Goal: Task Accomplishment & Management: Manage account settings

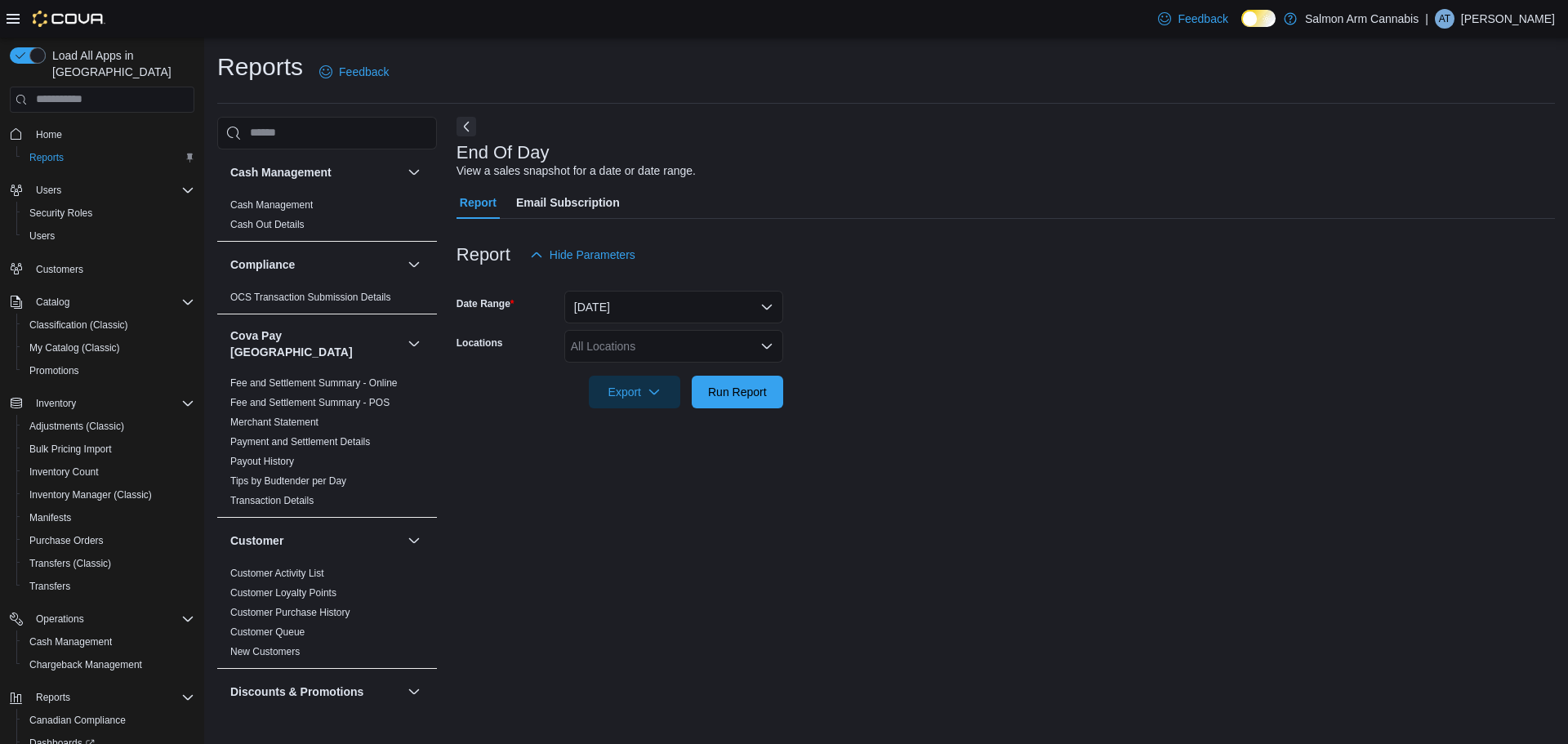
click at [661, 341] on div "All Locations" at bounding box center [674, 346] width 219 height 33
click at [608, 421] on span "81B Shuswap St NW" at bounding box center [655, 422] width 113 height 17
click at [1084, 426] on div at bounding box center [1005, 418] width 1098 height 19
click at [758, 394] on span "Run Report" at bounding box center [738, 392] width 59 height 17
click at [1016, 364] on div at bounding box center [1000, 369] width 1087 height 13
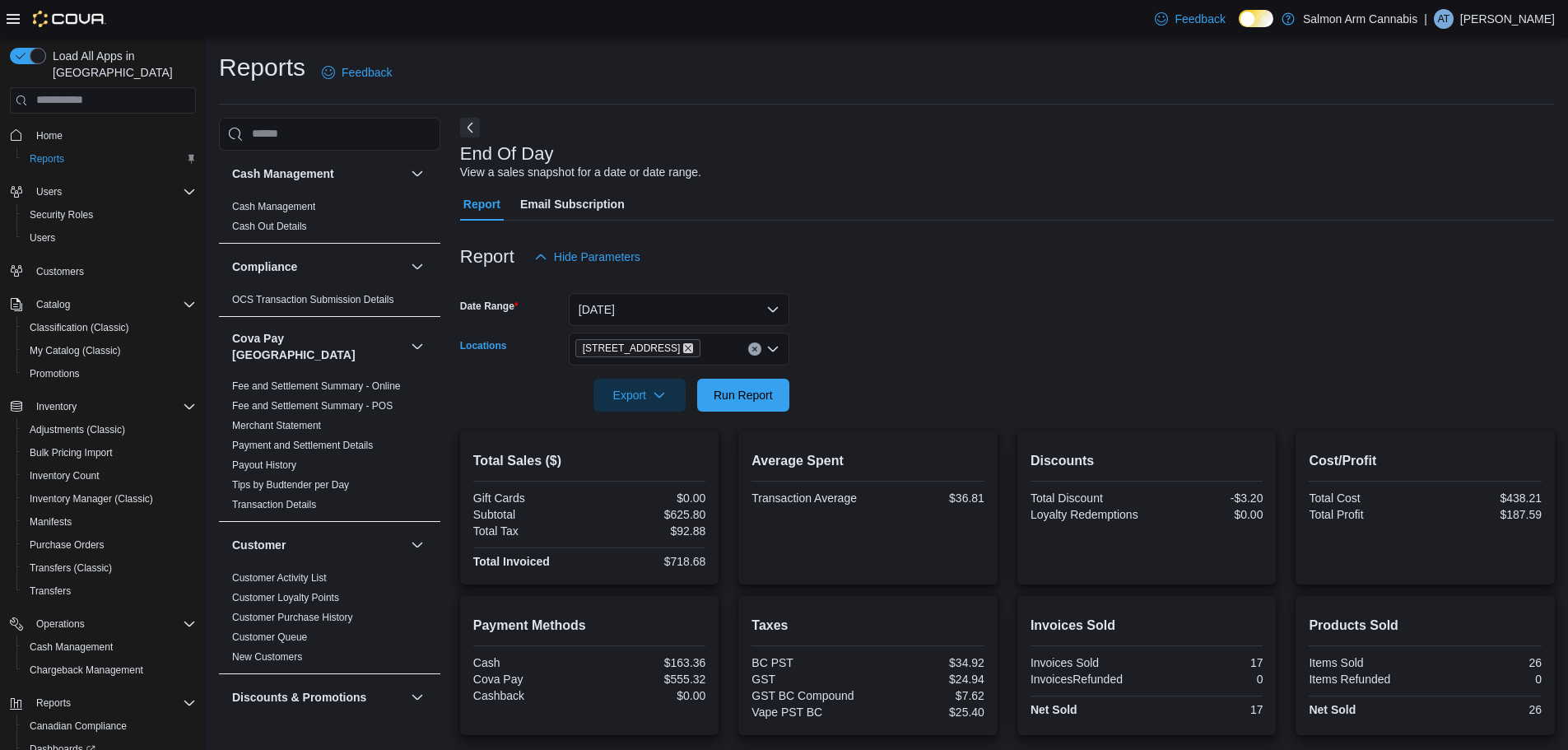
click at [683, 347] on icon "Remove 81B Shuswap St NW from selection in this group" at bounding box center [688, 348] width 10 height 10
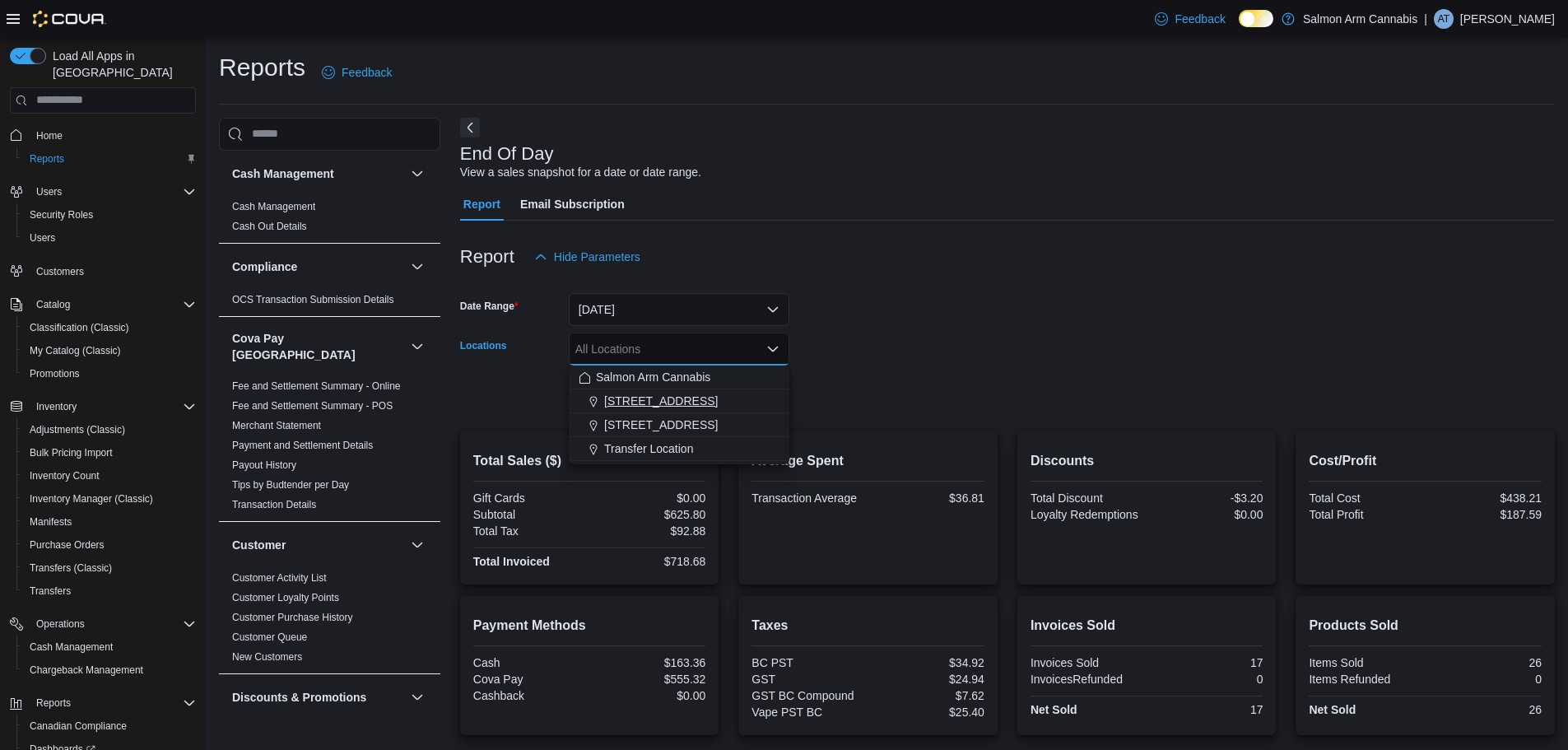
click at [662, 397] on span "[STREET_ADDRESS]" at bounding box center [660, 401] width 114 height 17
drag, startPoint x: 966, startPoint y: 397, endPoint x: 772, endPoint y: 405, distance: 194.2
click at [943, 399] on form "Date Range Today Locations 111 Lakeshore Dr. NE Combo box. Selected. 111 Lakesh…" at bounding box center [1007, 343] width 1095 height 138
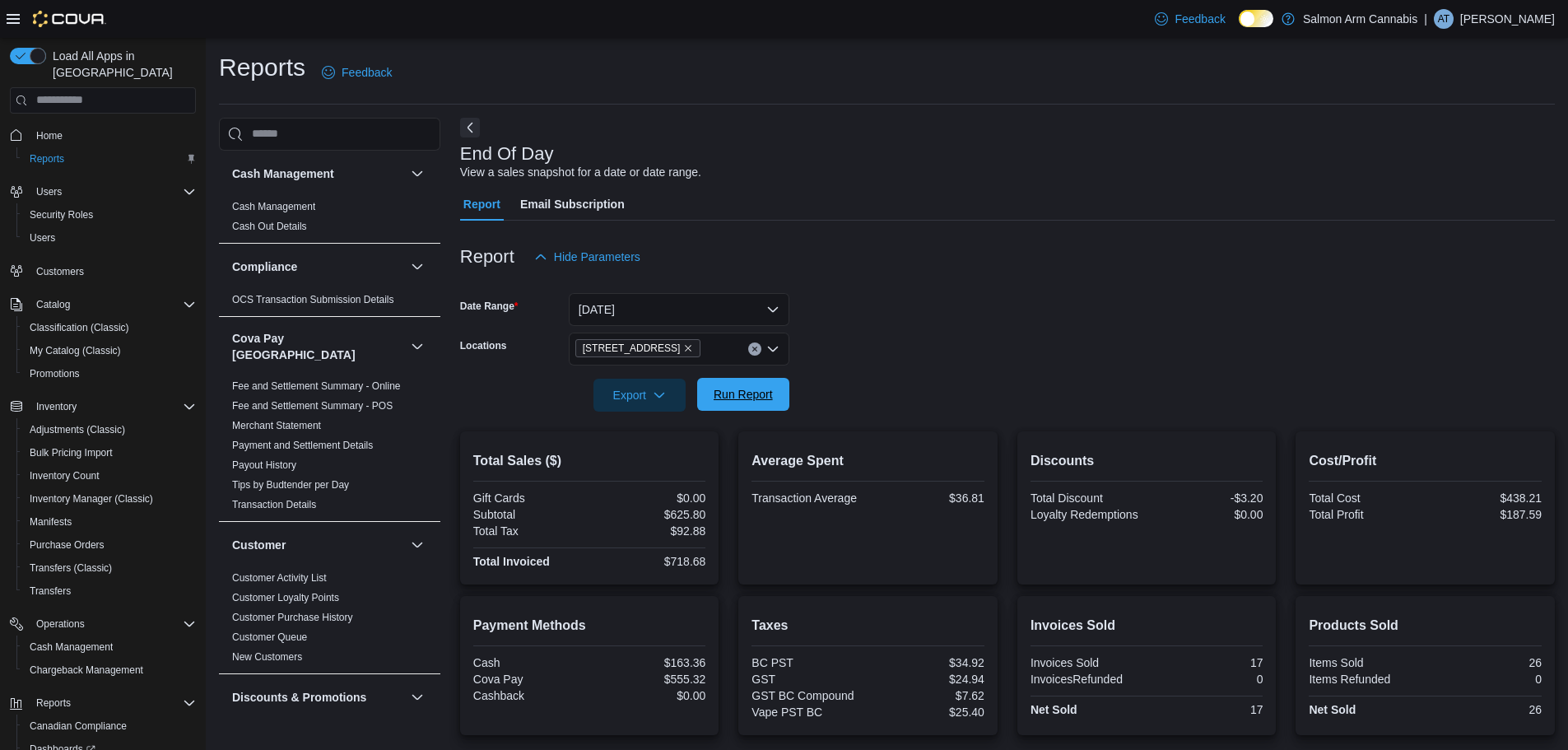
click at [704, 397] on button "Run Report" at bounding box center [742, 394] width 92 height 33
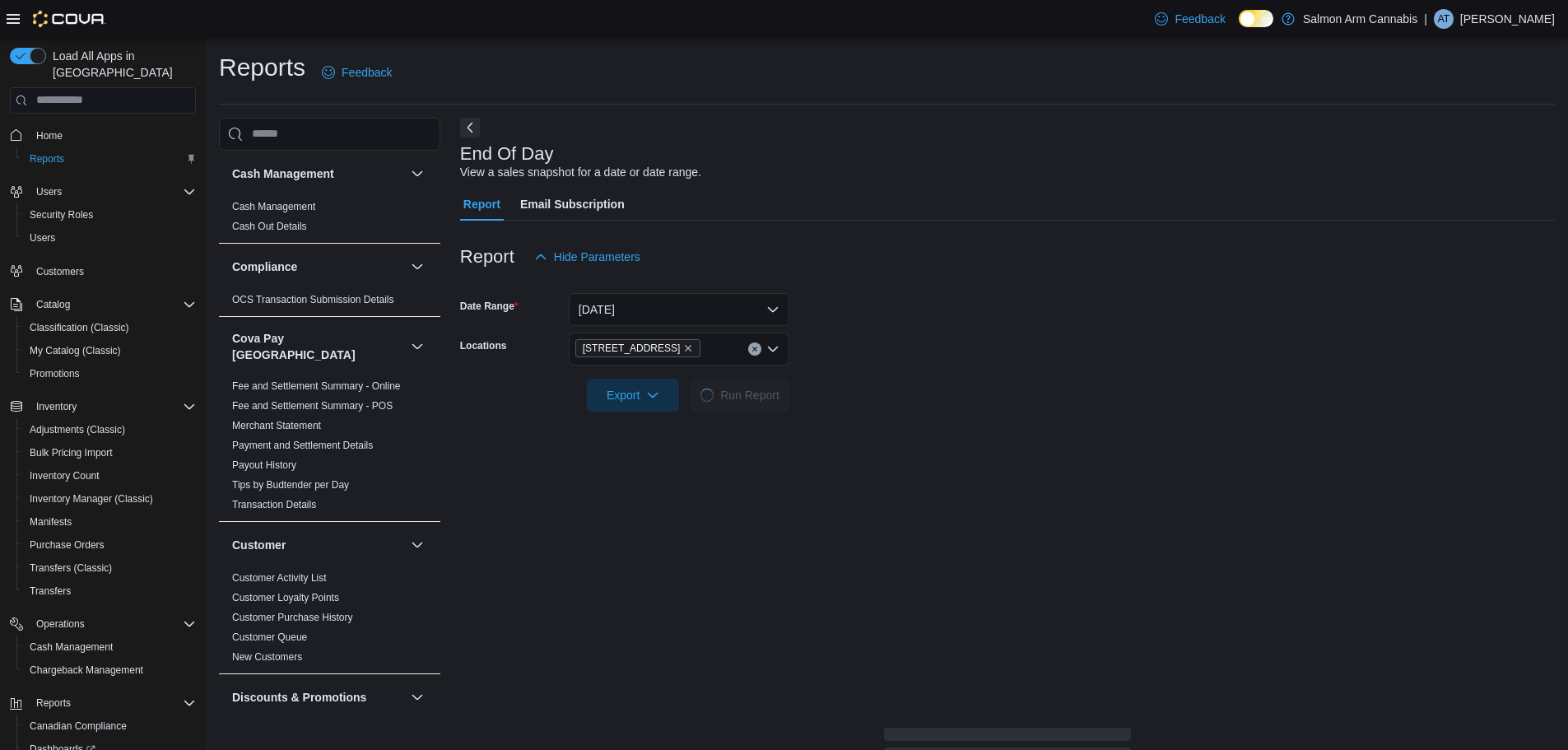
click at [1068, 397] on form "Date Range Today Locations 111 Lakeshore Dr. NE Export Run Report" at bounding box center [1007, 343] width 1095 height 138
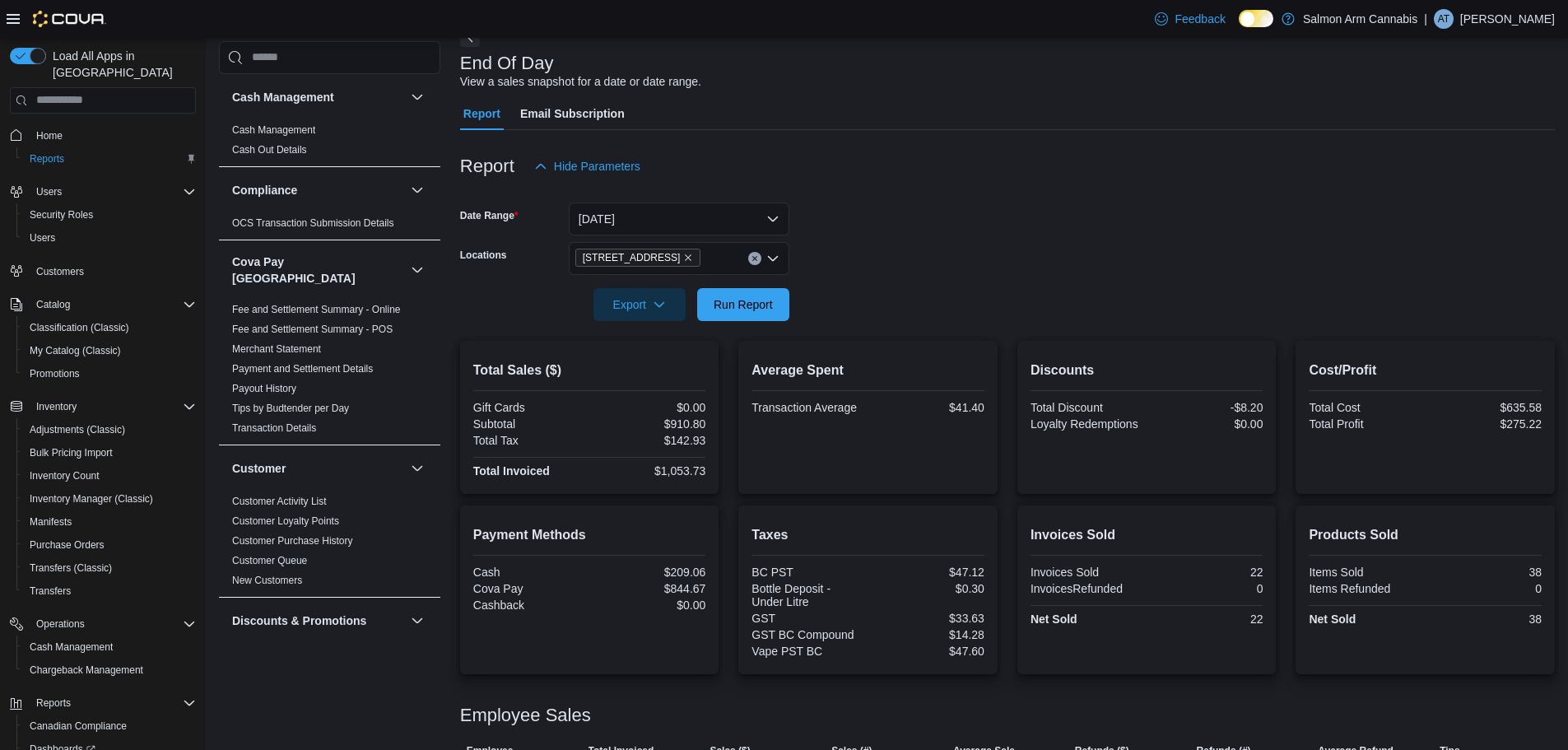
scroll to position [186, 0]
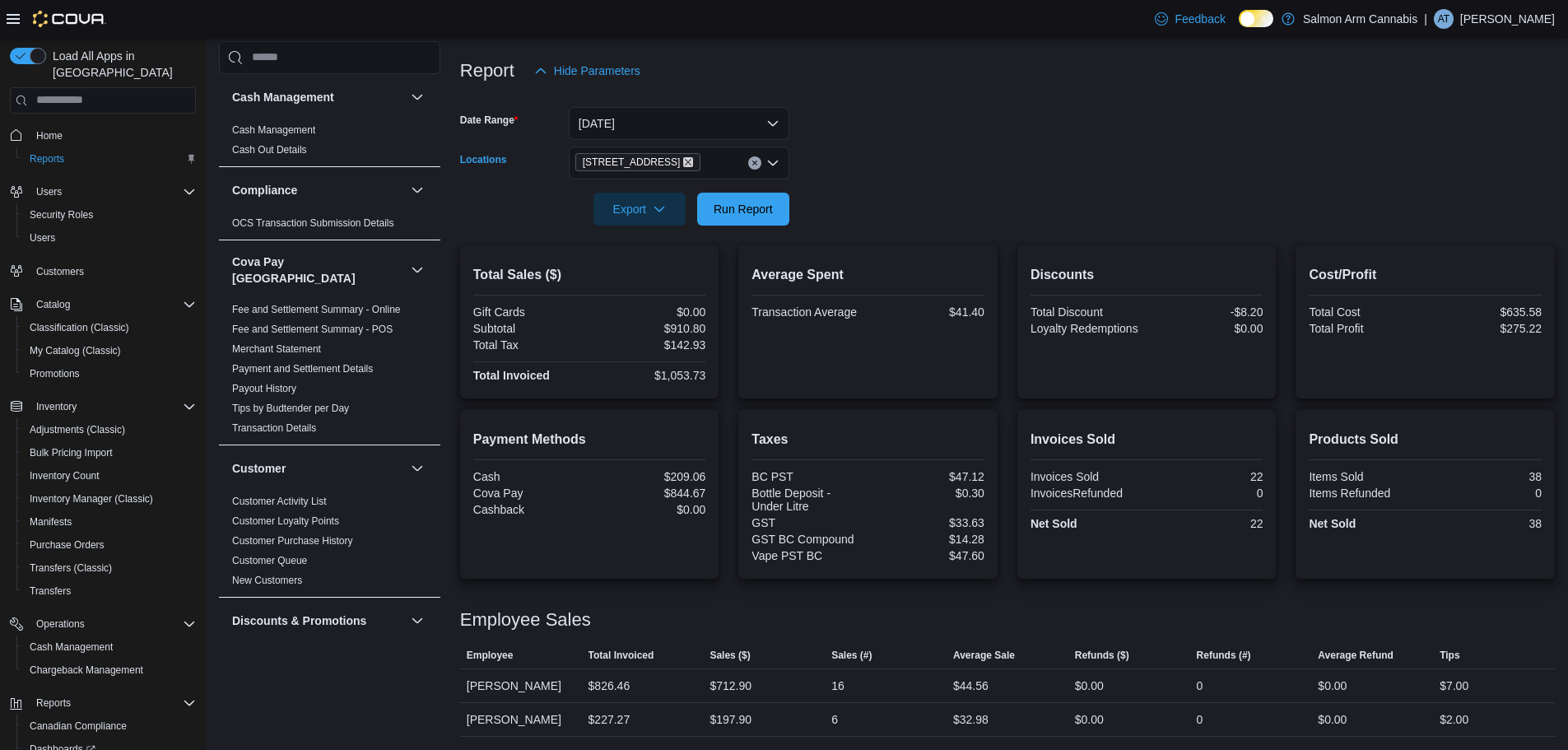
click at [683, 159] on icon "Remove 111 Lakeshore Dr. NE from selection in this group" at bounding box center [688, 162] width 10 height 10
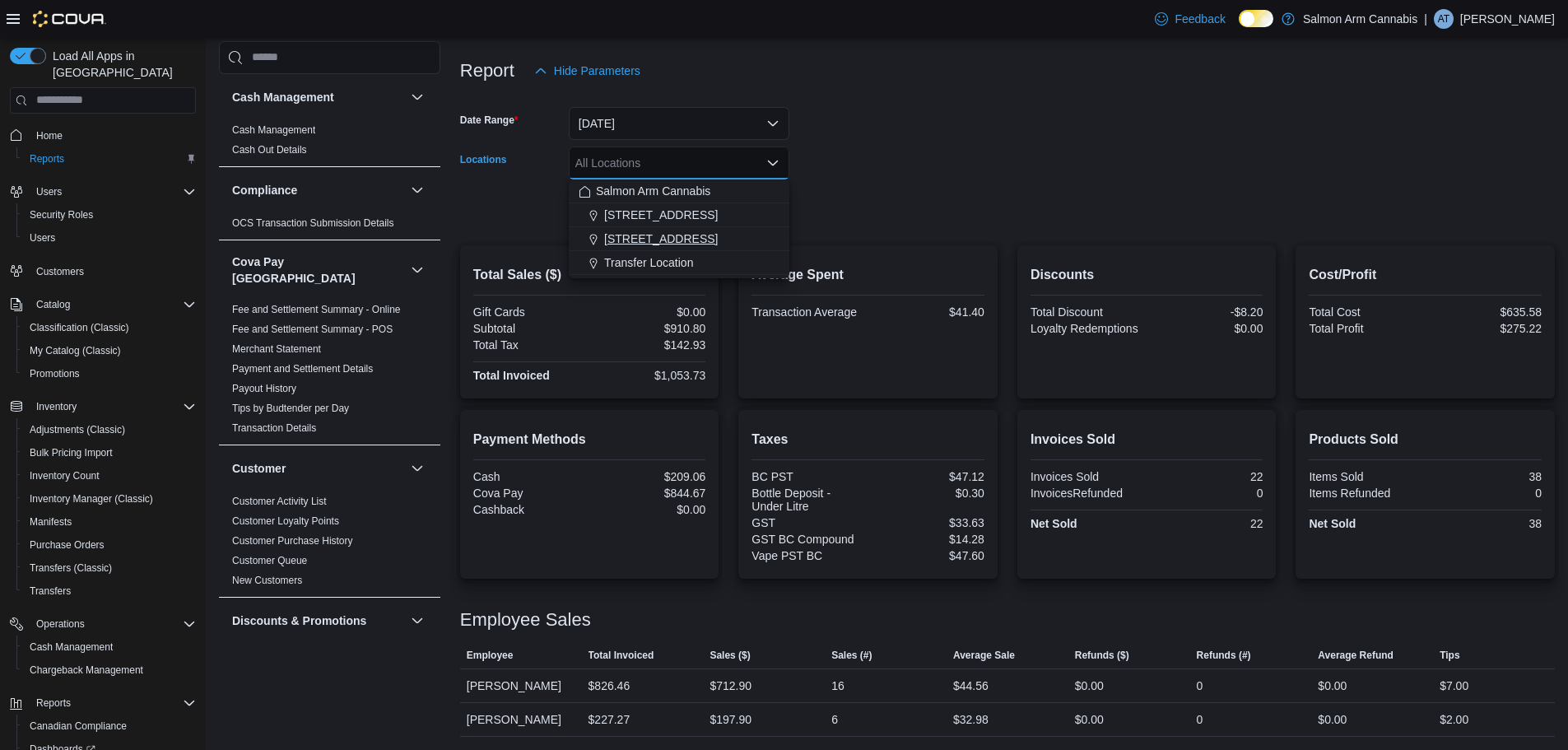
click at [647, 235] on span "[STREET_ADDRESS]" at bounding box center [660, 239] width 114 height 17
click at [791, 181] on div at bounding box center [1007, 186] width 1095 height 13
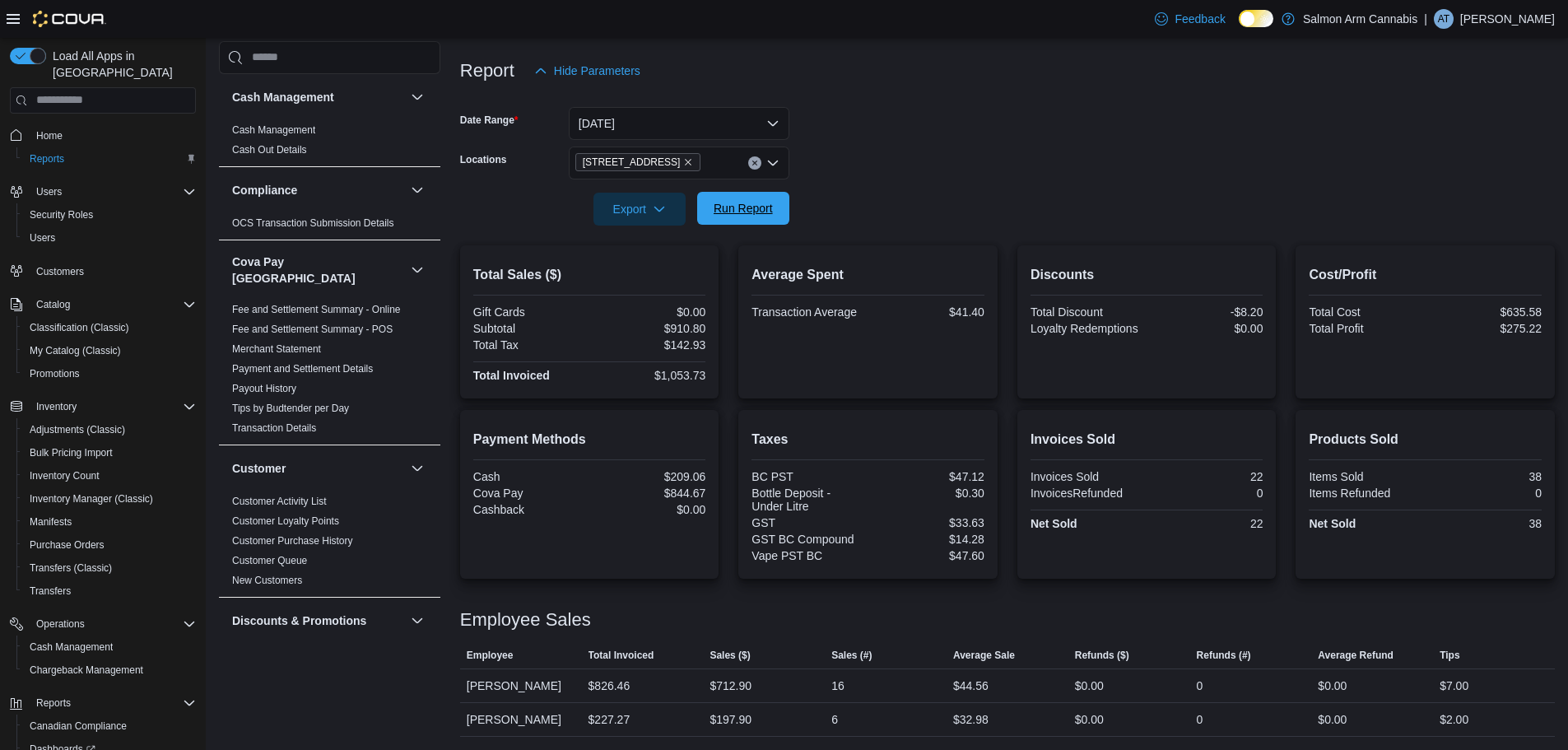
click at [741, 206] on span "Run Report" at bounding box center [743, 208] width 59 height 17
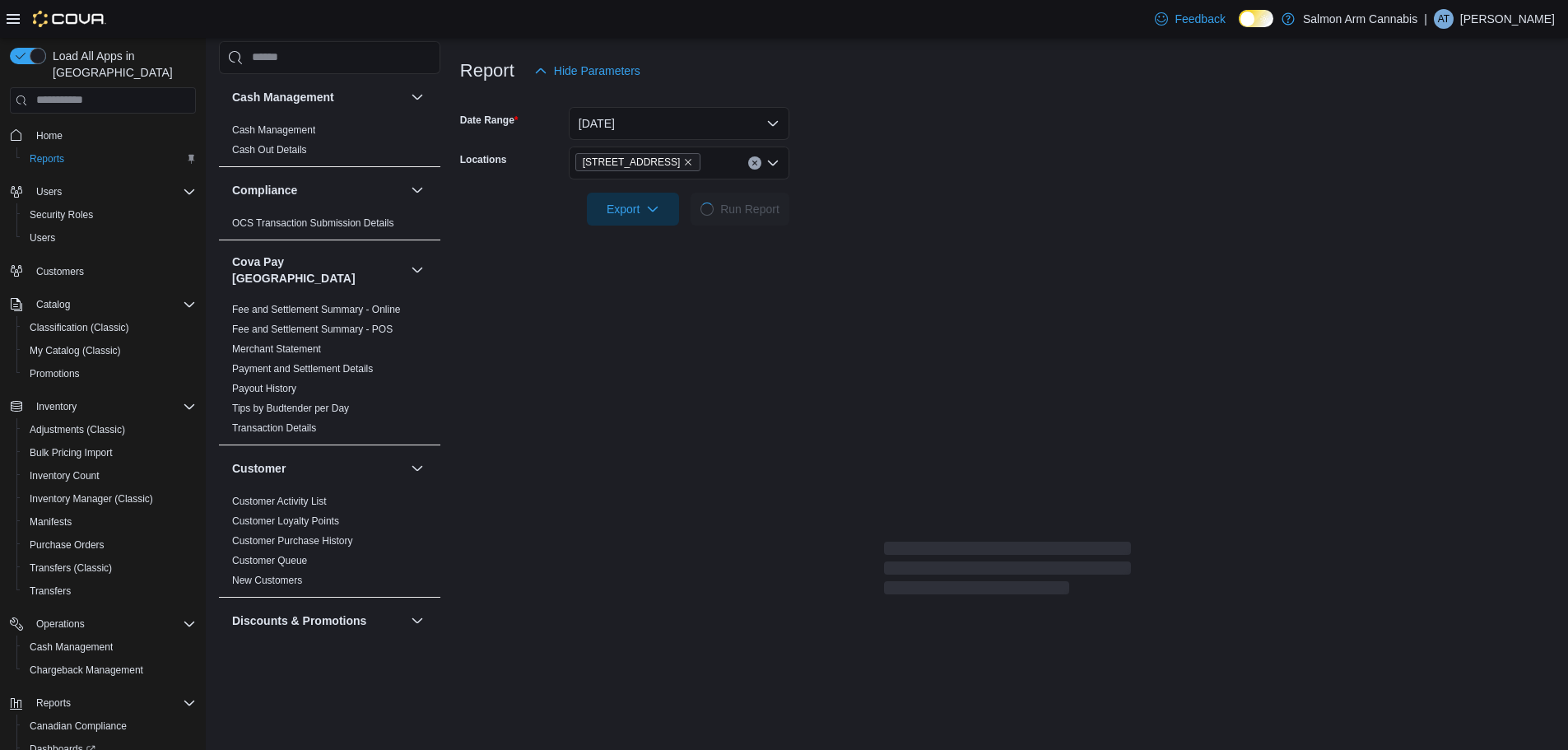
click at [990, 166] on form "Date Range Today Locations 81B Shuswap St NW Export Run Report" at bounding box center [1007, 156] width 1095 height 138
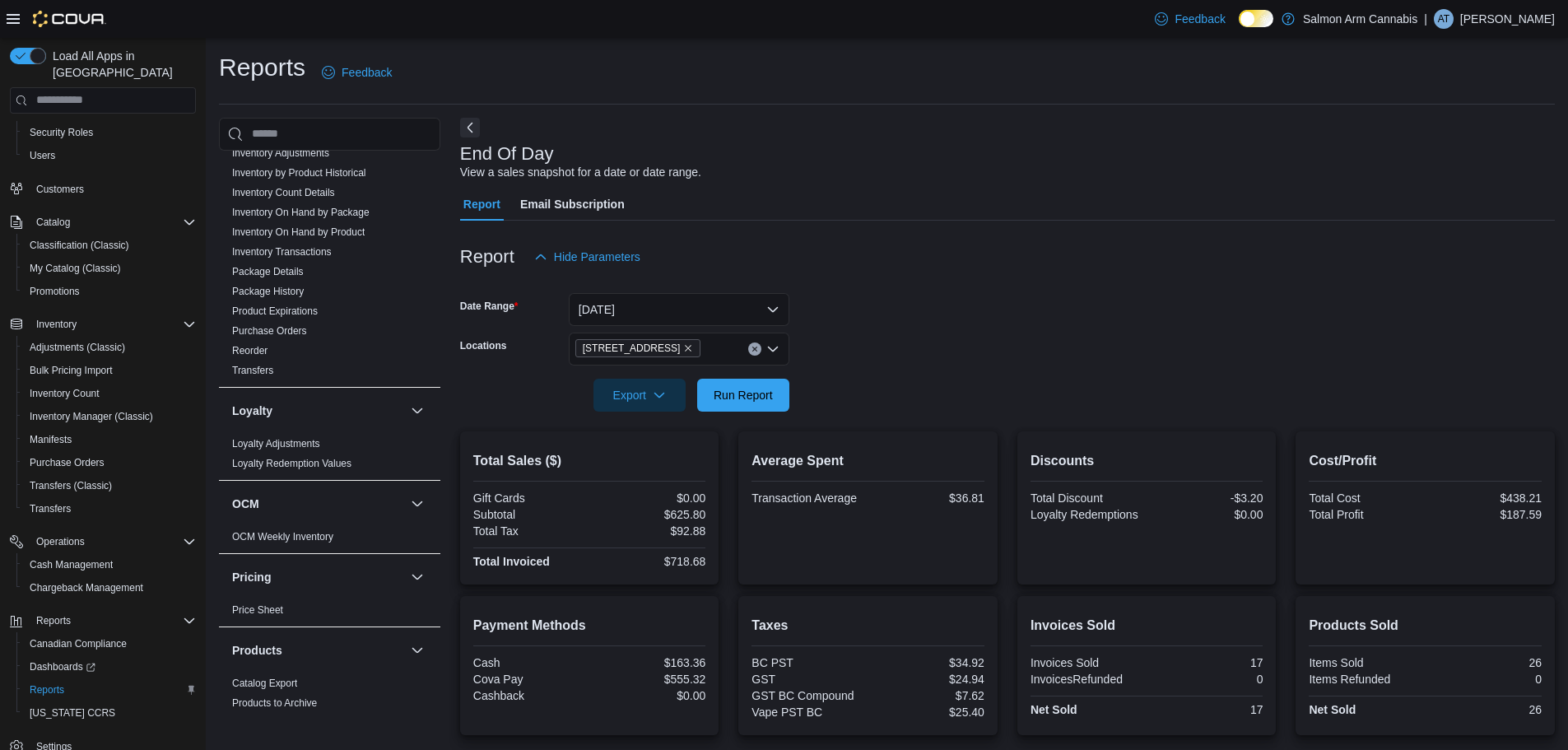
scroll to position [640, 0]
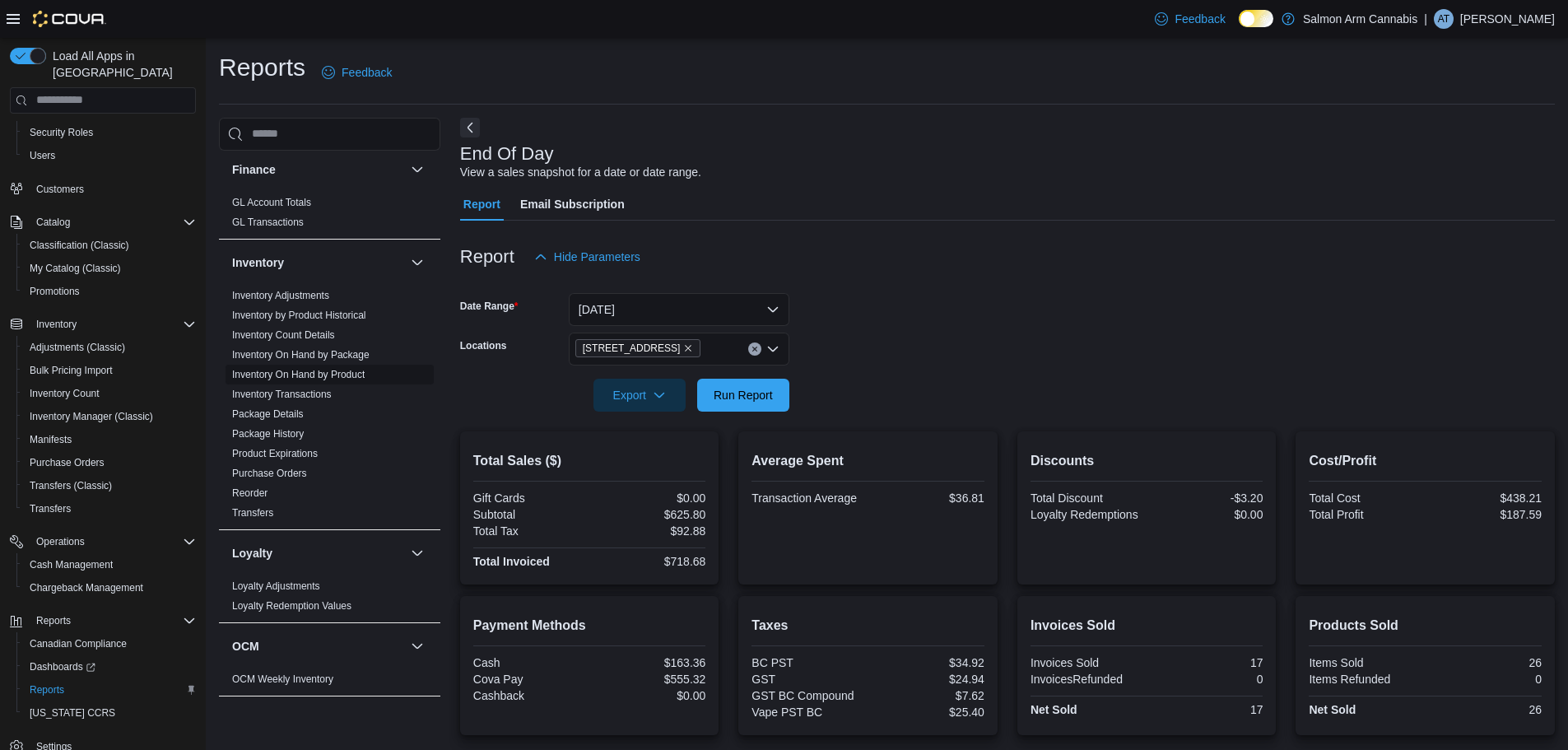
click at [283, 369] on link "Inventory On Hand by Product" at bounding box center [298, 375] width 132 height 12
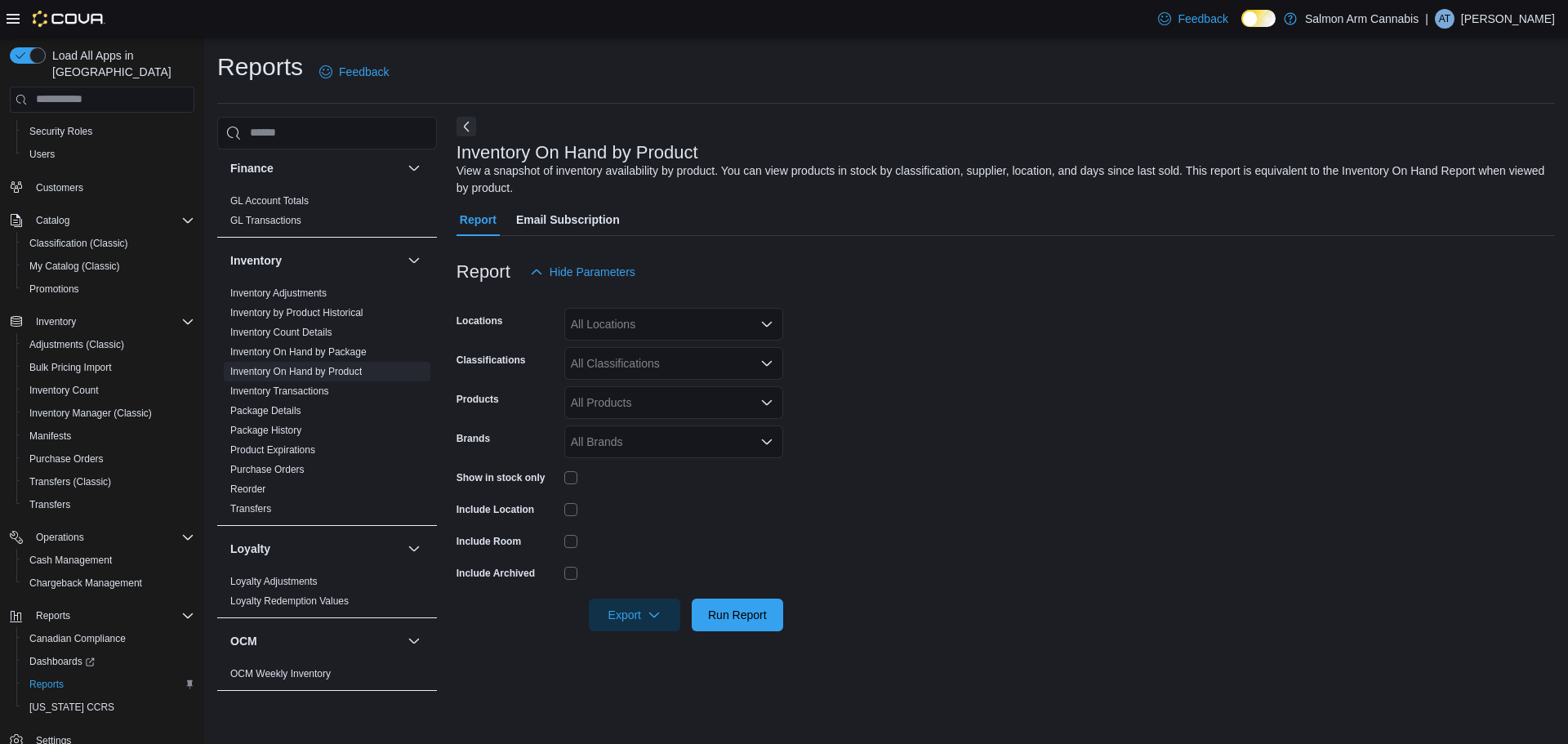
click at [581, 323] on div "All Locations" at bounding box center [674, 324] width 219 height 33
click at [633, 403] on span "[STREET_ADDRESS]" at bounding box center [655, 399] width 113 height 17
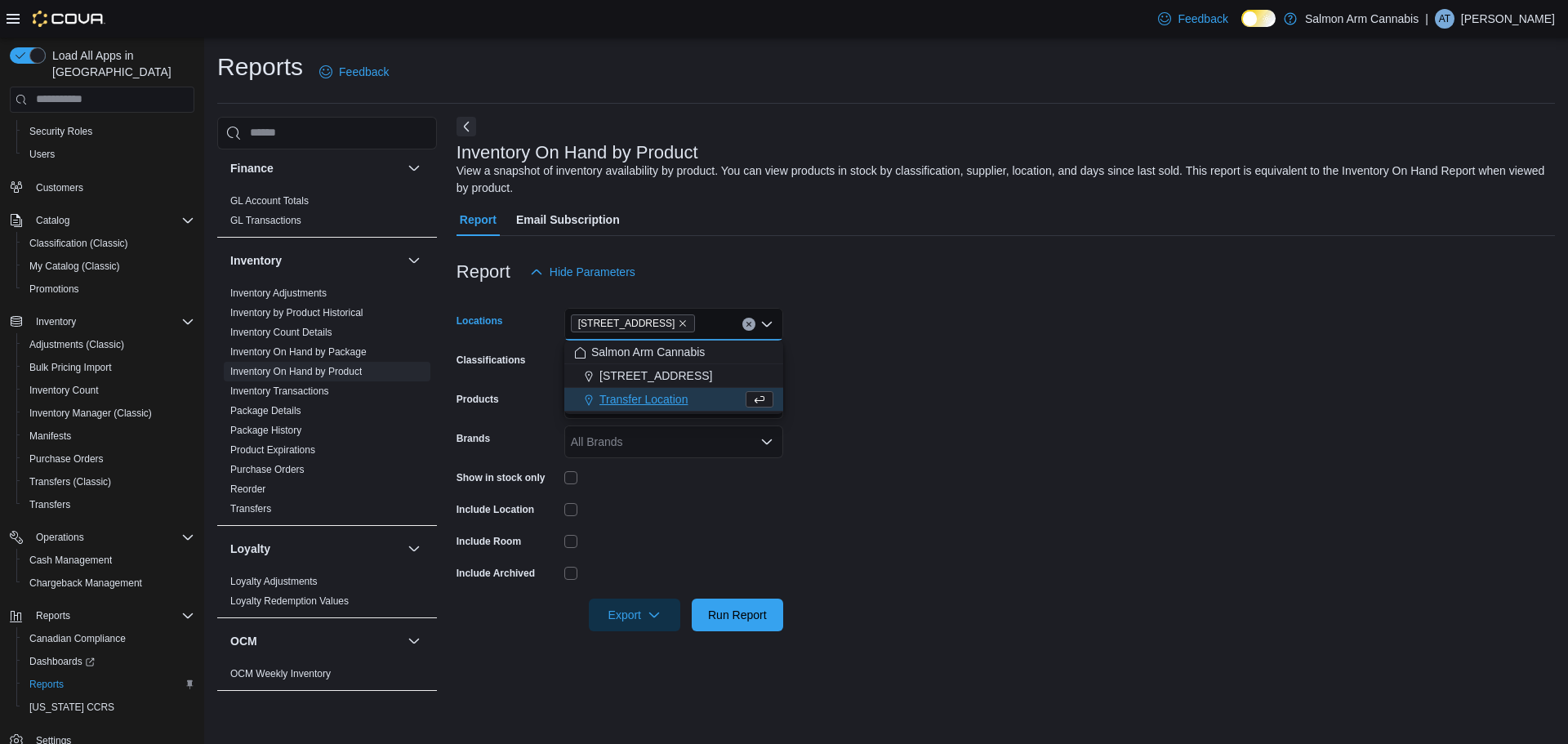
drag, startPoint x: 1138, startPoint y: 393, endPoint x: 846, endPoint y: 549, distance: 331.1
click at [1137, 393] on form "Locations 81B Shuswap St NW Combo box. Selected. 81B Shuswap St NW. Press Backs…" at bounding box center [1005, 459] width 1098 height 343
click at [707, 624] on span "Run Report" at bounding box center [738, 613] width 72 height 33
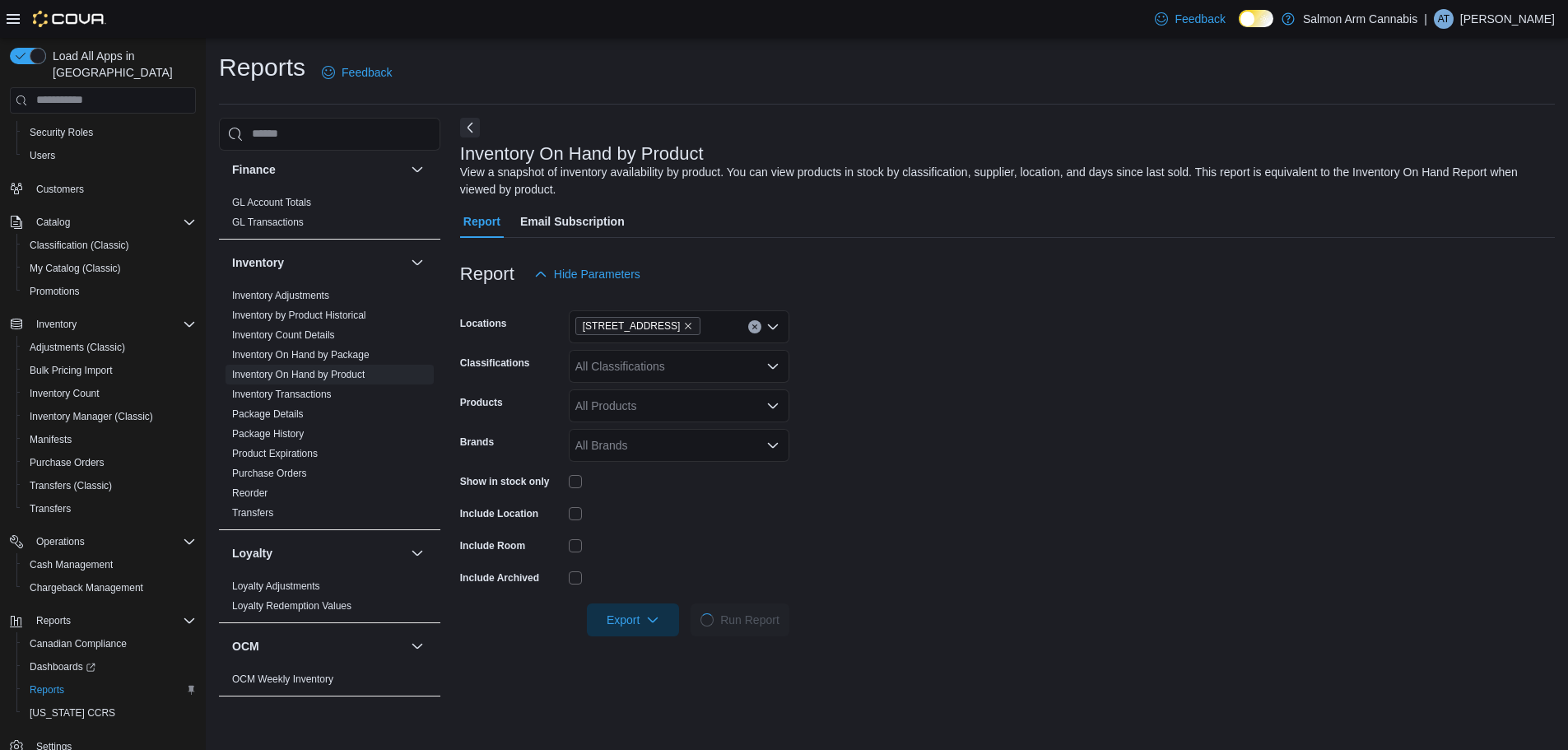
click at [1222, 521] on form "Locations 81B Shuswap St NW Classifications All Classifications Products All Pr…" at bounding box center [1007, 463] width 1095 height 346
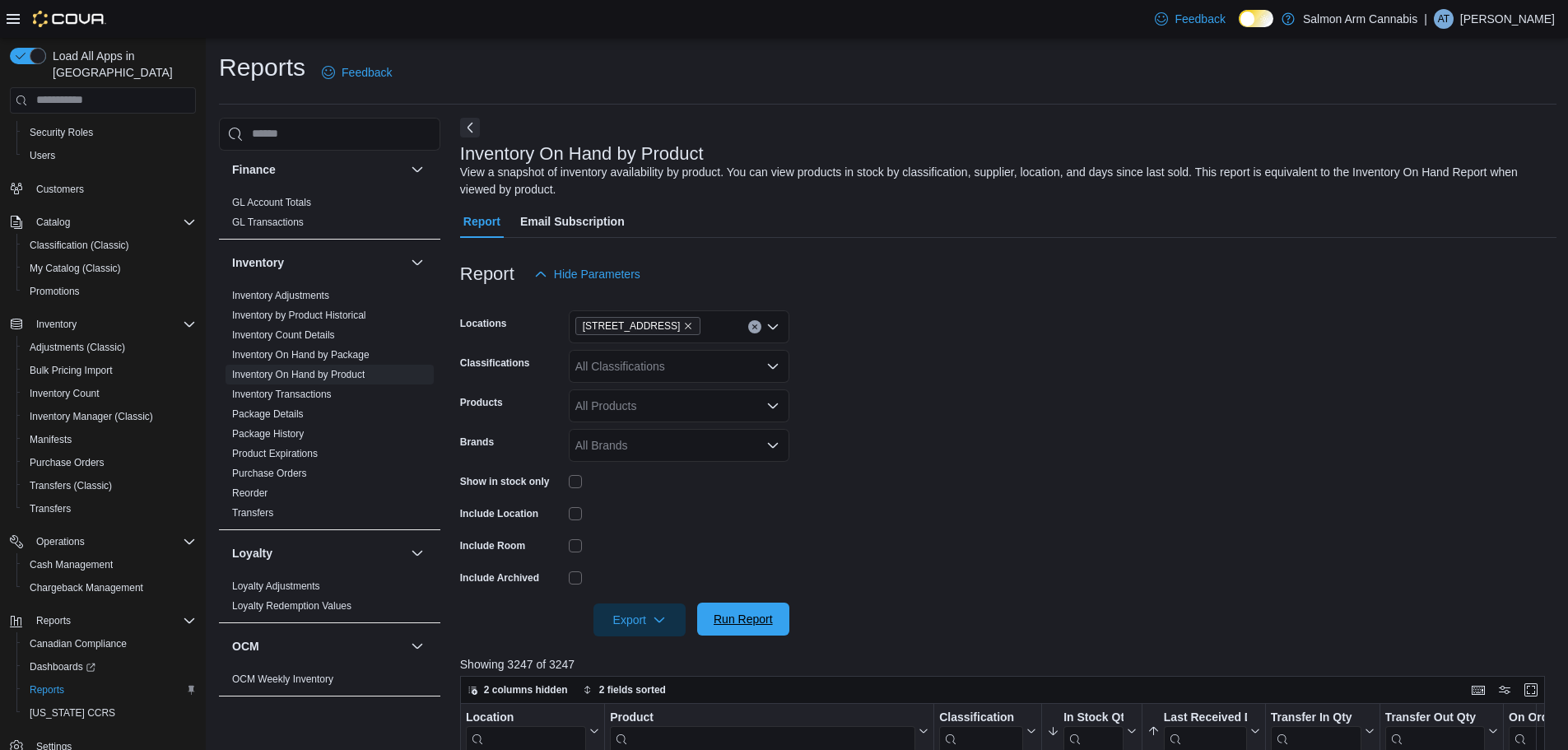
click at [742, 618] on span "Run Report" at bounding box center [743, 619] width 59 height 17
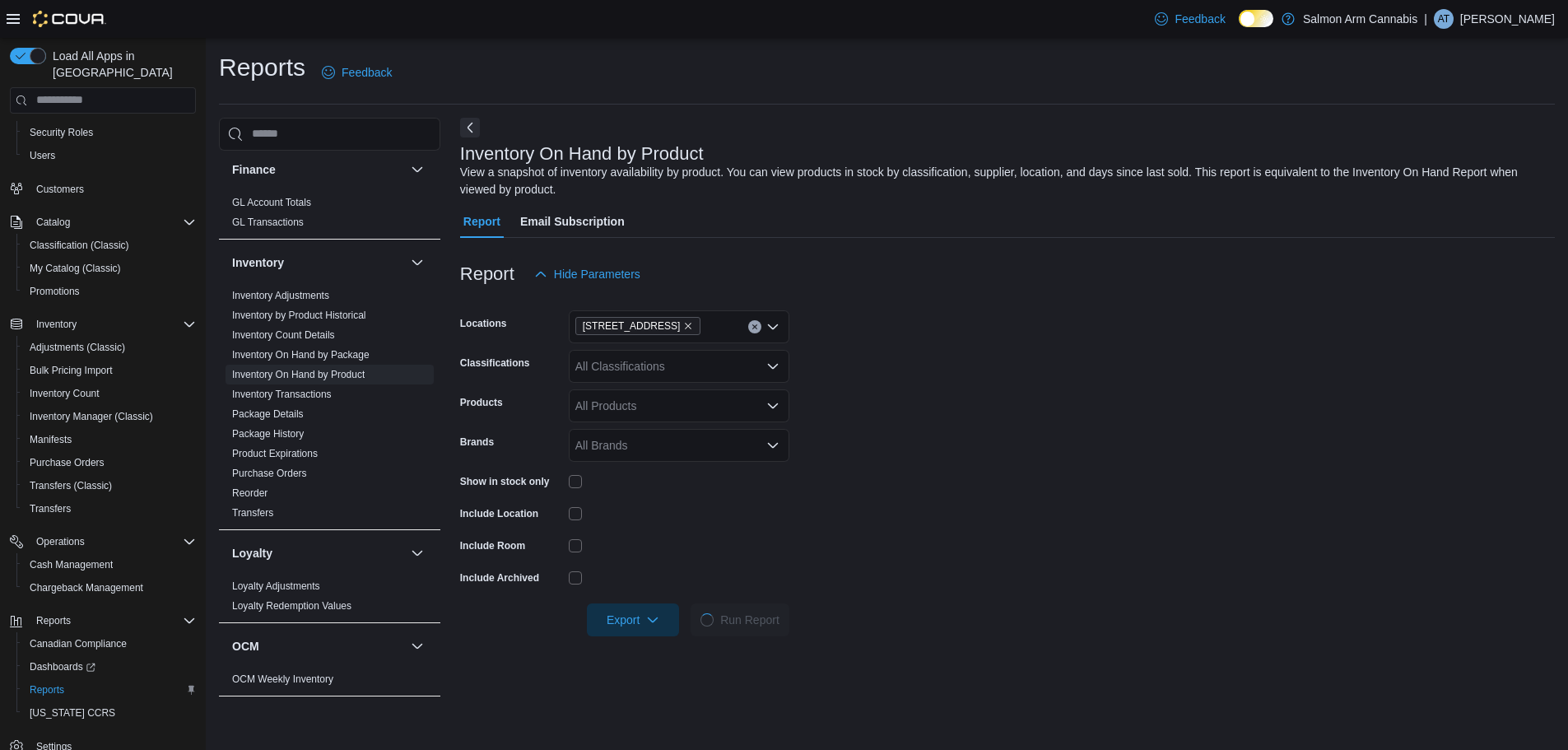
click at [1091, 577] on form "Locations 81B Shuswap St NW Classifications All Classifications Products All Pr…" at bounding box center [1007, 463] width 1095 height 346
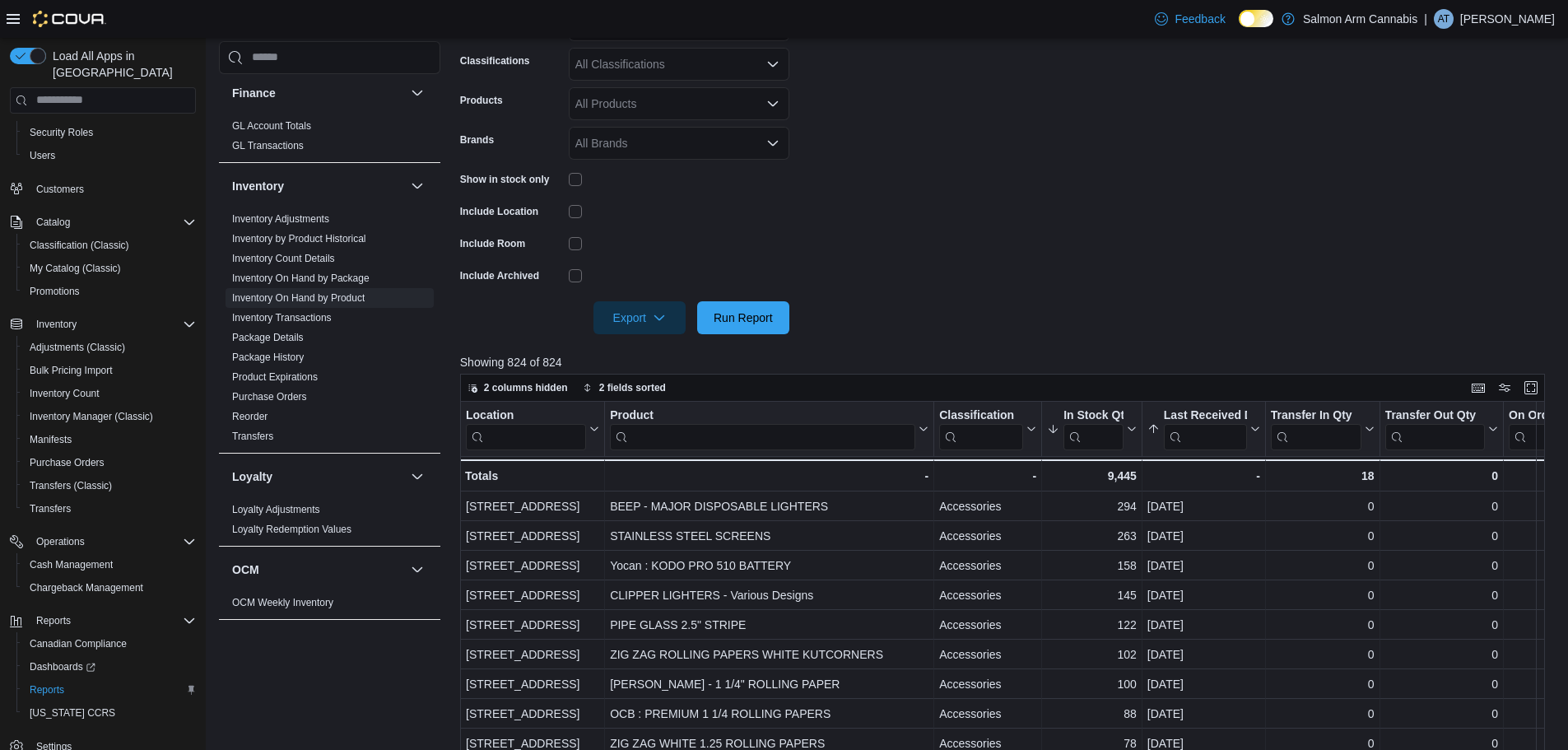
scroll to position [494, 0]
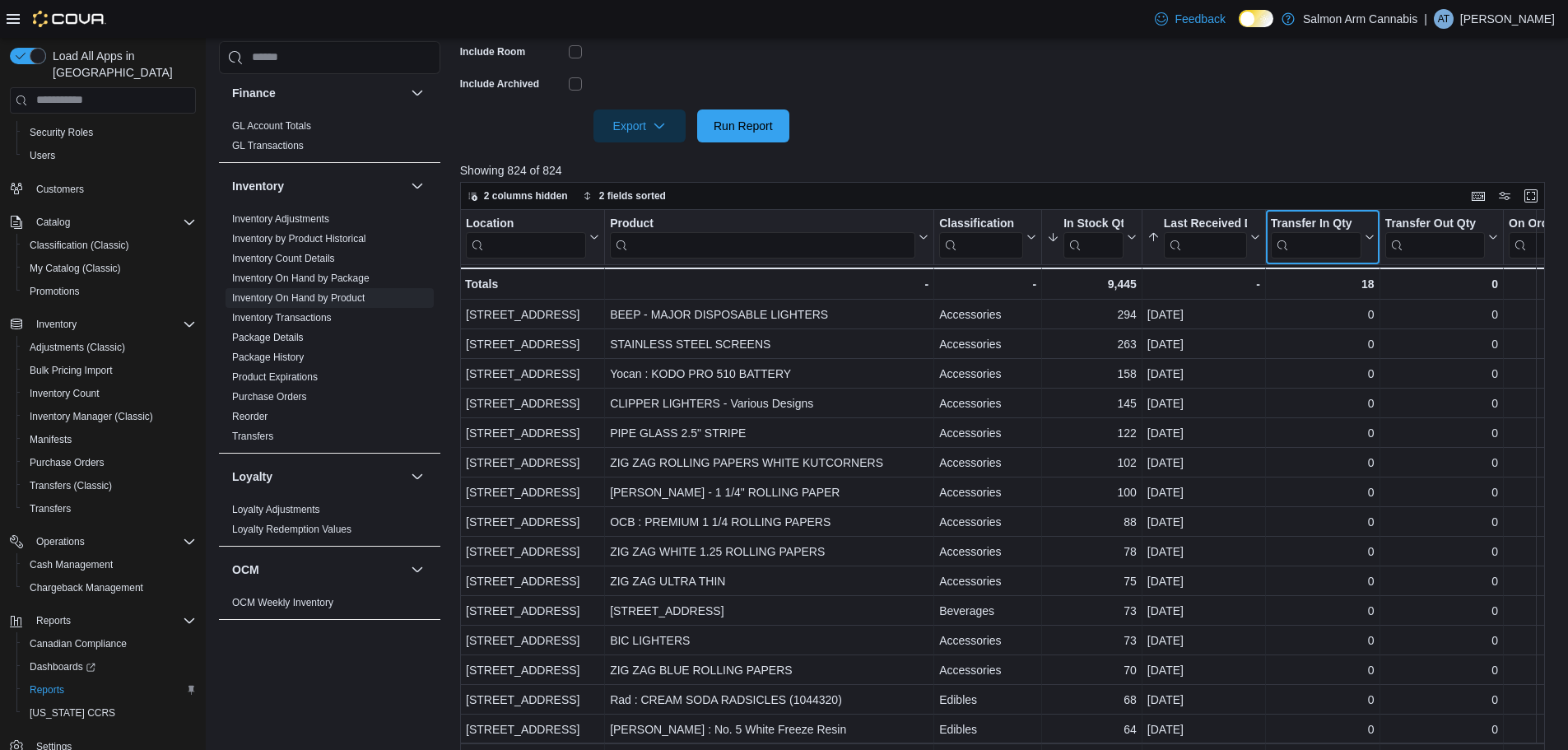
click at [1303, 245] on input "search" at bounding box center [1316, 244] width 90 height 26
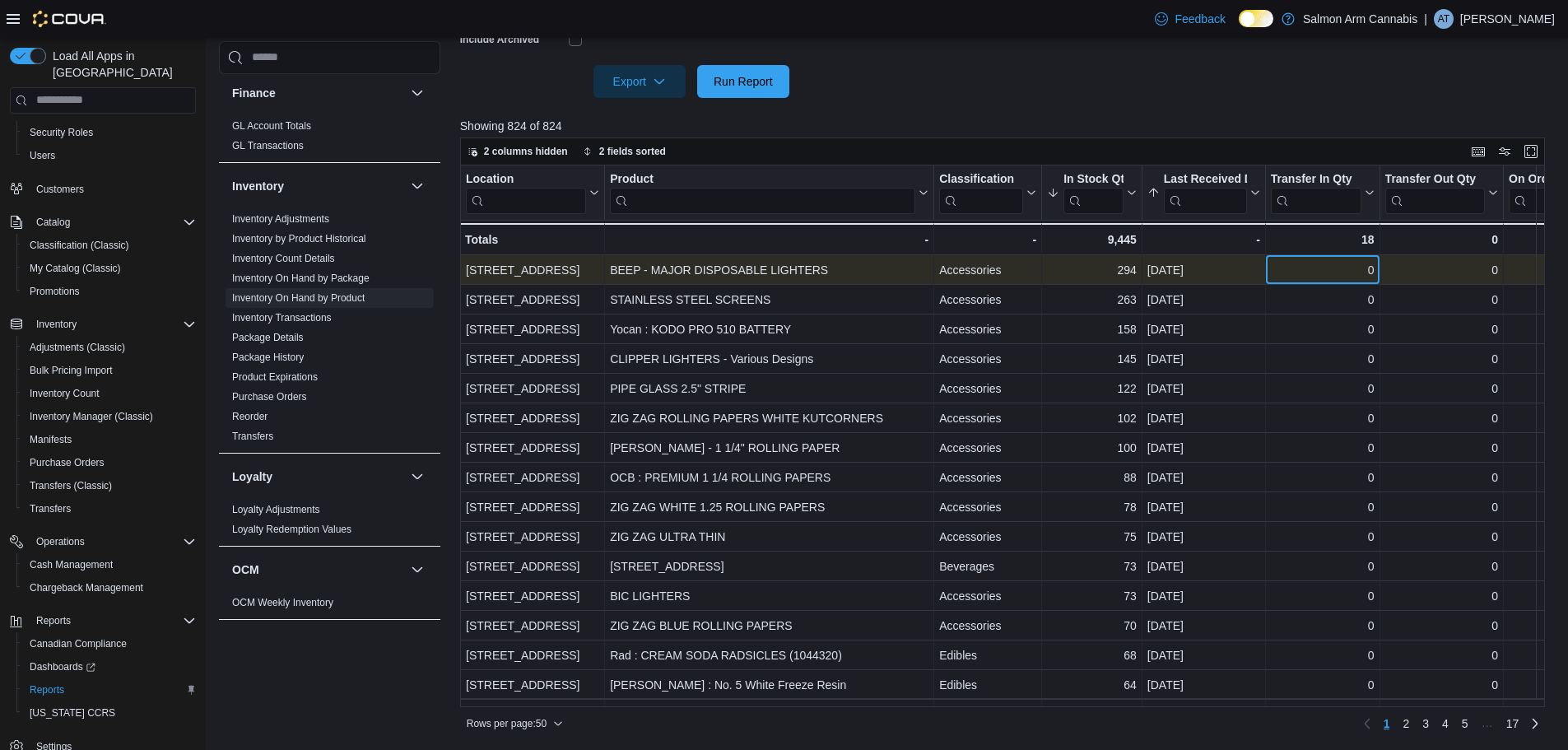
click at [1274, 270] on div "0" at bounding box center [1323, 269] width 104 height 19
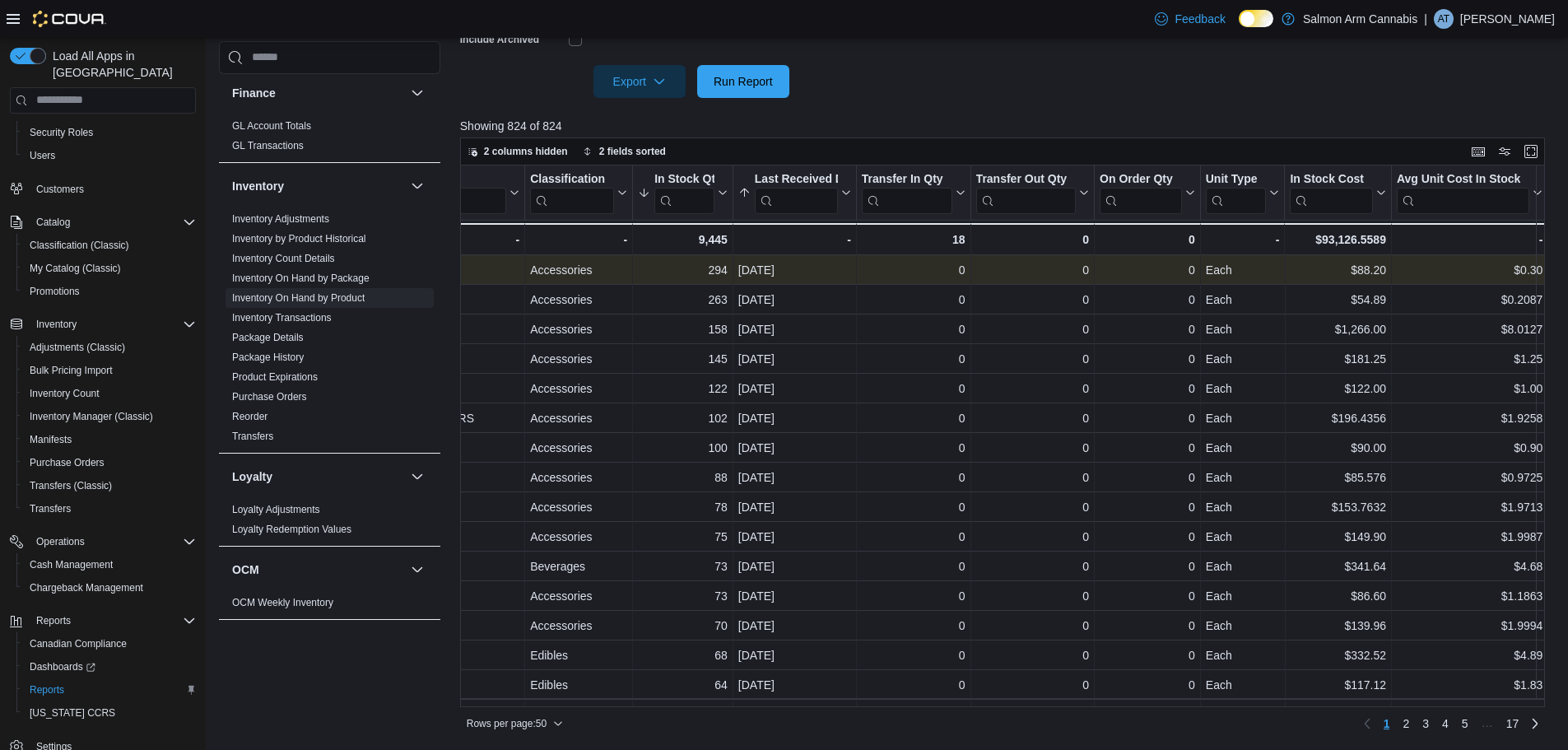
scroll to position [0, 516]
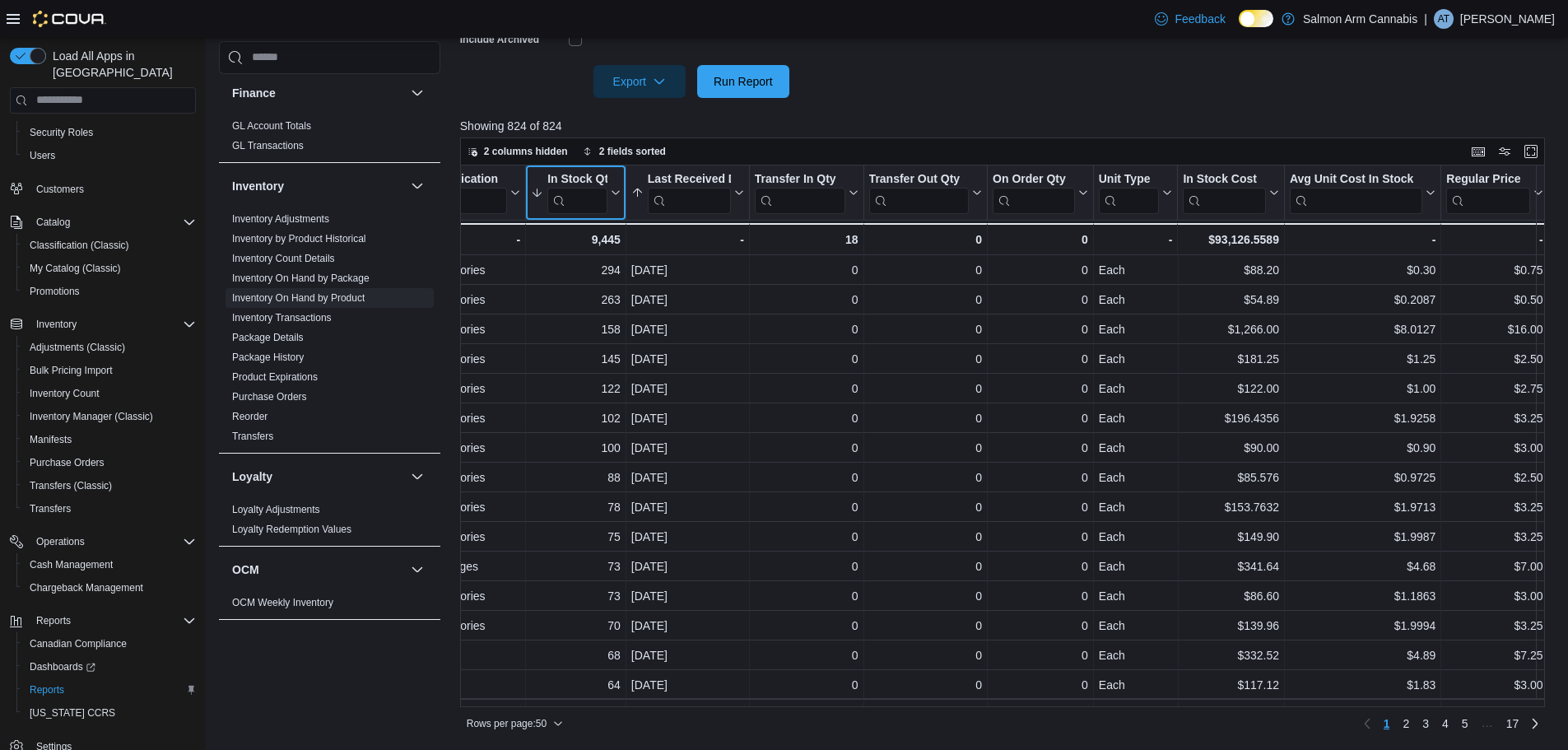
click at [609, 194] on icon at bounding box center [614, 192] width 13 height 10
click at [595, 253] on span "Sort Low-High" at bounding box center [587, 256] width 62 height 13
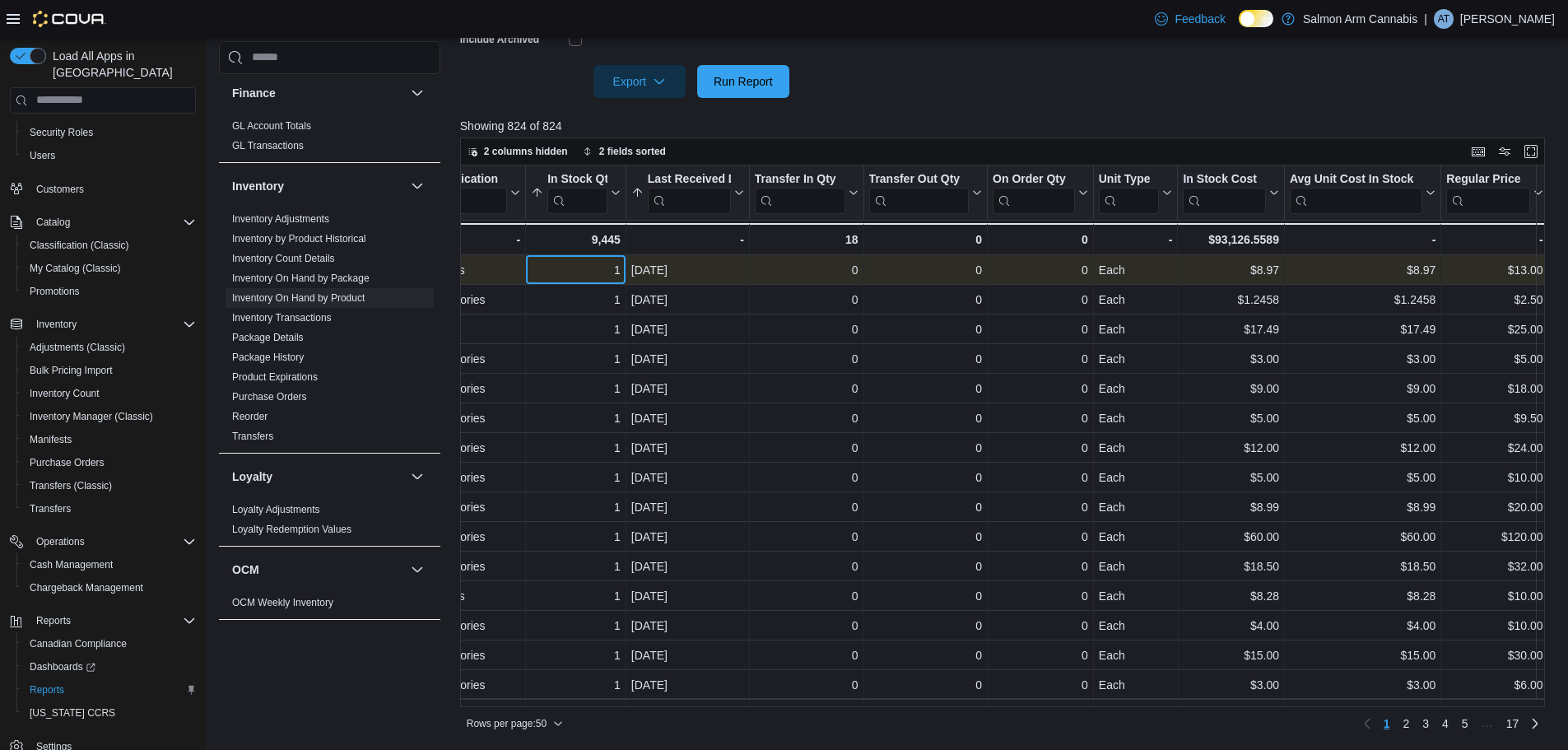
click at [622, 267] on div "1 - In Stock Qty, column 4, row 1" at bounding box center [576, 269] width 100 height 30
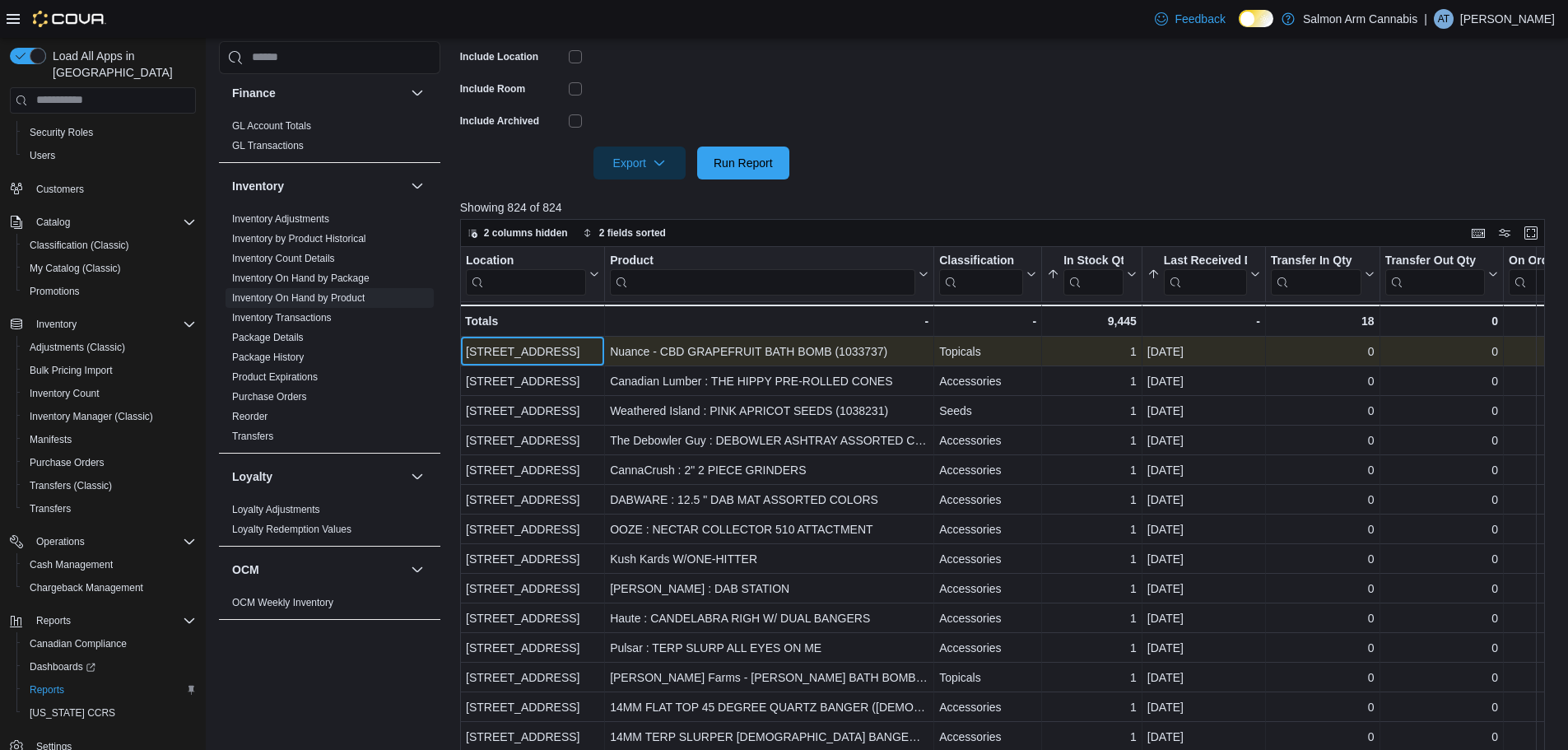
scroll to position [456, 0]
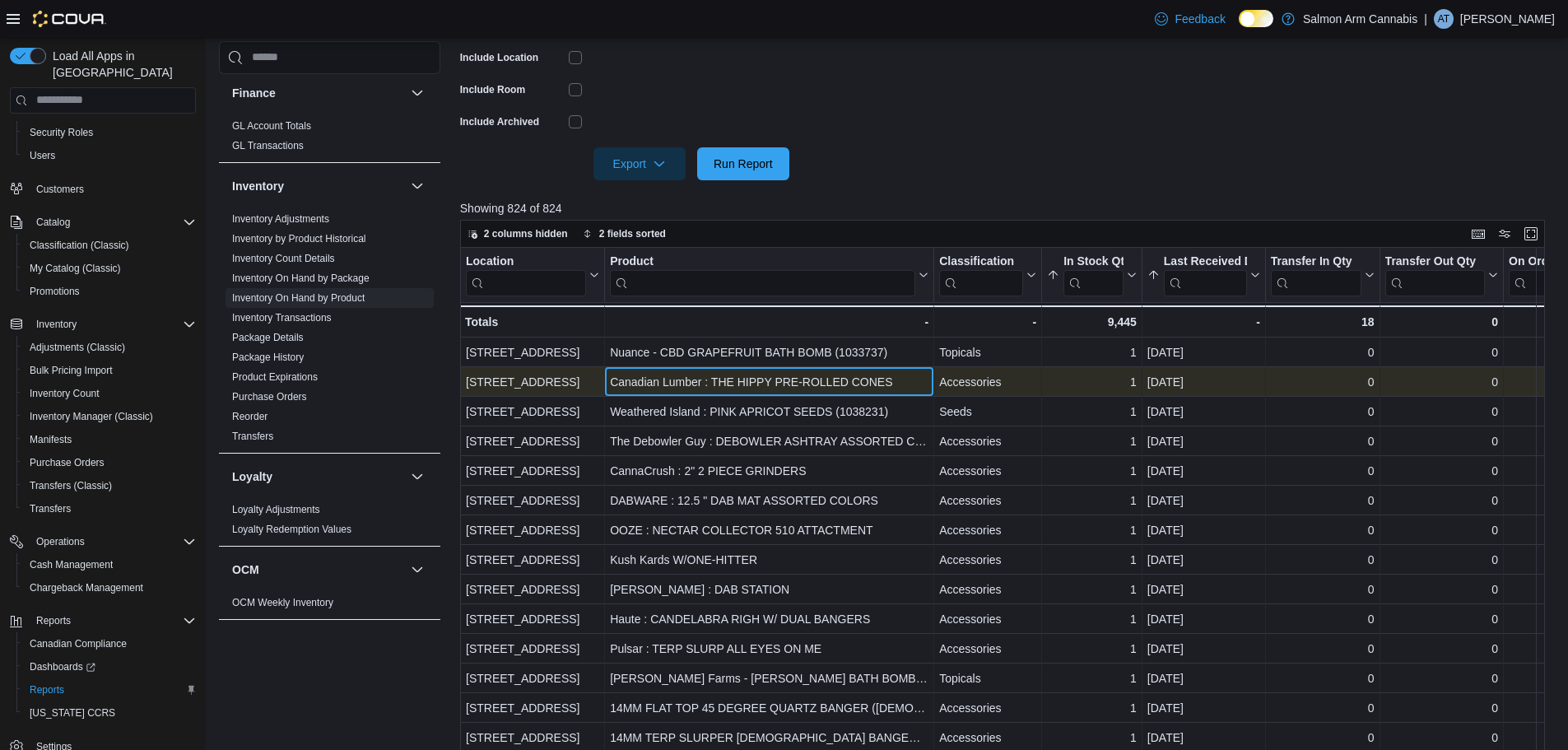
click at [648, 379] on div "Canadian Lumber : THE HIPPY PRE-ROLLED CONES" at bounding box center [769, 381] width 319 height 19
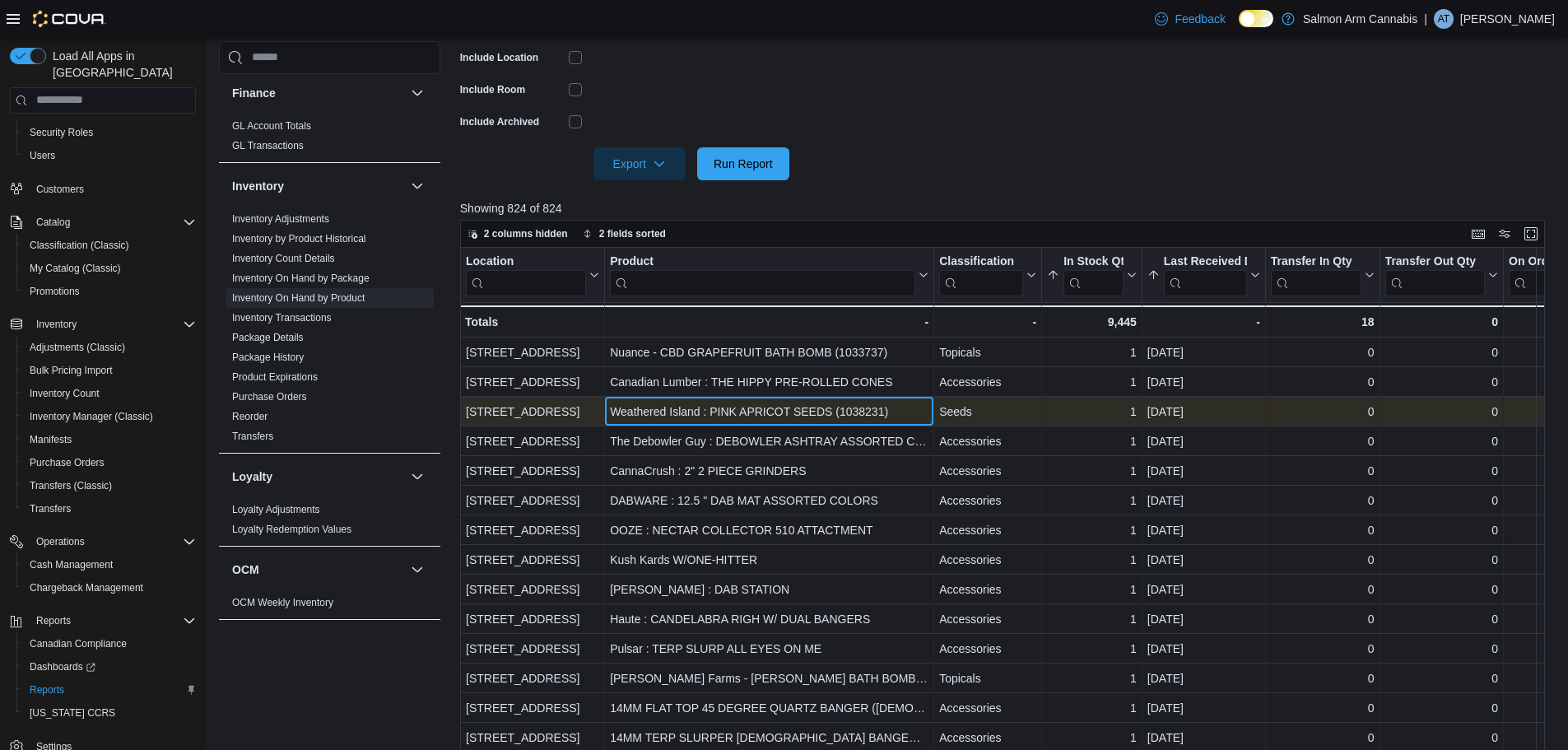
click at [662, 414] on div "Weathered Island : PINK APRICOT SEEDS (1038231)" at bounding box center [769, 411] width 319 height 19
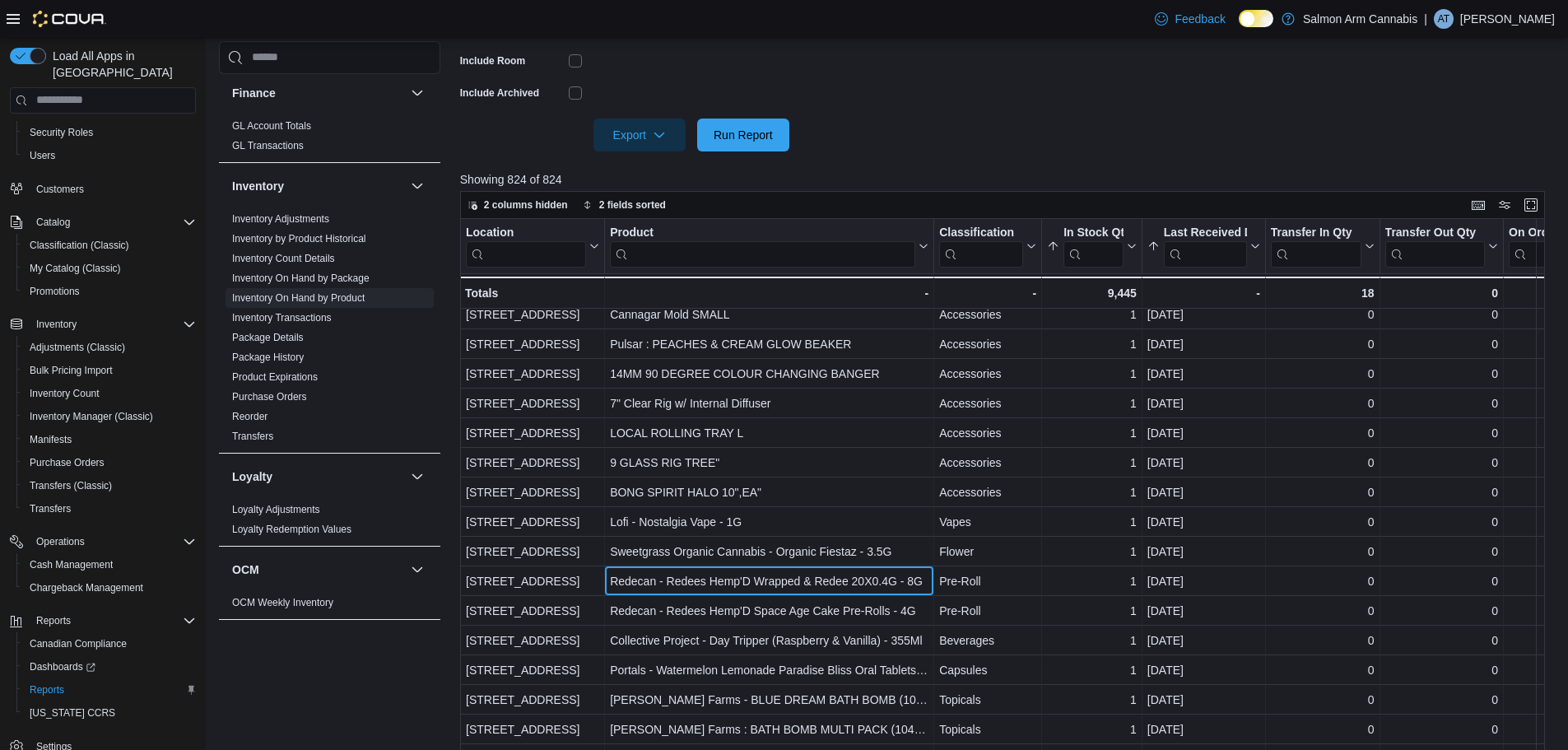
scroll to position [819, 0]
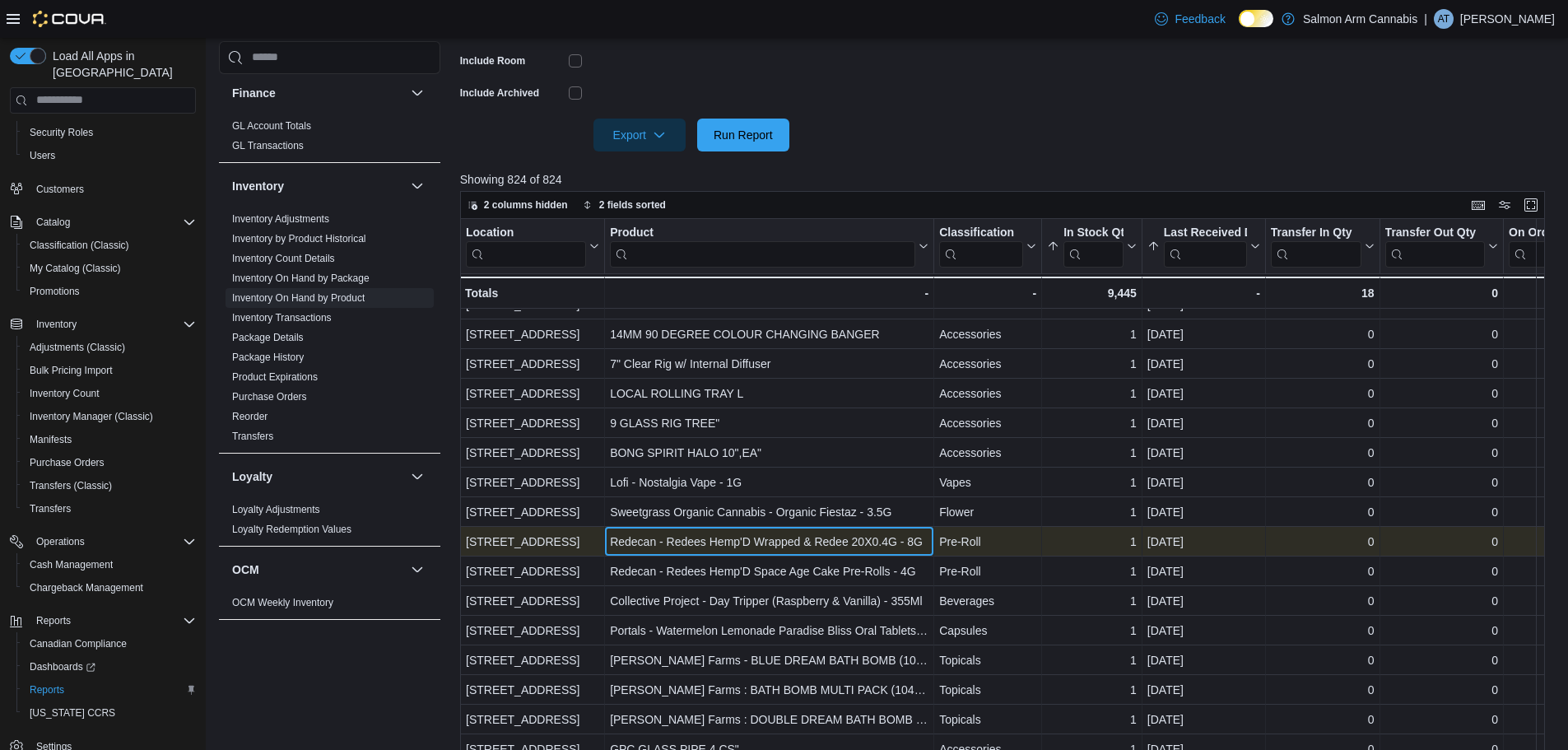
click at [732, 545] on div "Redecan - Redees Hemp'D Wrapped & Redee 20X0.4G - 8G" at bounding box center [769, 541] width 319 height 19
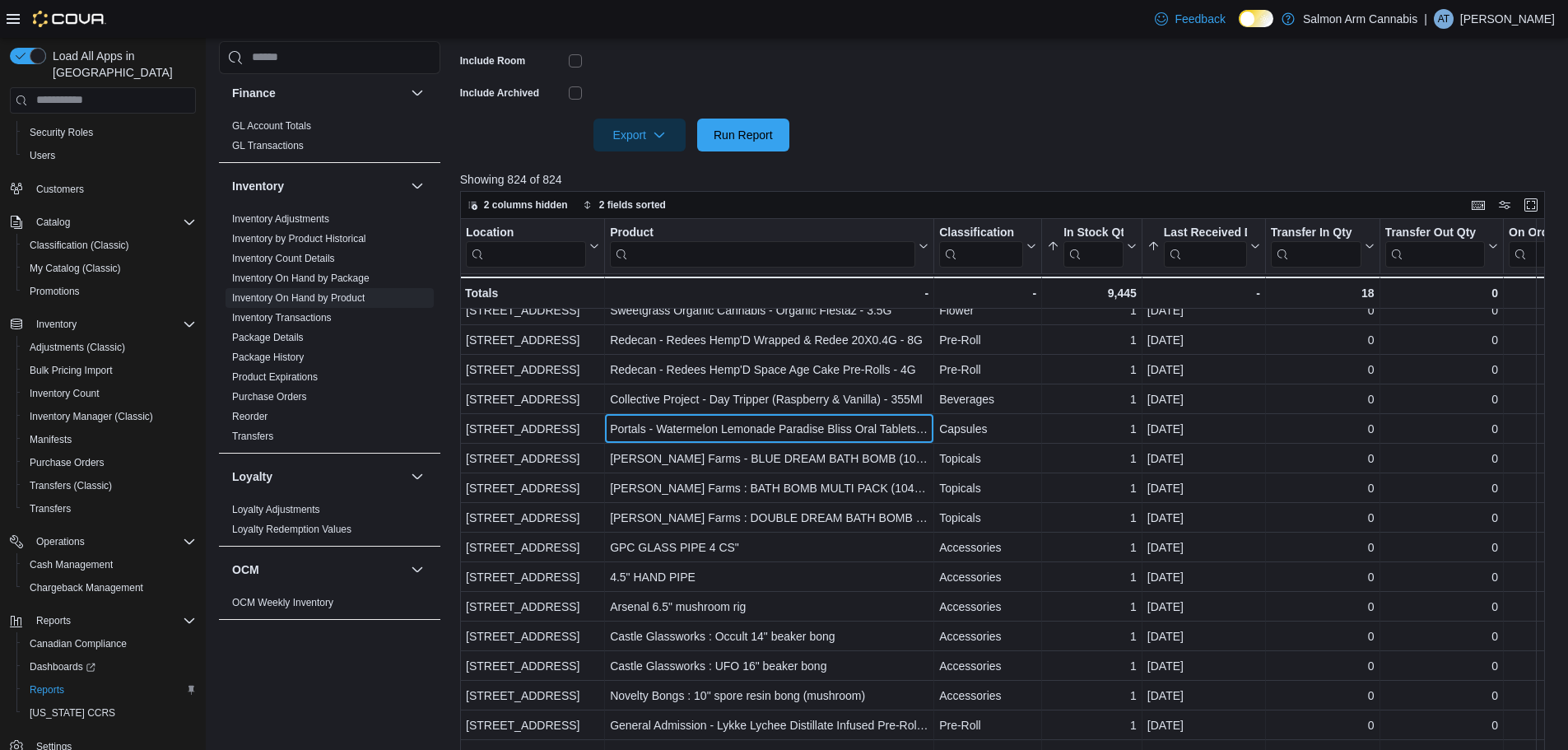
scroll to position [1037, 0]
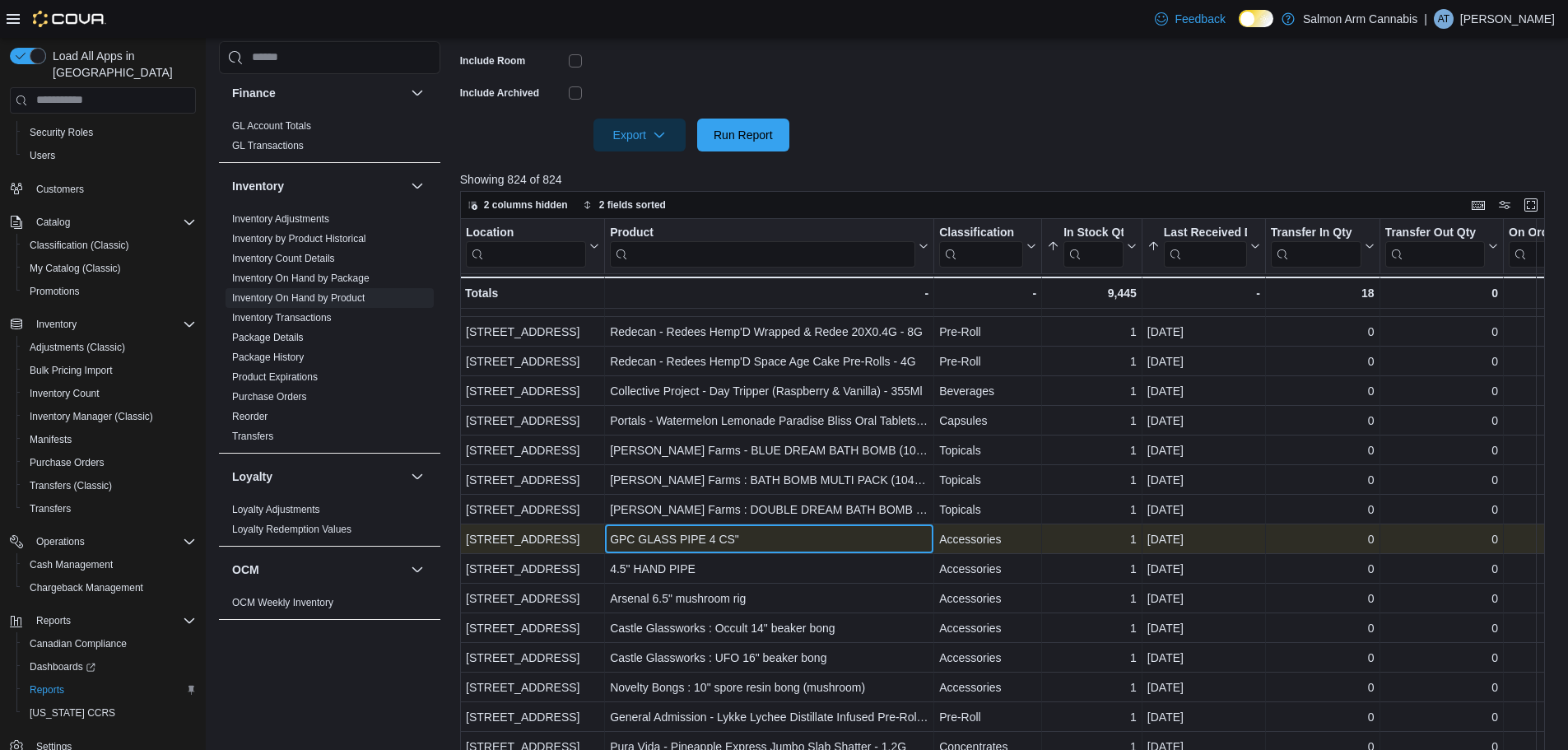
click at [759, 525] on div "GPC GLASS PIPE 4 CS" - Product, column 2, row 43" at bounding box center [769, 539] width 329 height 30
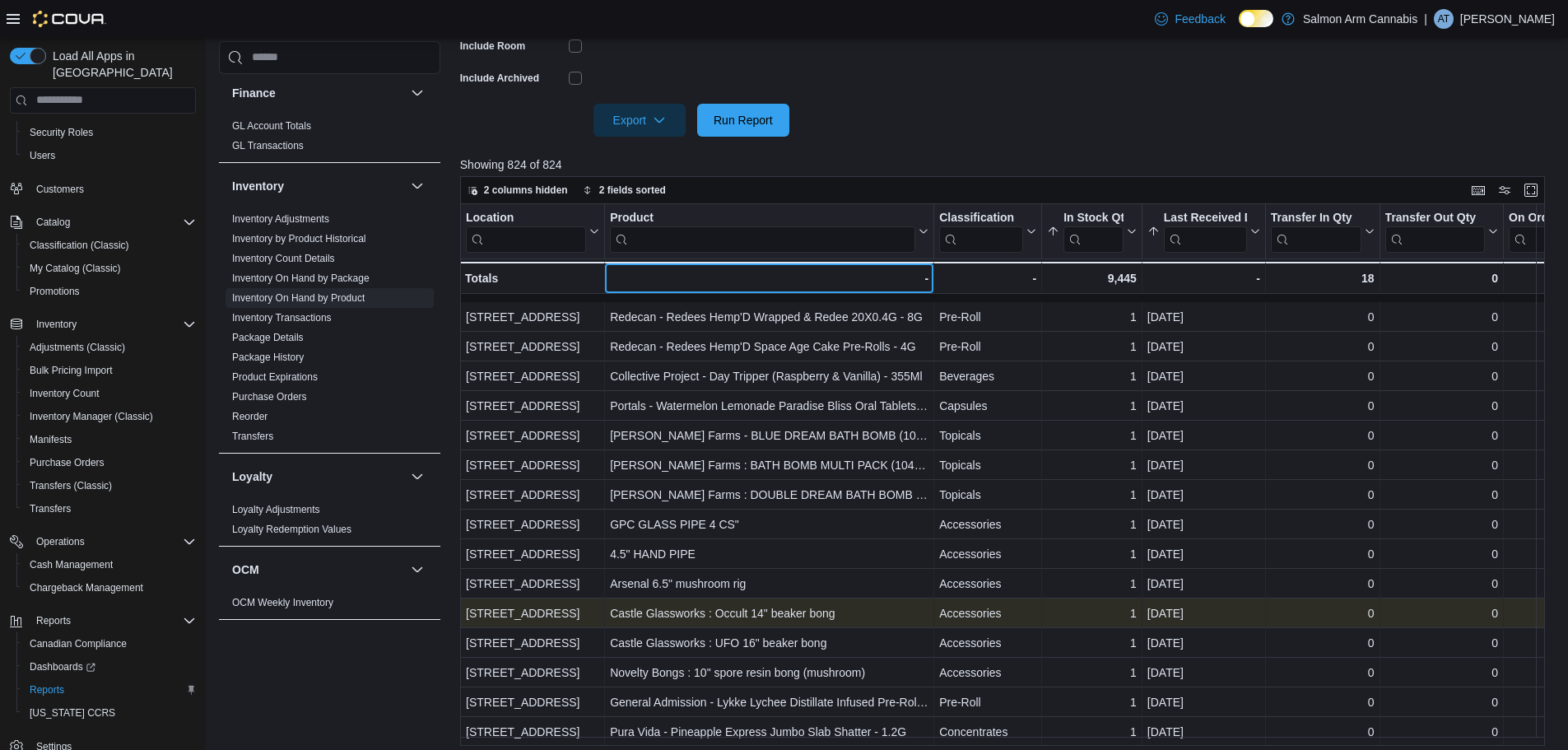
scroll to position [538, 0]
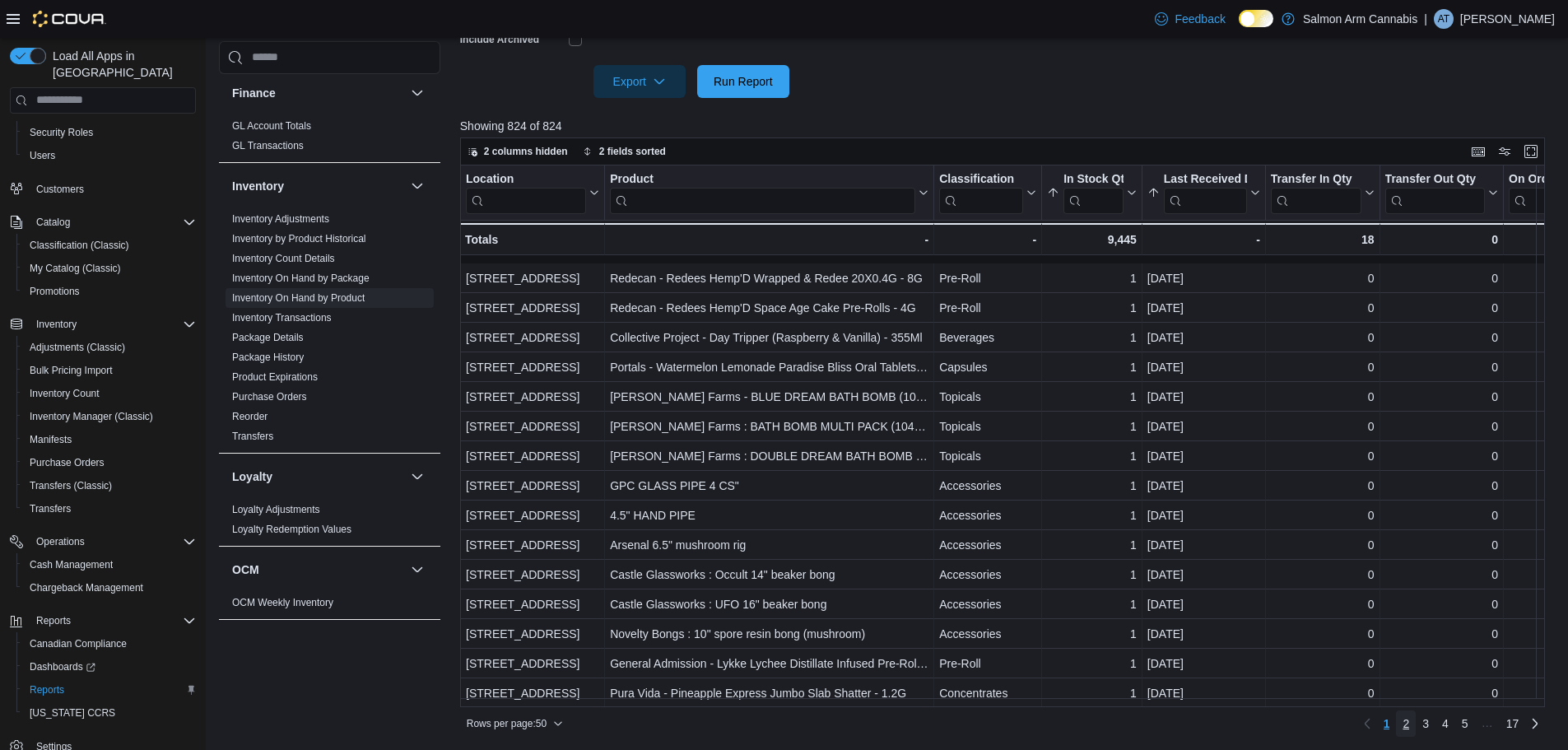
click at [1409, 727] on span "2" at bounding box center [1406, 724] width 7 height 17
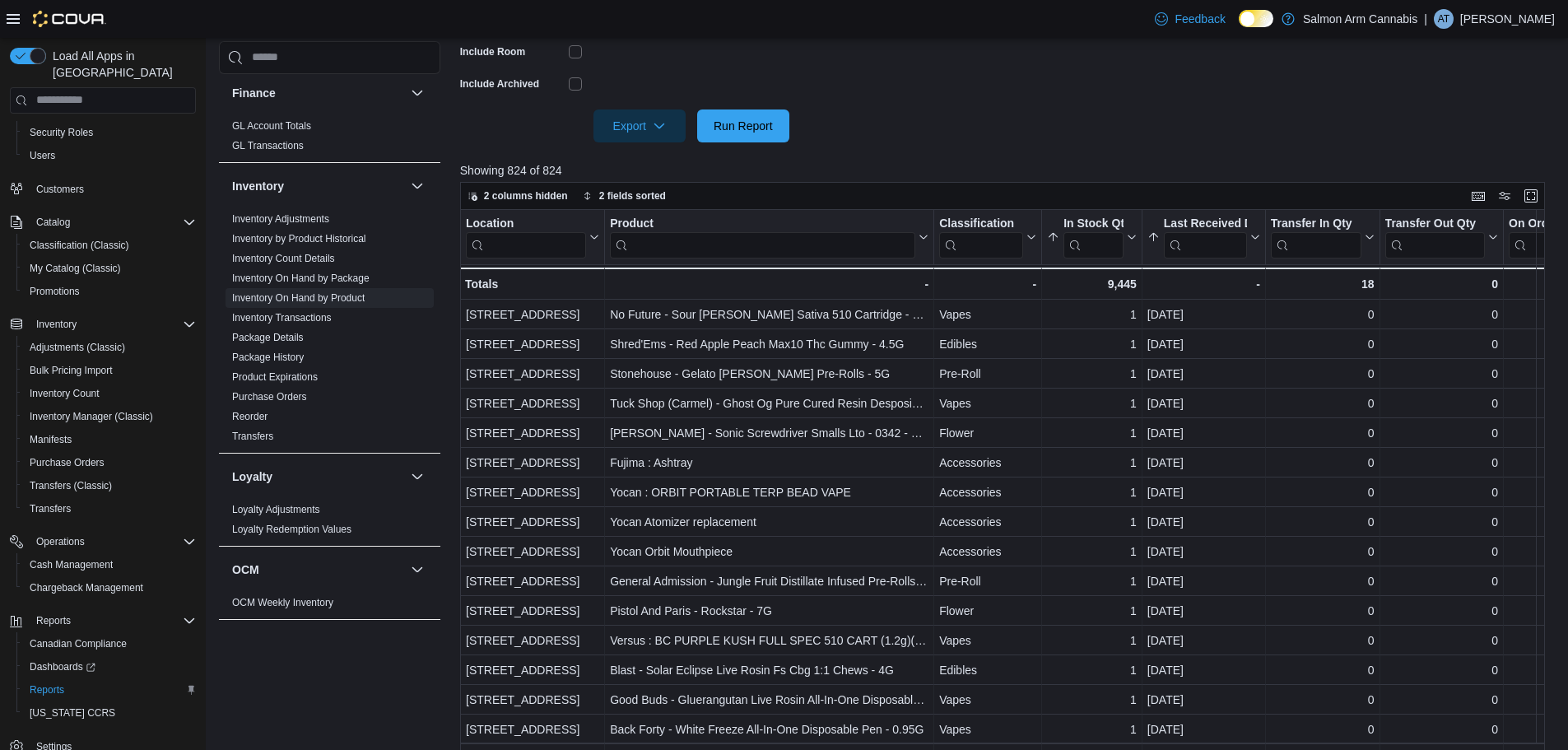
scroll to position [456, 0]
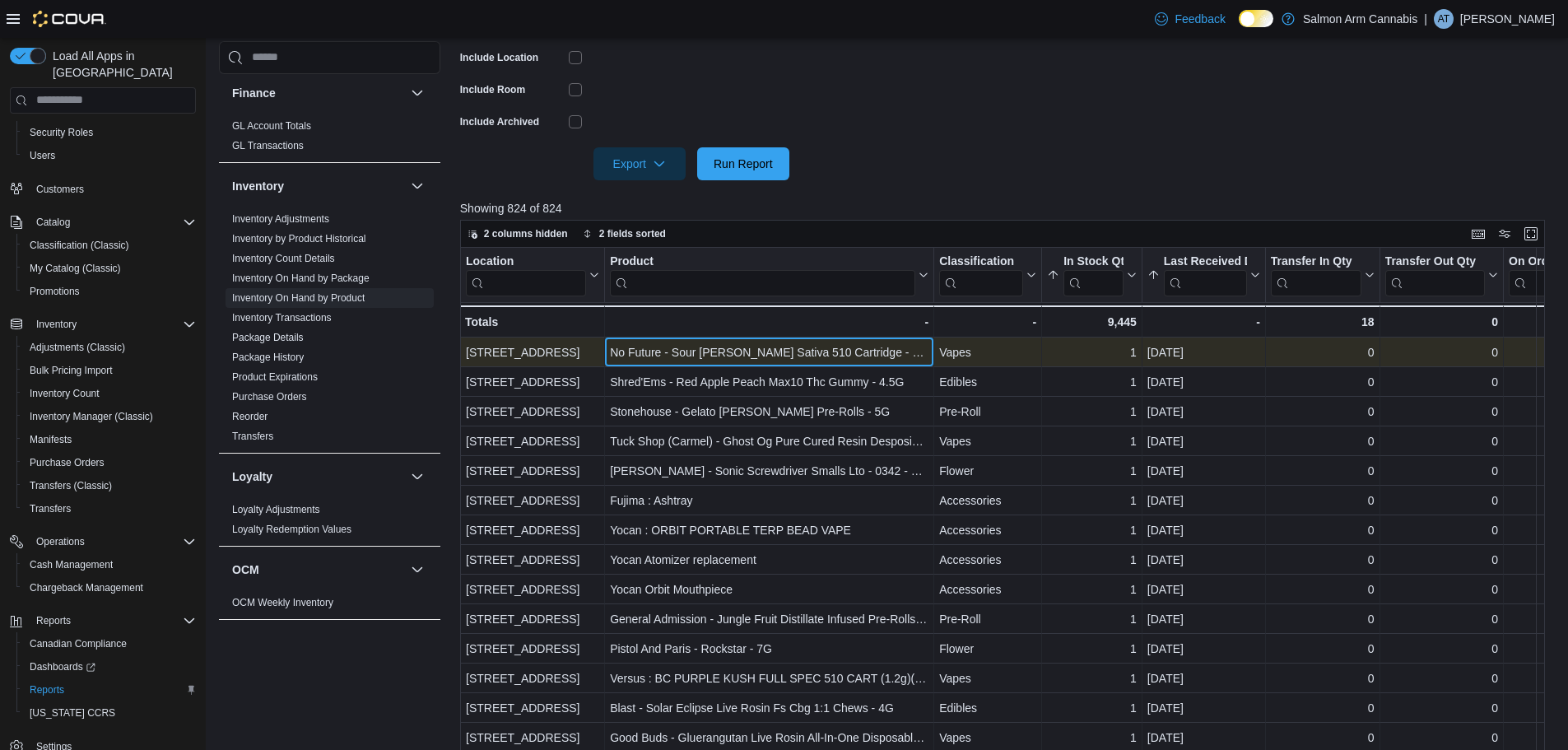
click at [817, 362] on div "No Future - Sour Tangie Sativa 510 Cartridge - 1.2G" at bounding box center [769, 352] width 319 height 19
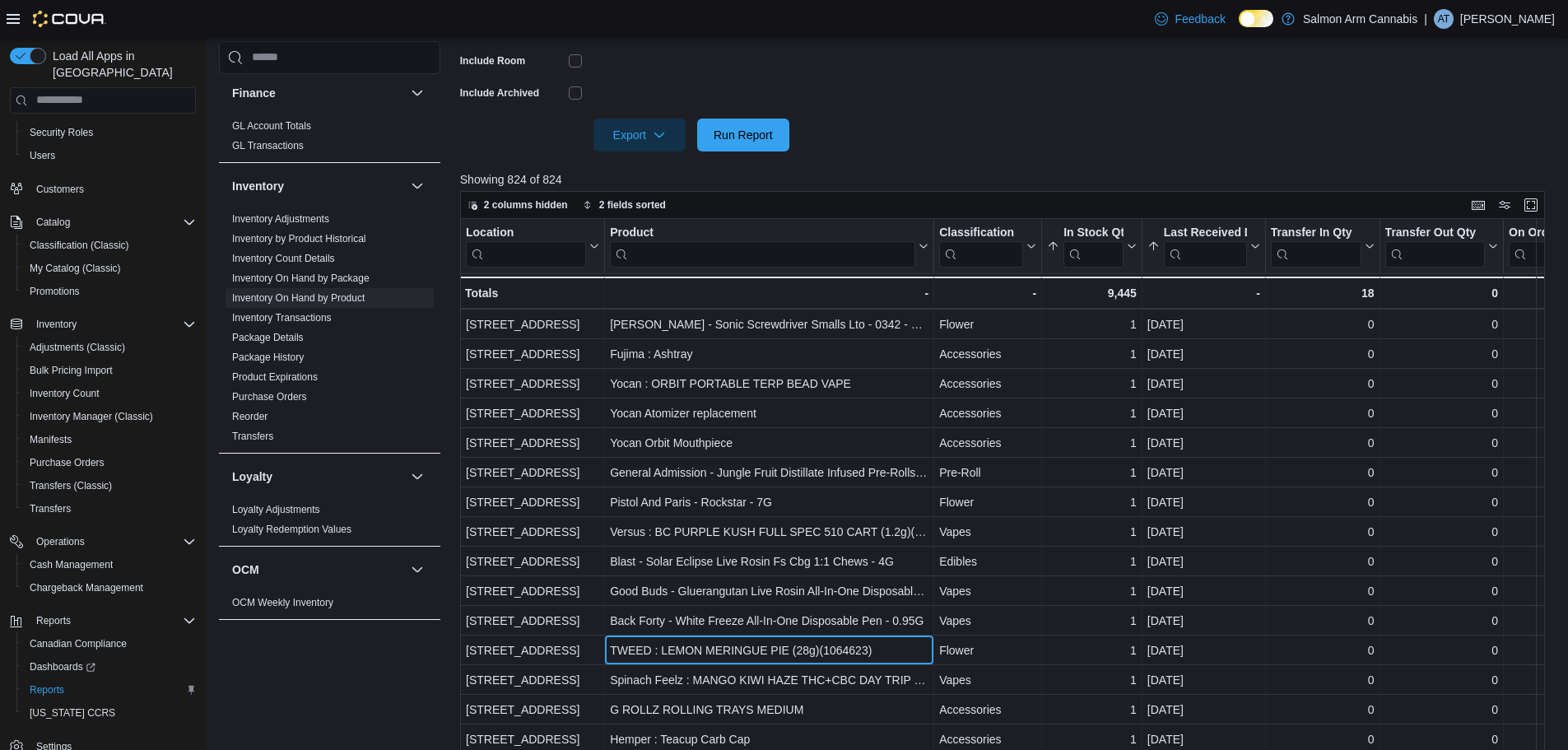
scroll to position [144, 0]
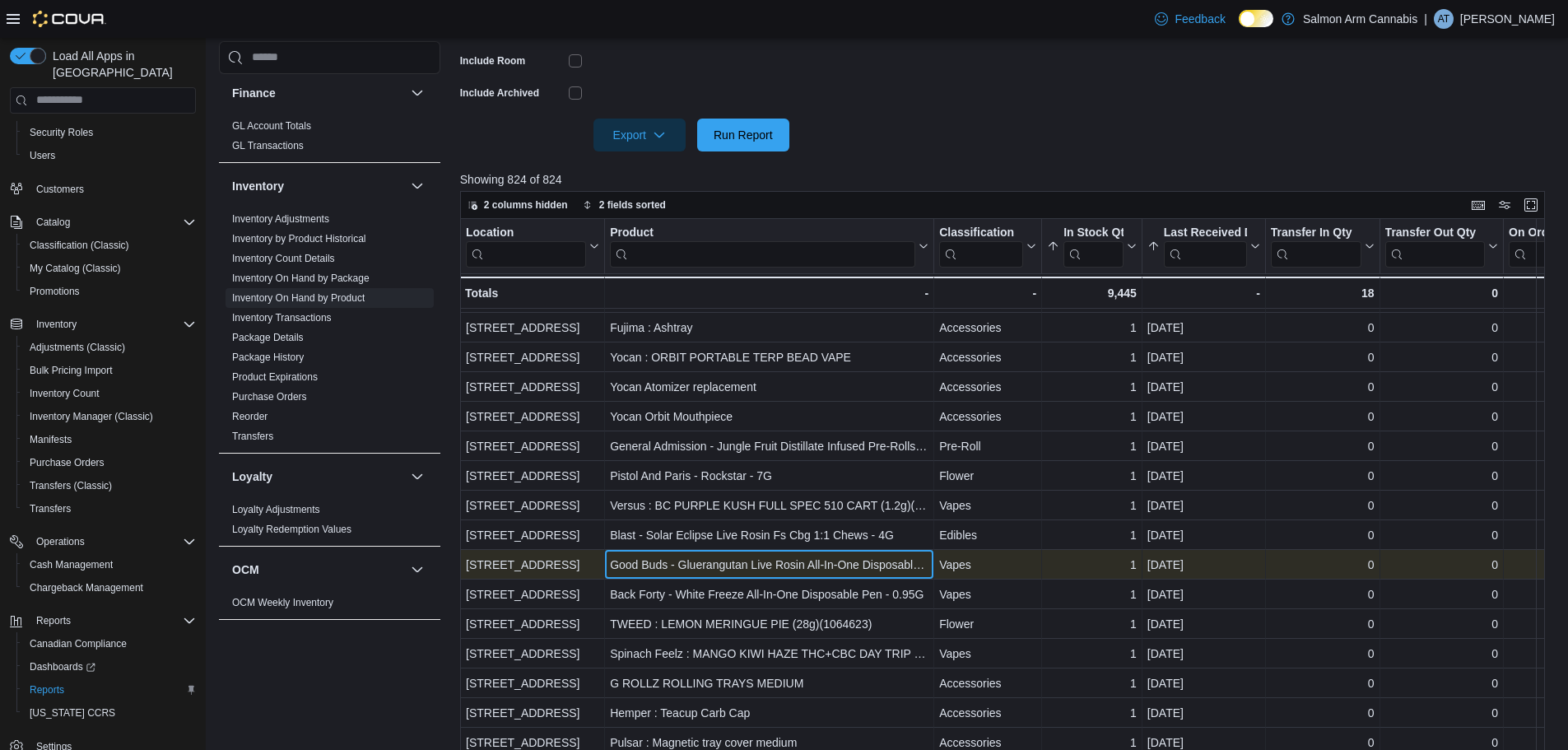
click at [797, 570] on div "Good Buds - Gluerangutan Live Rosin All-In-One Disposable Pen - 0.5G" at bounding box center [769, 564] width 319 height 19
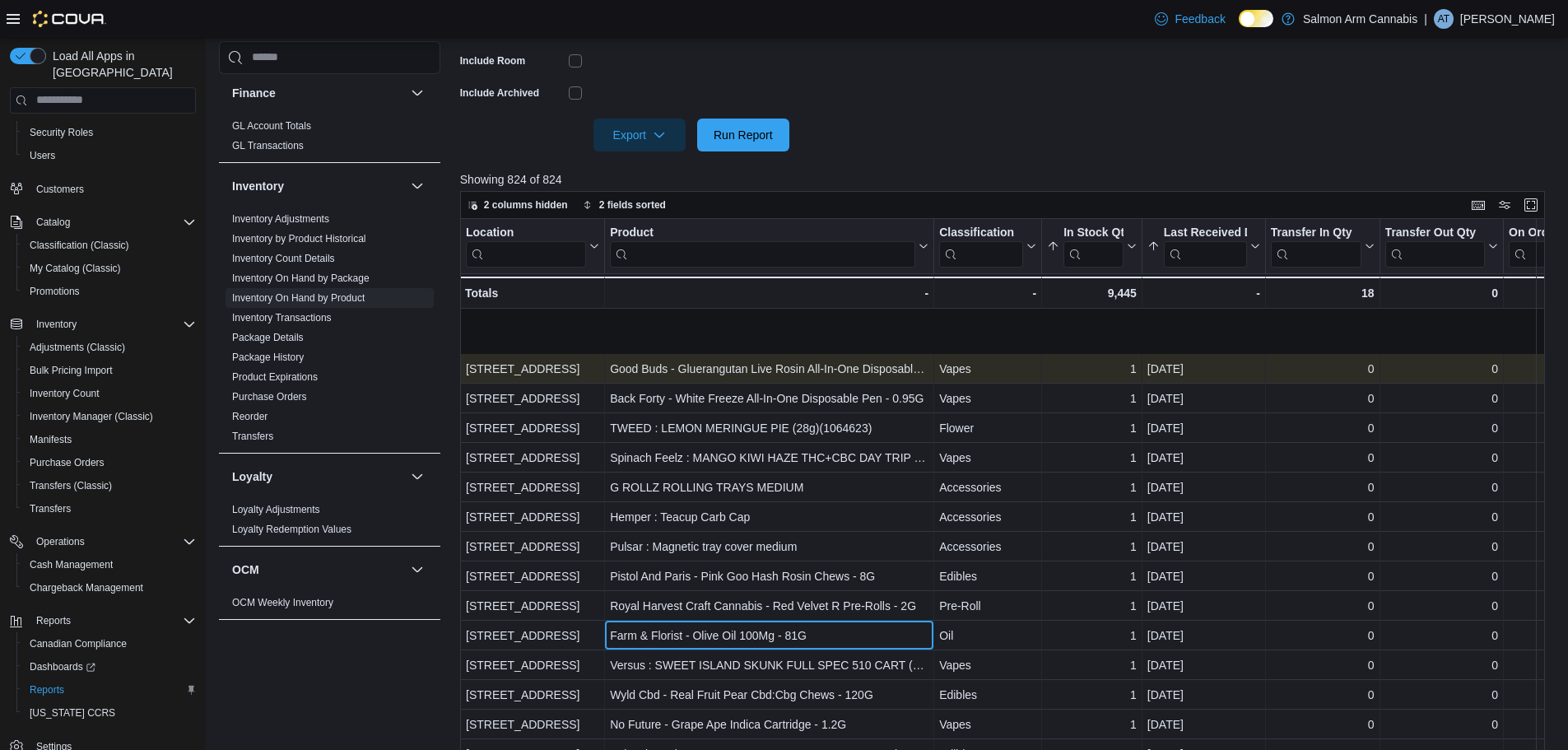
scroll to position [434, 0]
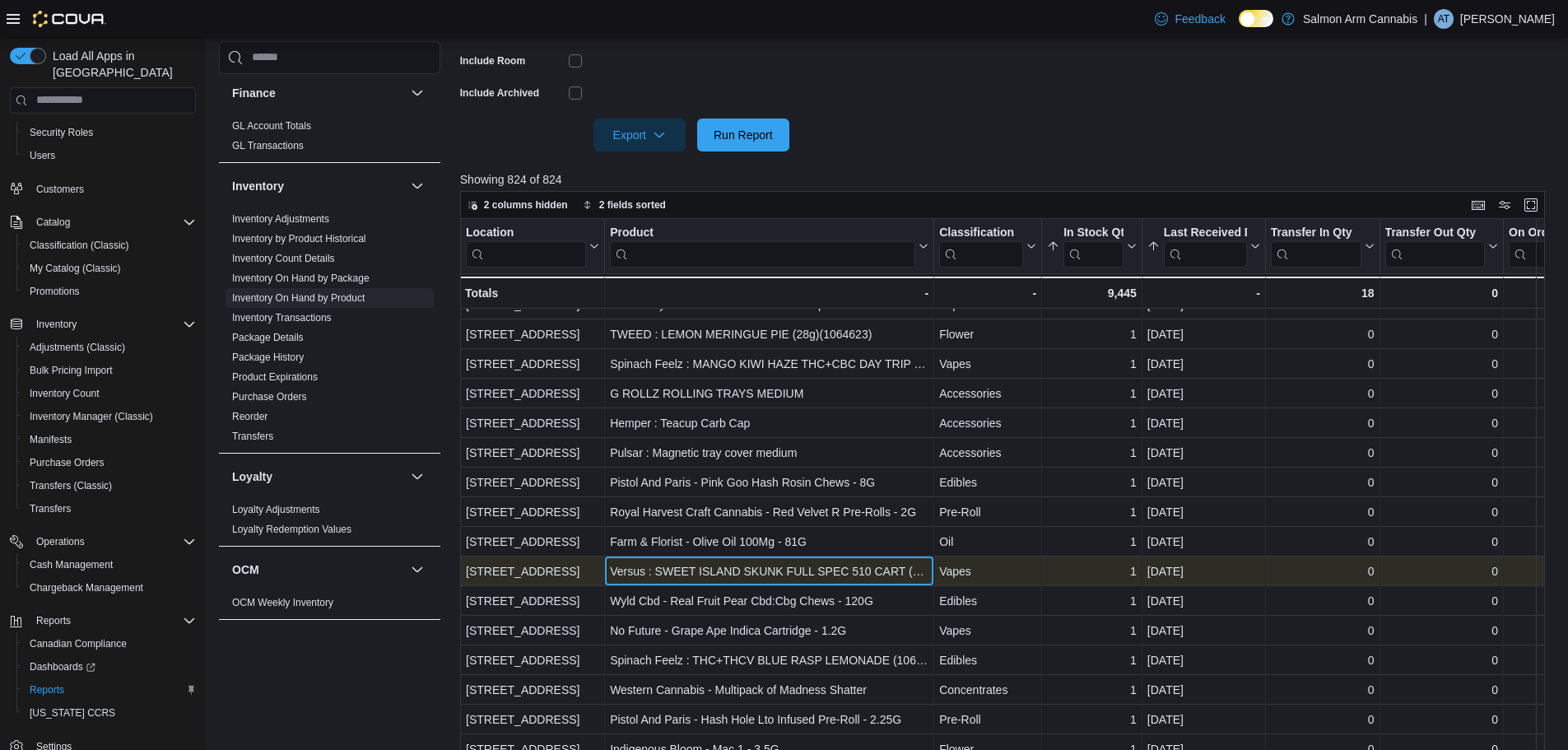
click at [801, 574] on div "Versus : SWEET ISLAND SKUNK FULL SPEC 510 CART (1x1.2g)(1063905)" at bounding box center [769, 570] width 319 height 19
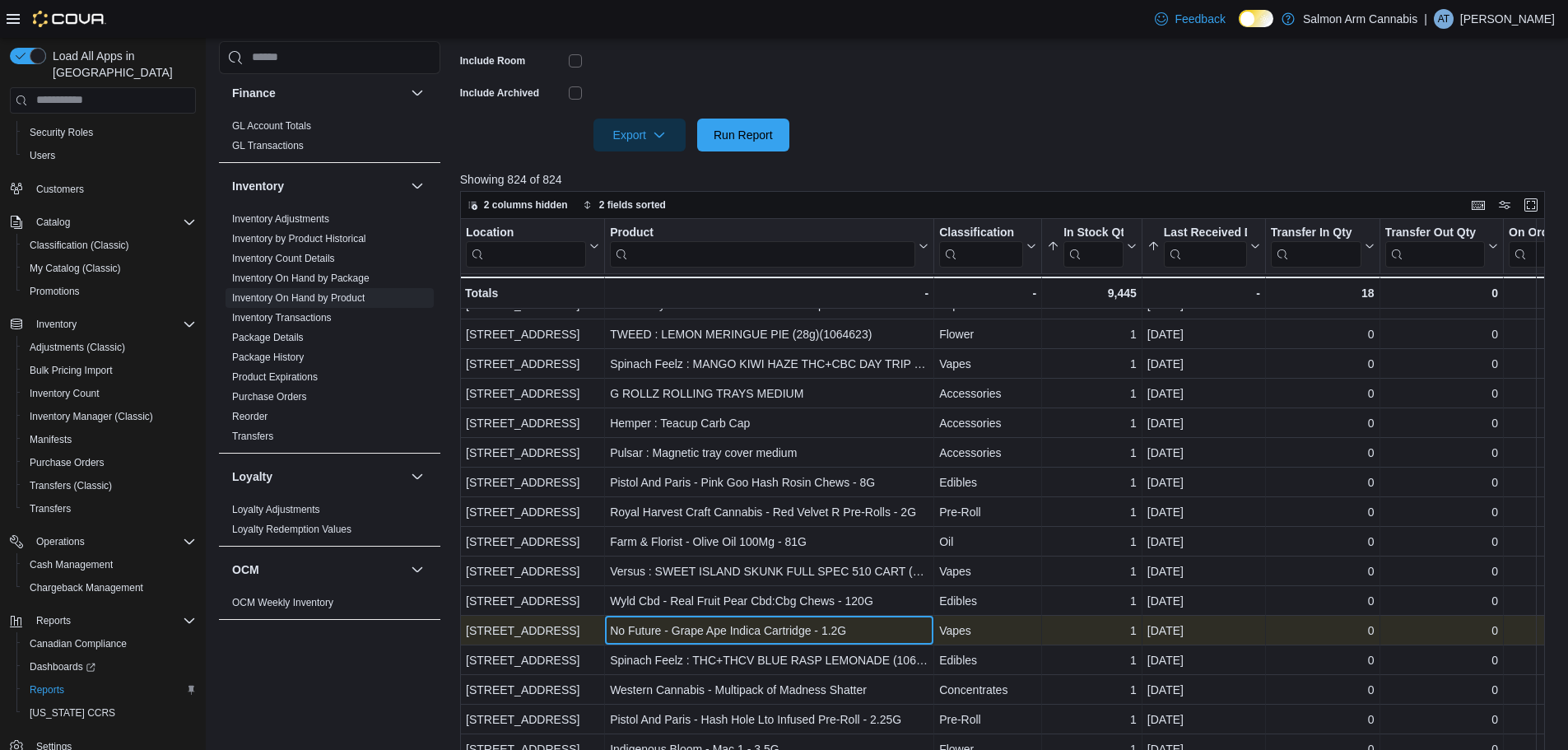
click at [787, 629] on div "No Future - Grape Ape Indica Cartridge - 1.2G" at bounding box center [769, 630] width 319 height 19
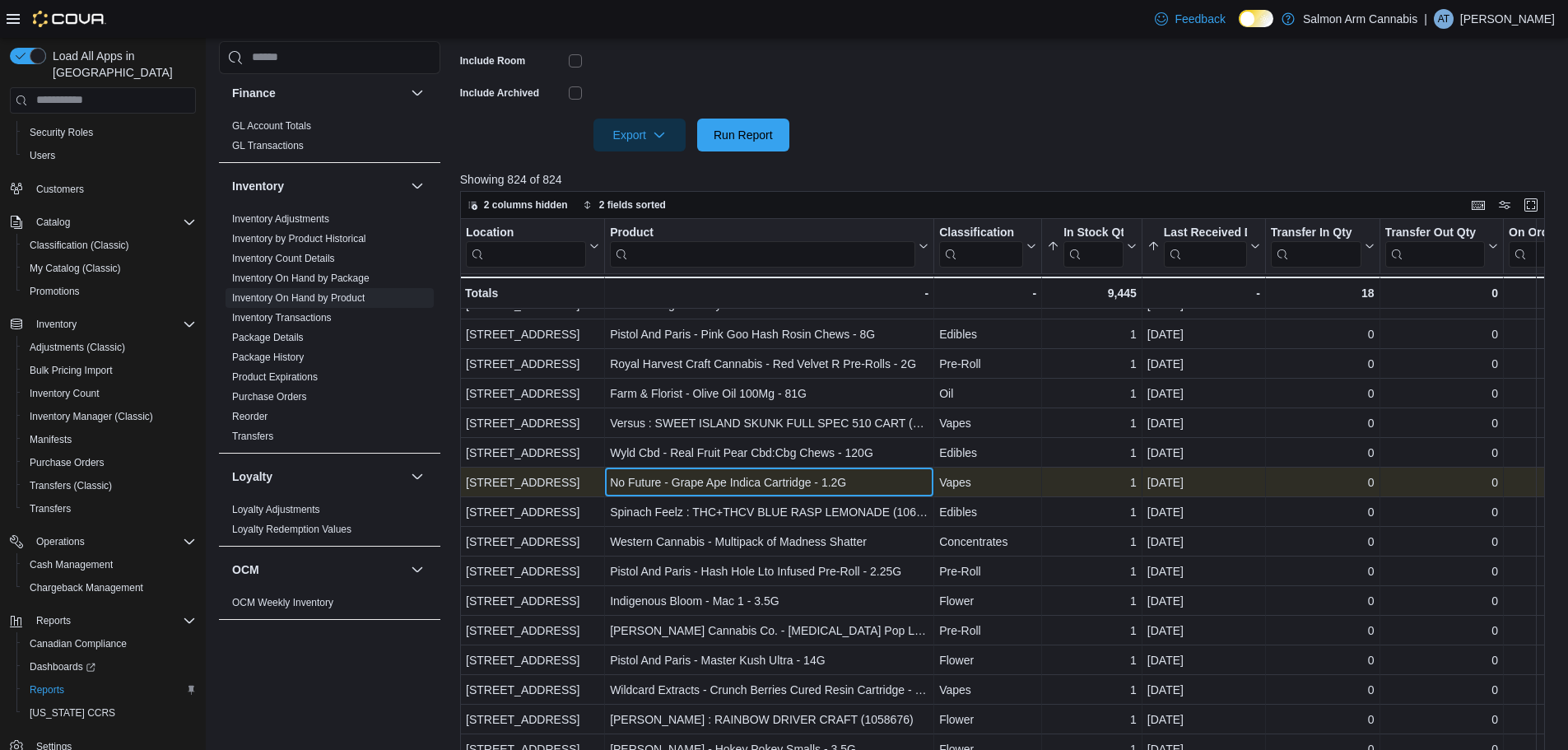
scroll to position [598, 0]
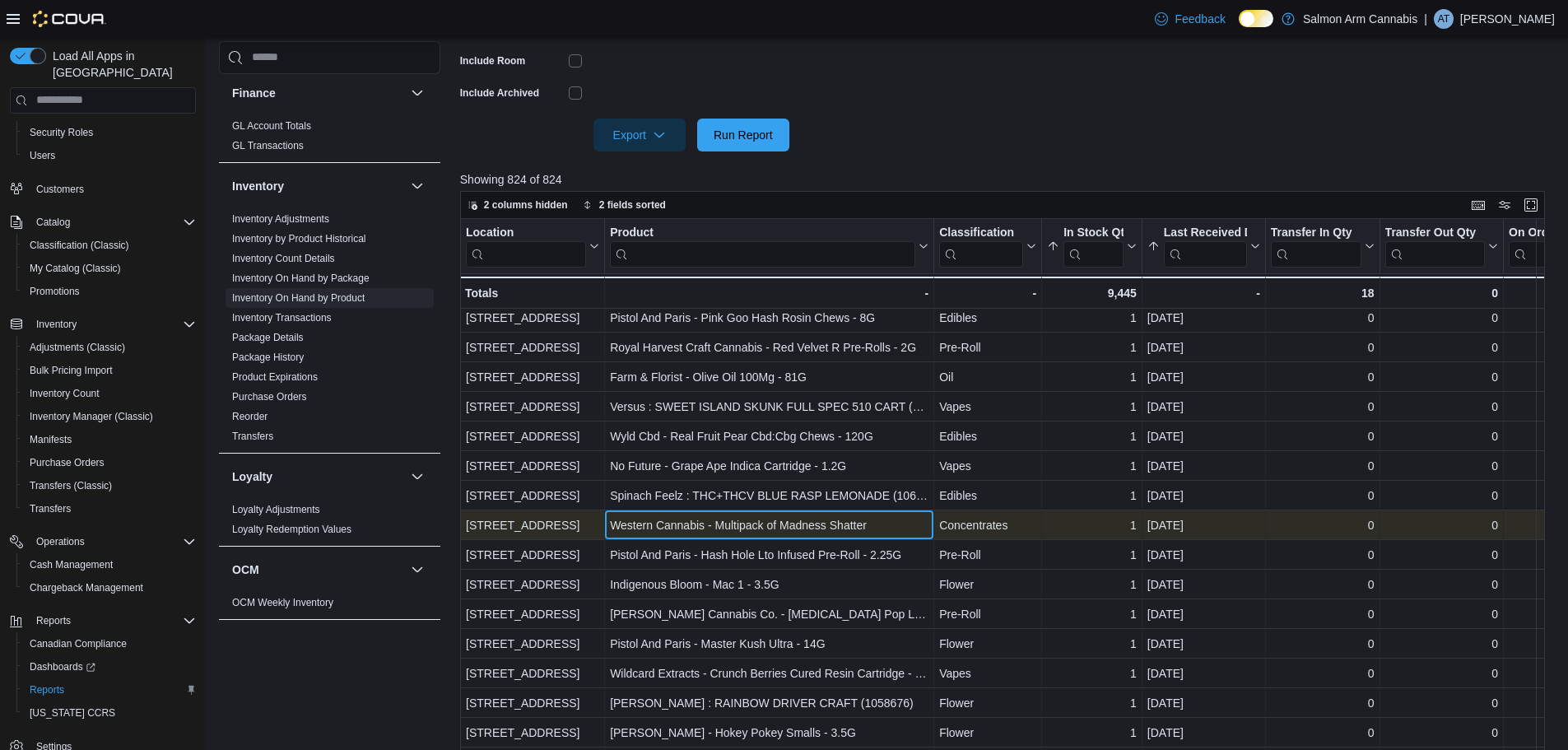
click at [830, 517] on div "Western Cannabis - Multipack of Madness Shatter" at bounding box center [769, 525] width 319 height 19
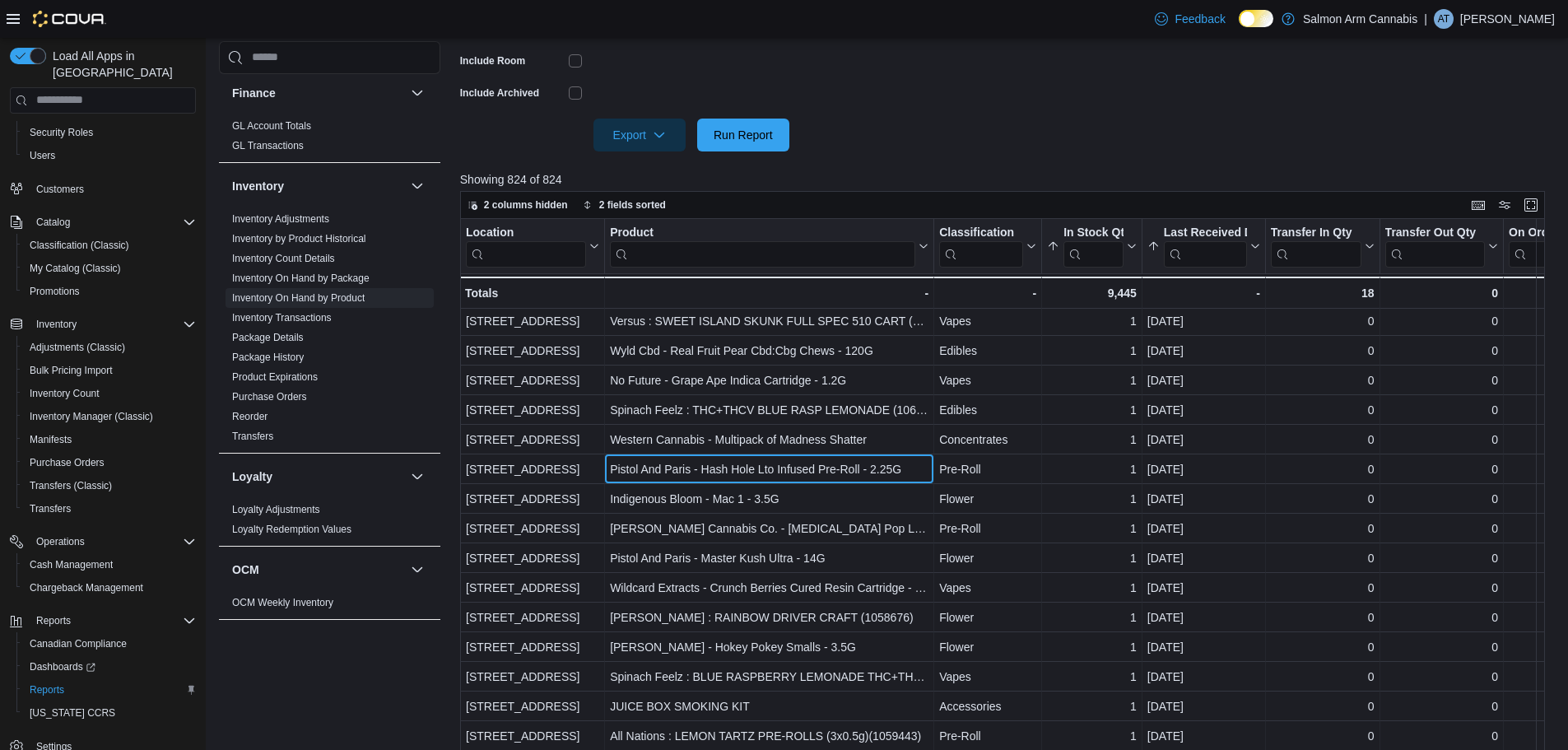
scroll to position [763, 0]
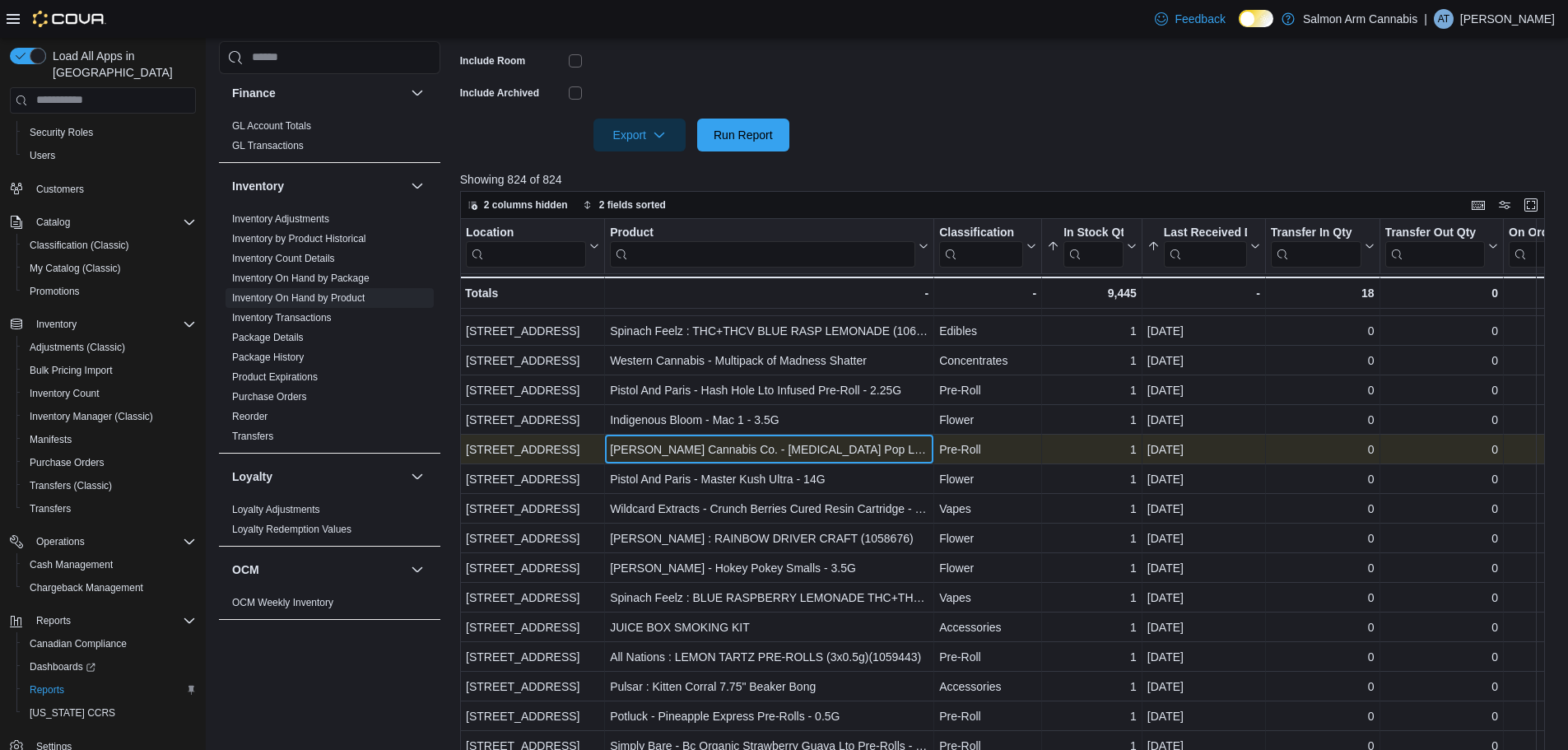
click at [736, 446] on div "Cappellano Cannabis Co. - Gastro Pop Lto Pre-Rolls - 0.5G" at bounding box center [769, 449] width 319 height 19
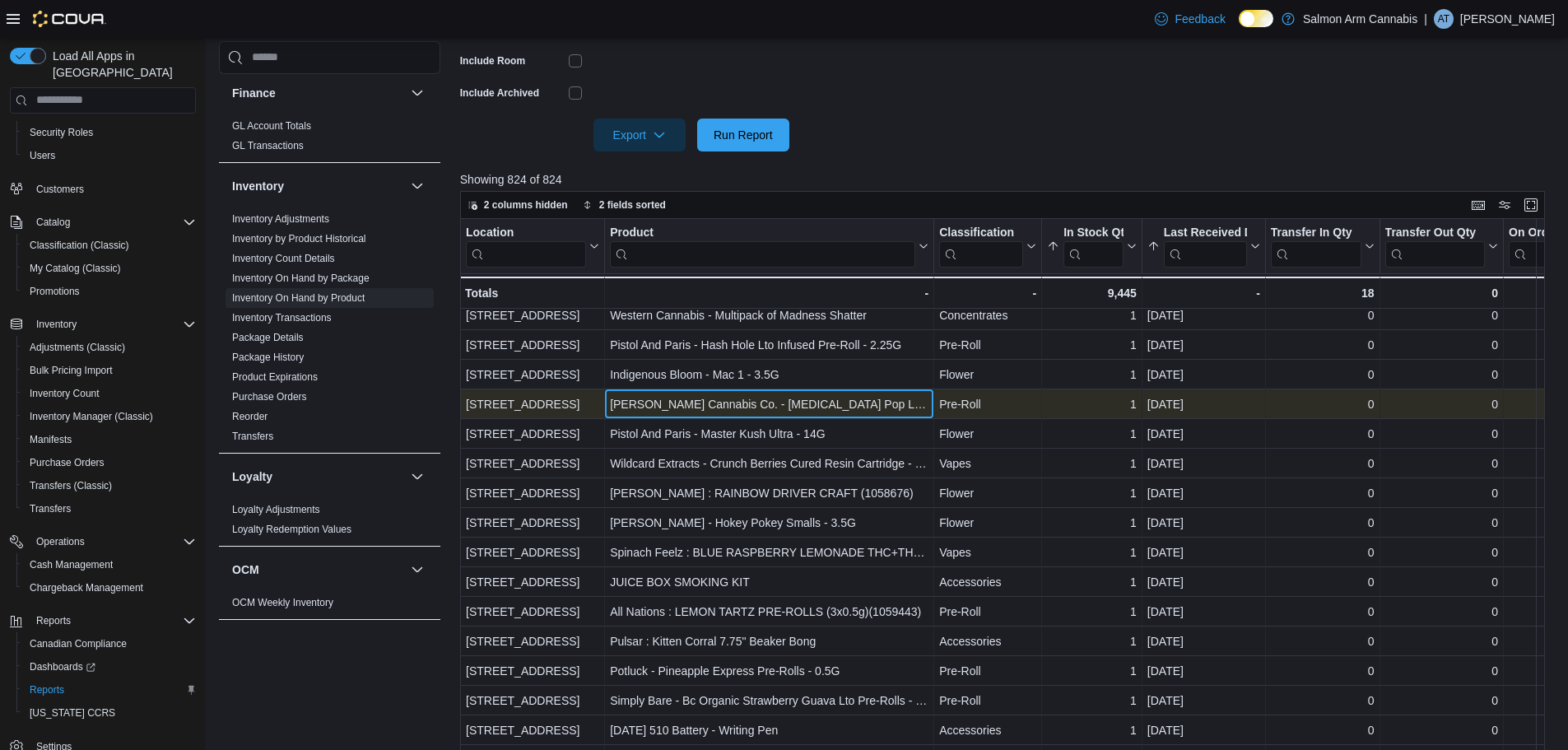
scroll to position [845, 0]
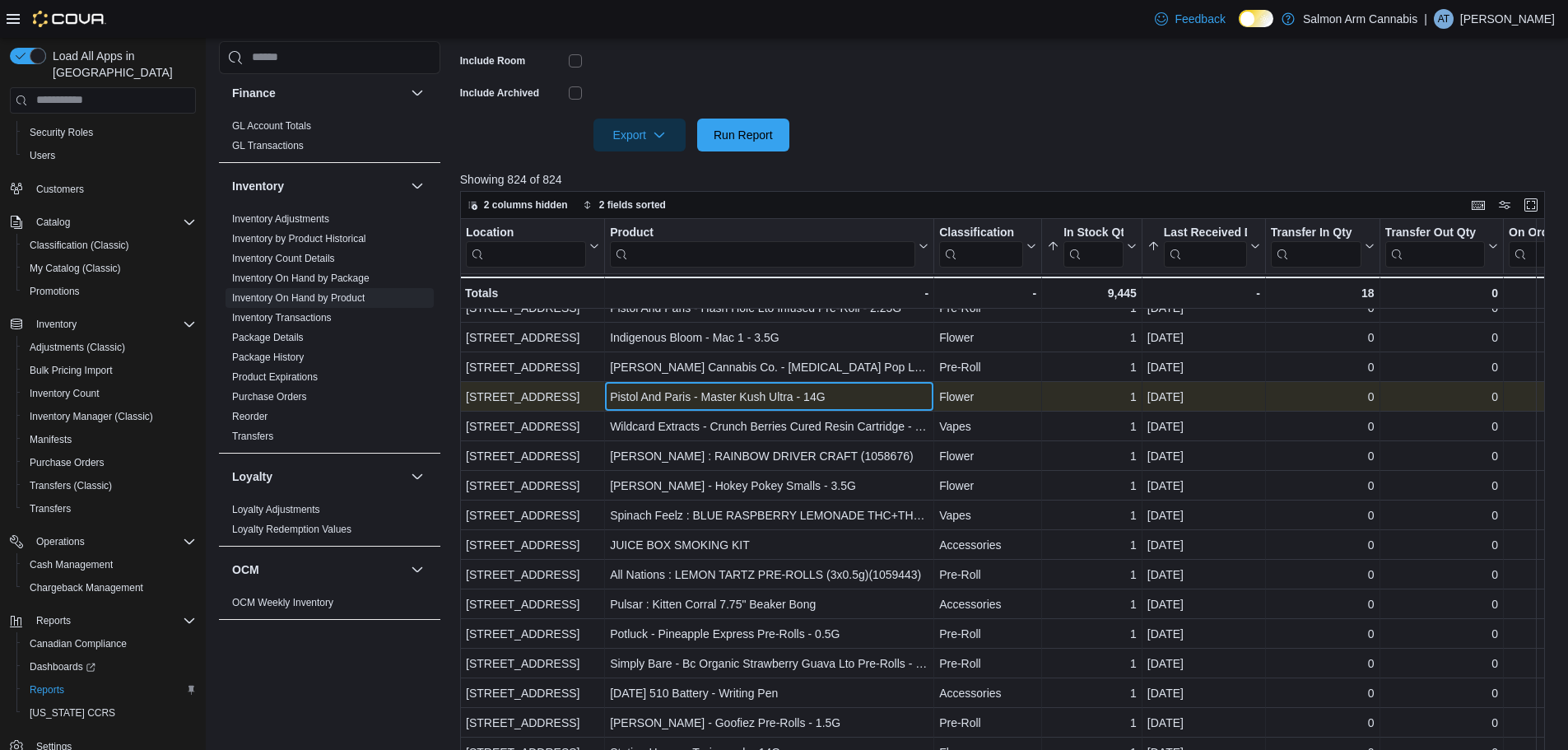
click at [745, 397] on div "Pistol And Paris - Master Kush Ultra - 14G" at bounding box center [769, 397] width 319 height 19
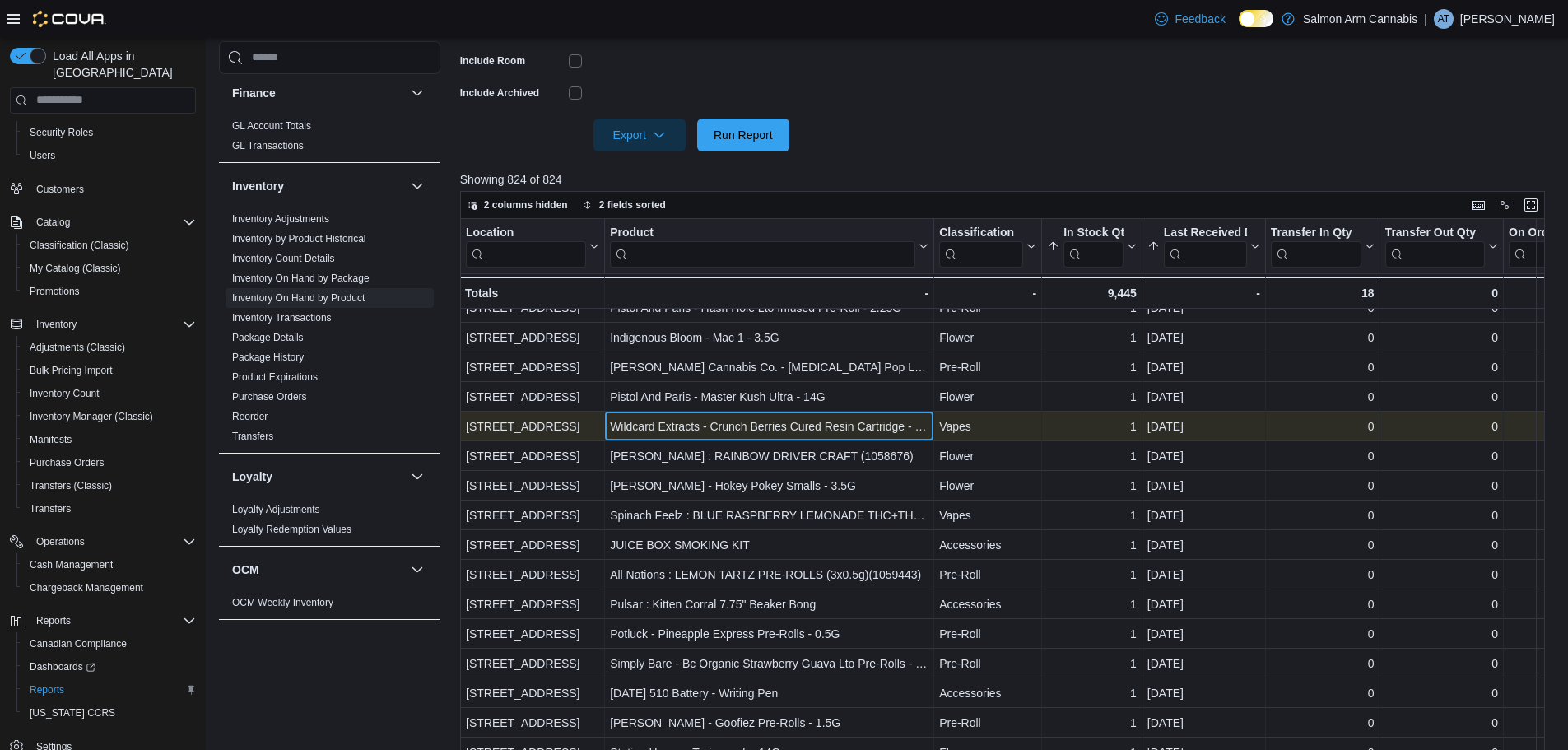
click at [785, 433] on div "Wildcard Extracts - Crunch Berries Cured Resin Cartridge - 1G" at bounding box center [769, 426] width 319 height 19
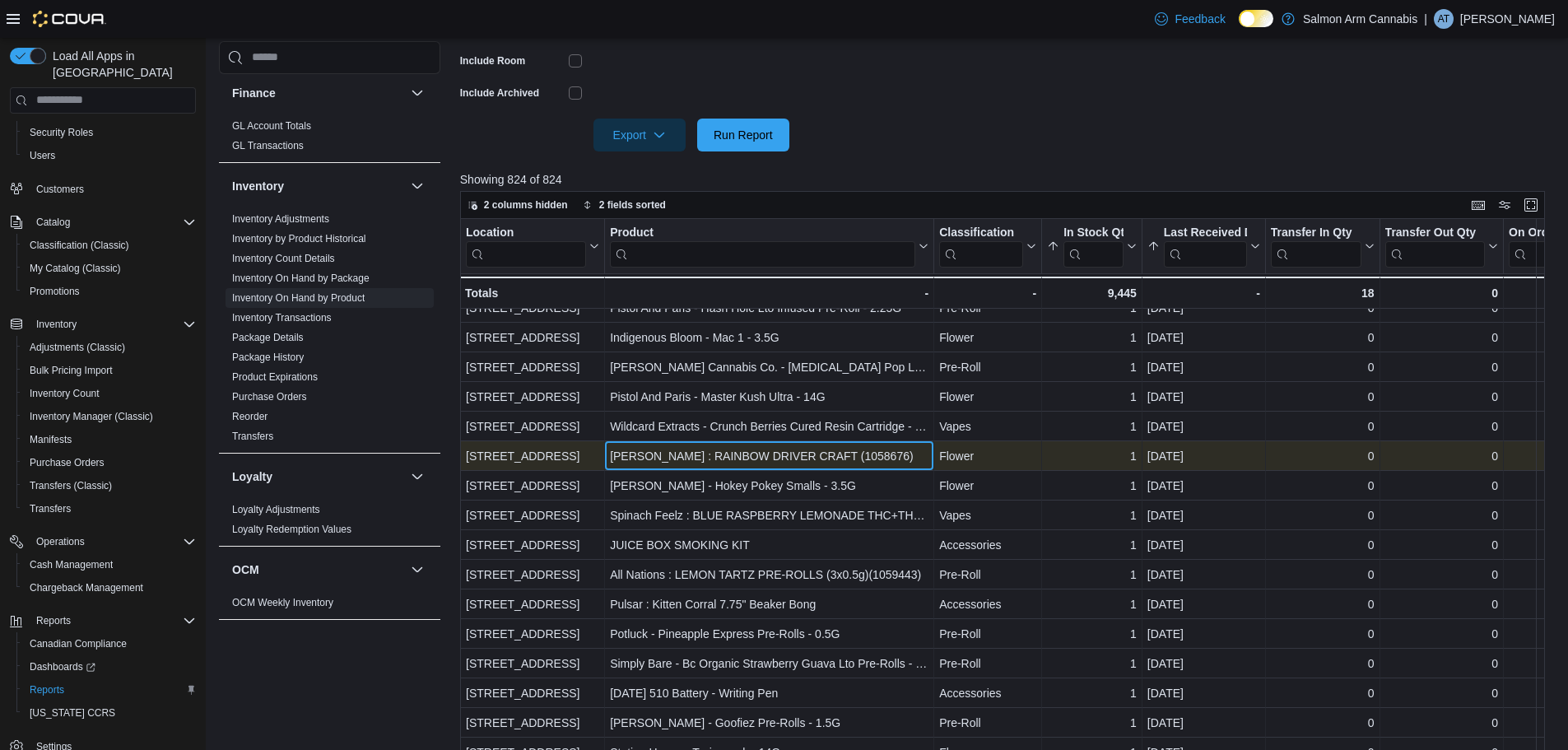
click at [799, 458] on div "Woody Nelson : RAINBOW DRIVER CRAFT (1058676)" at bounding box center [769, 456] width 319 height 19
click at [676, 445] on div "Woody Nelson : RAINBOW DRIVER CRAFT (1058676) - Product, column 2, row 84" at bounding box center [769, 456] width 329 height 30
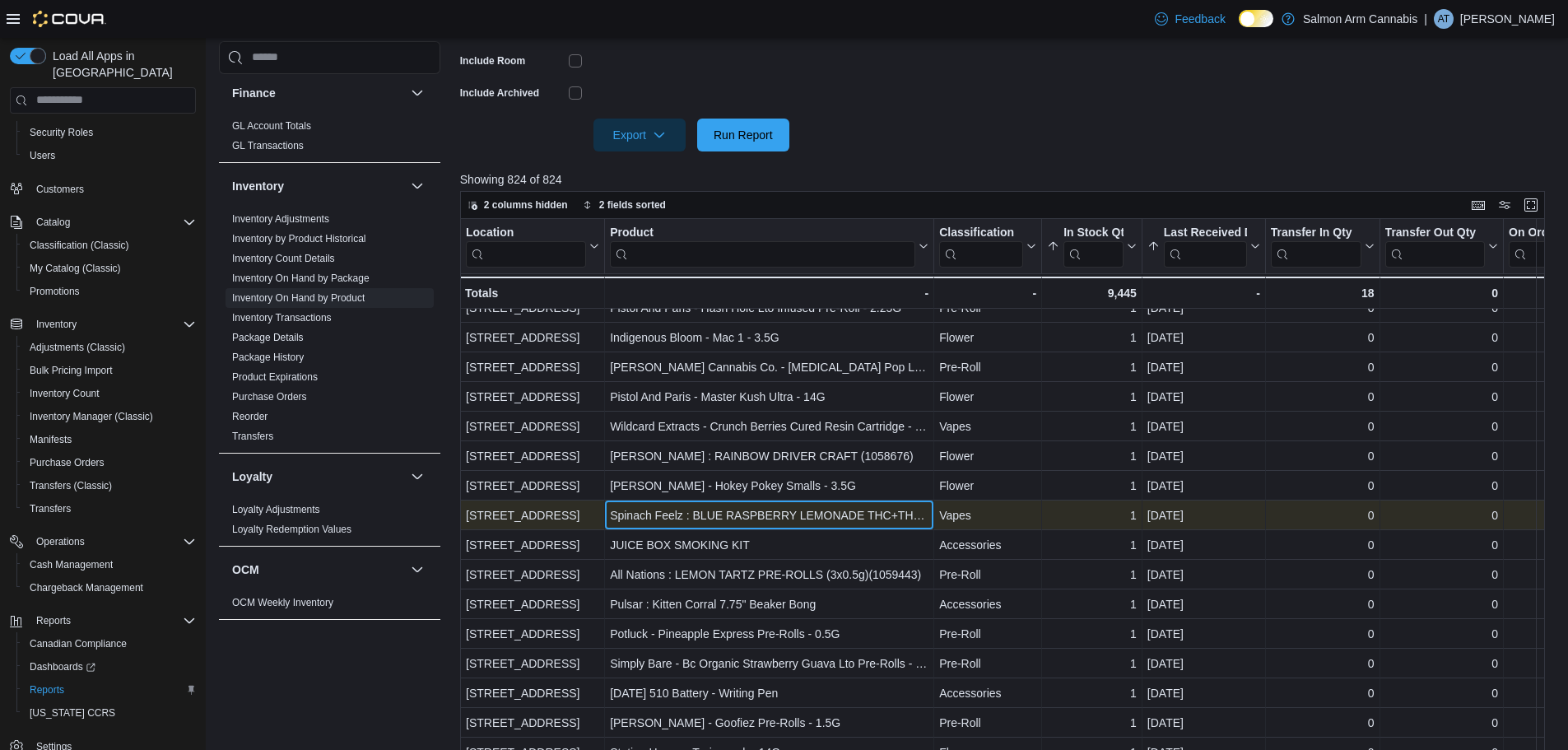
click at [686, 510] on div "Spinach Feelz : BLUE RASPBERRY LEMONADE THC+THCV 510 CART(1x1g)(1063231)" at bounding box center [769, 515] width 319 height 19
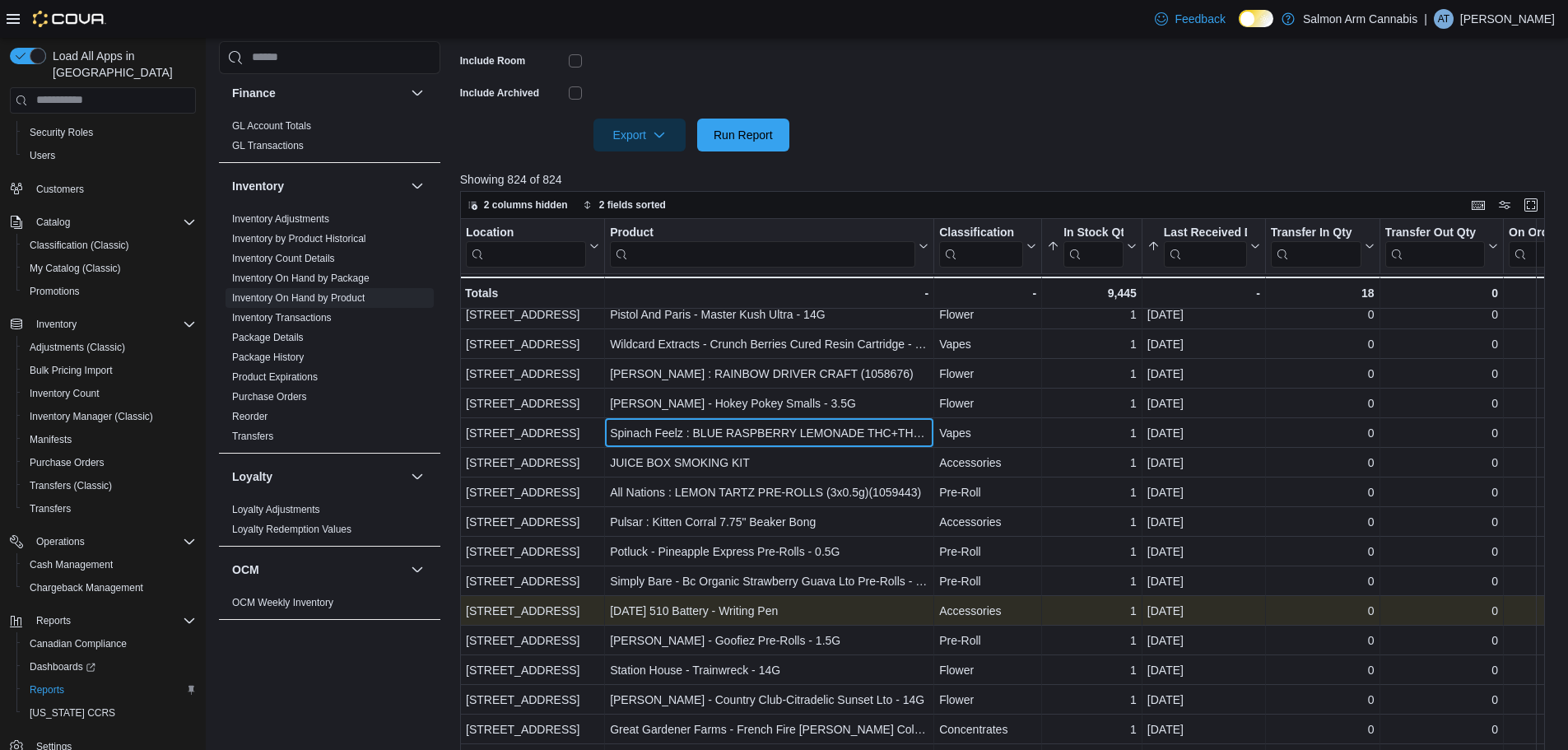
scroll to position [1010, 0]
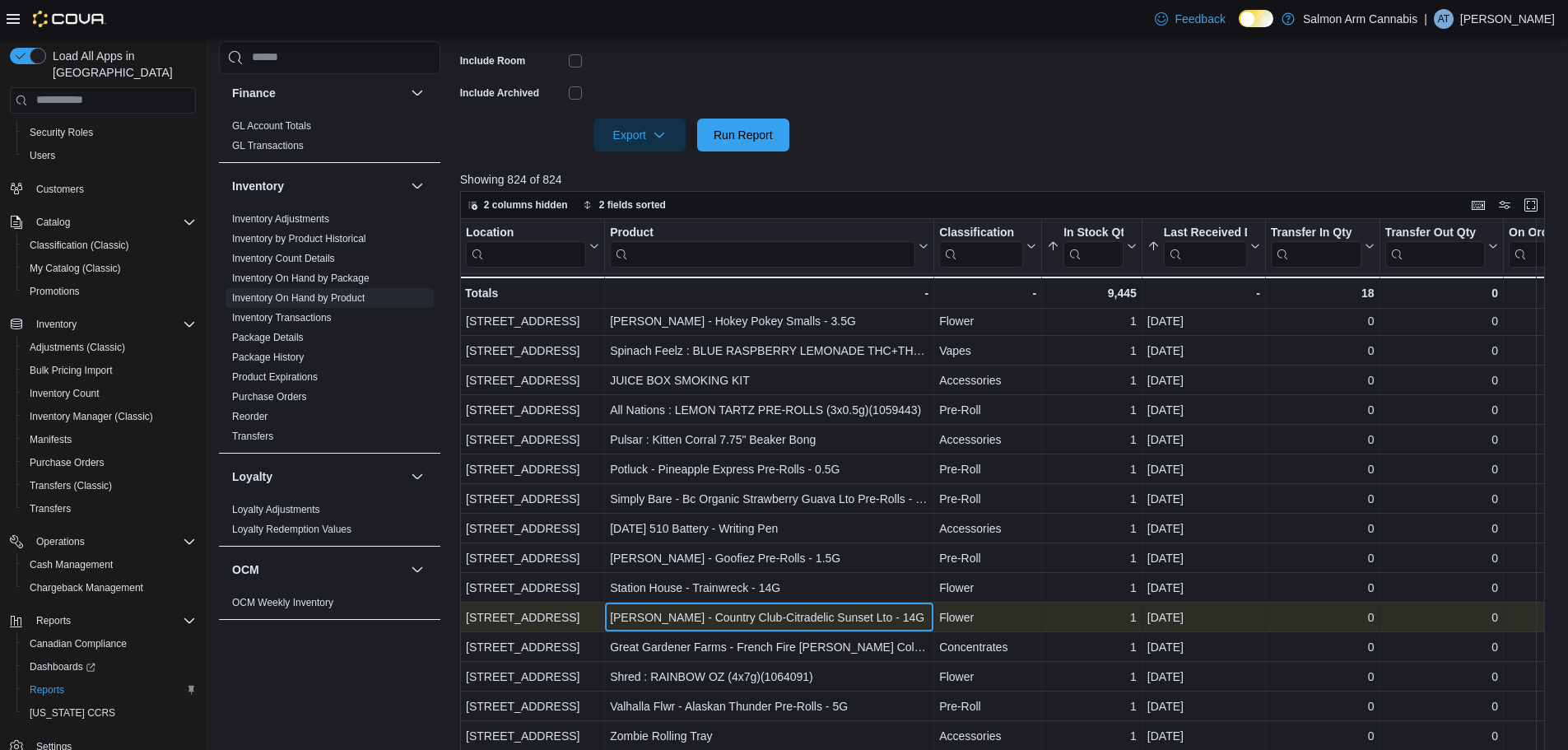
click at [828, 621] on div "Woody Nelson - Country Club-Citradelic Sunset Lto - 14G" at bounding box center [769, 617] width 319 height 19
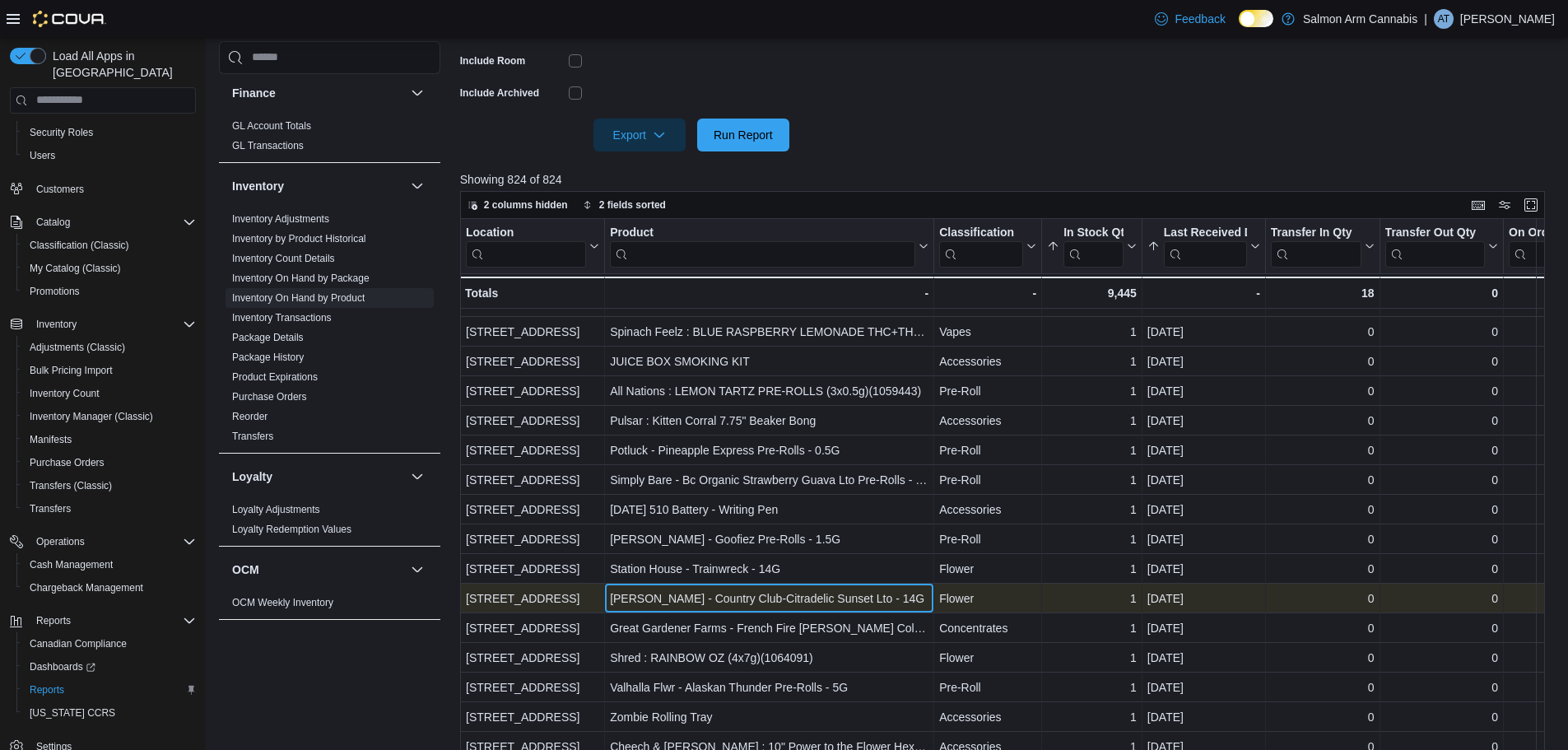
scroll to position [1037, 0]
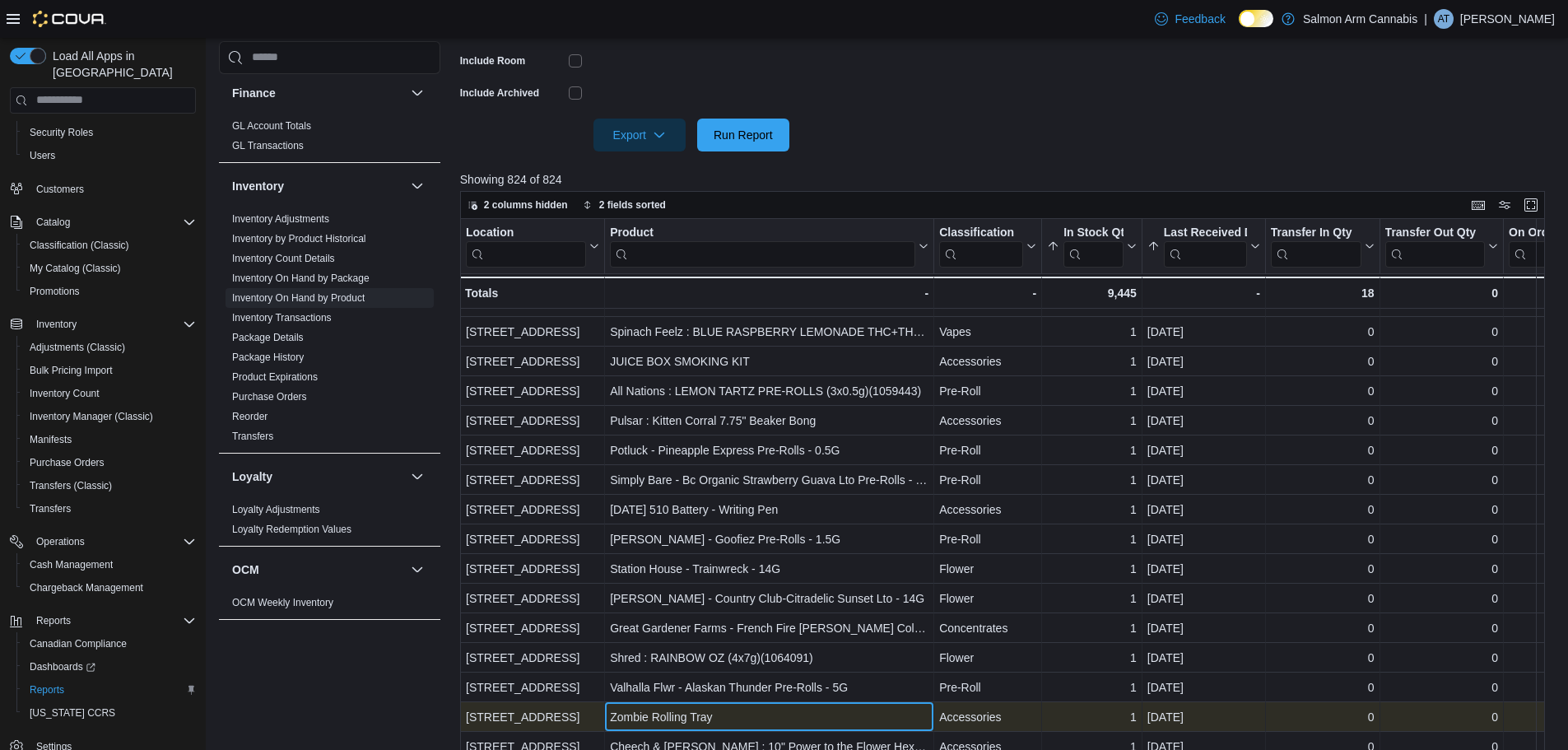
click at [730, 707] on div "Zombie Rolling Tray" at bounding box center [769, 716] width 319 height 19
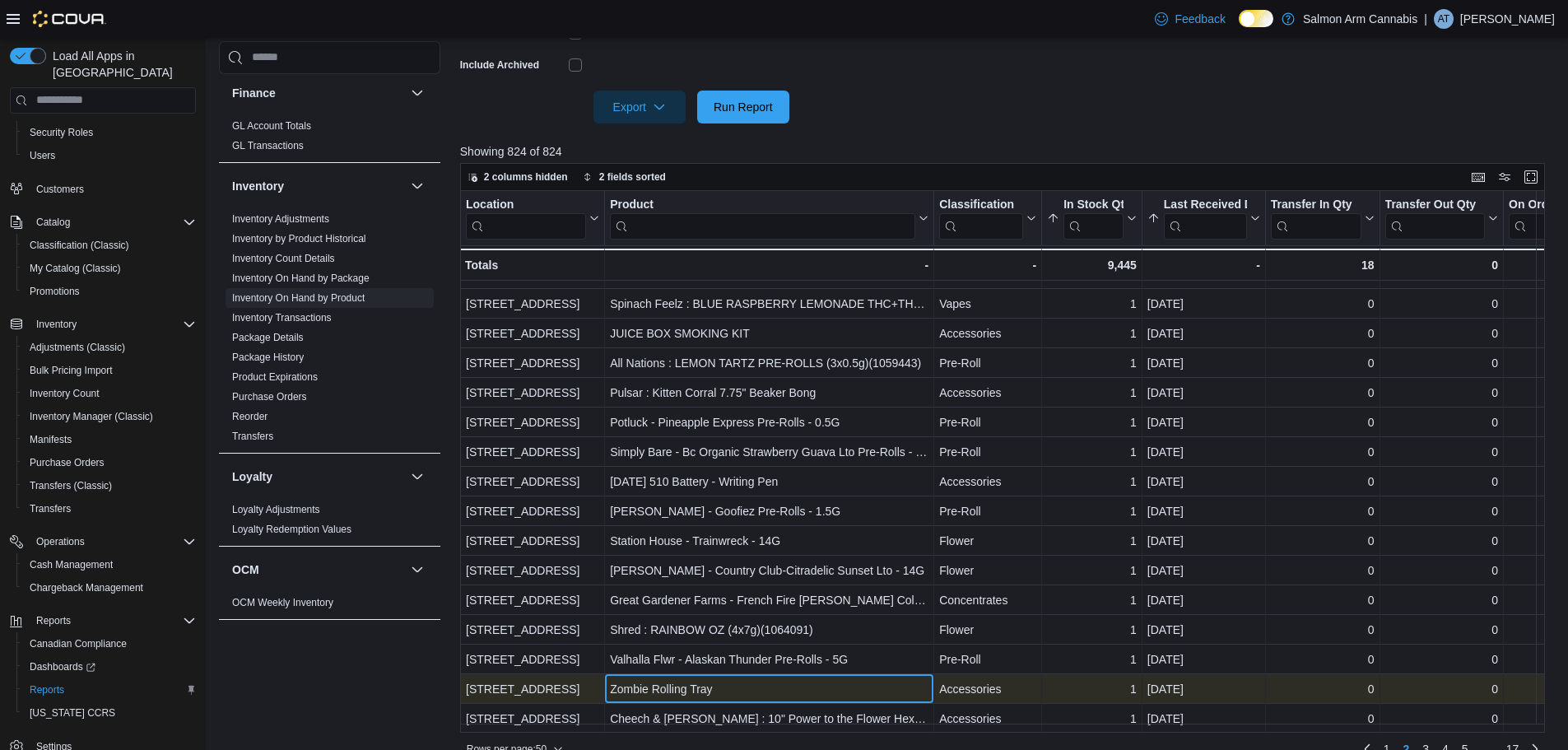
scroll to position [538, 0]
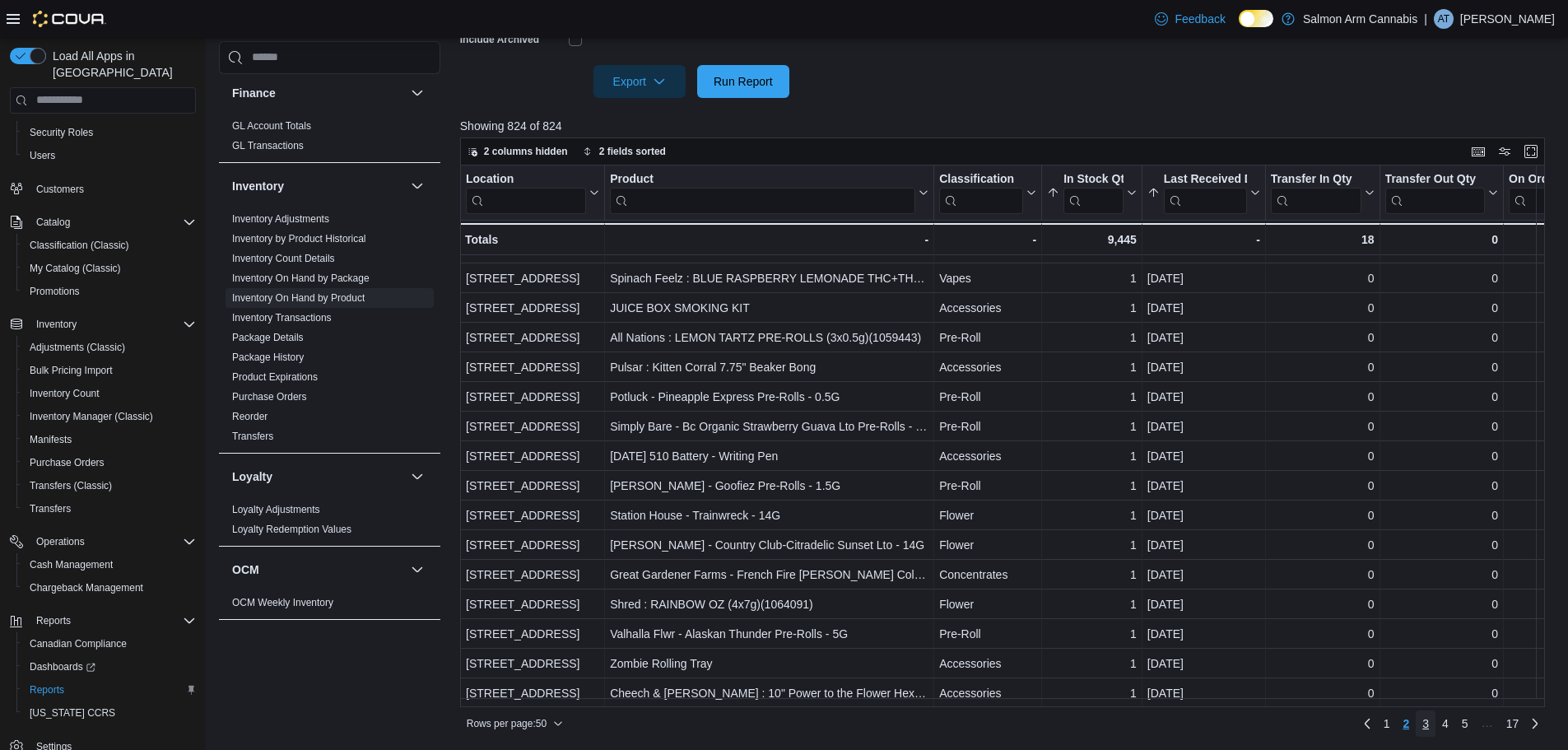
click at [1429, 727] on span "3" at bounding box center [1425, 724] width 7 height 17
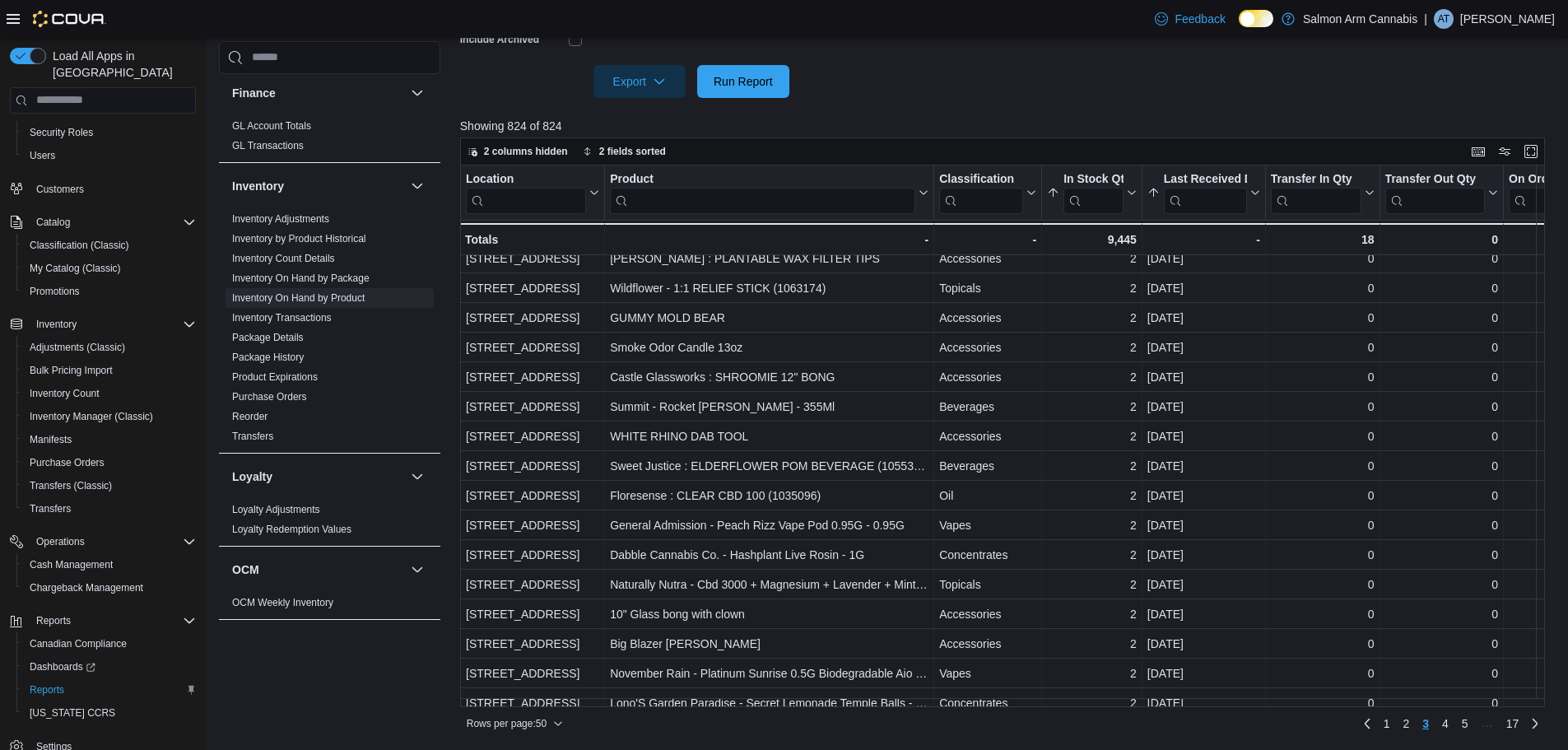
scroll to position [576, 0]
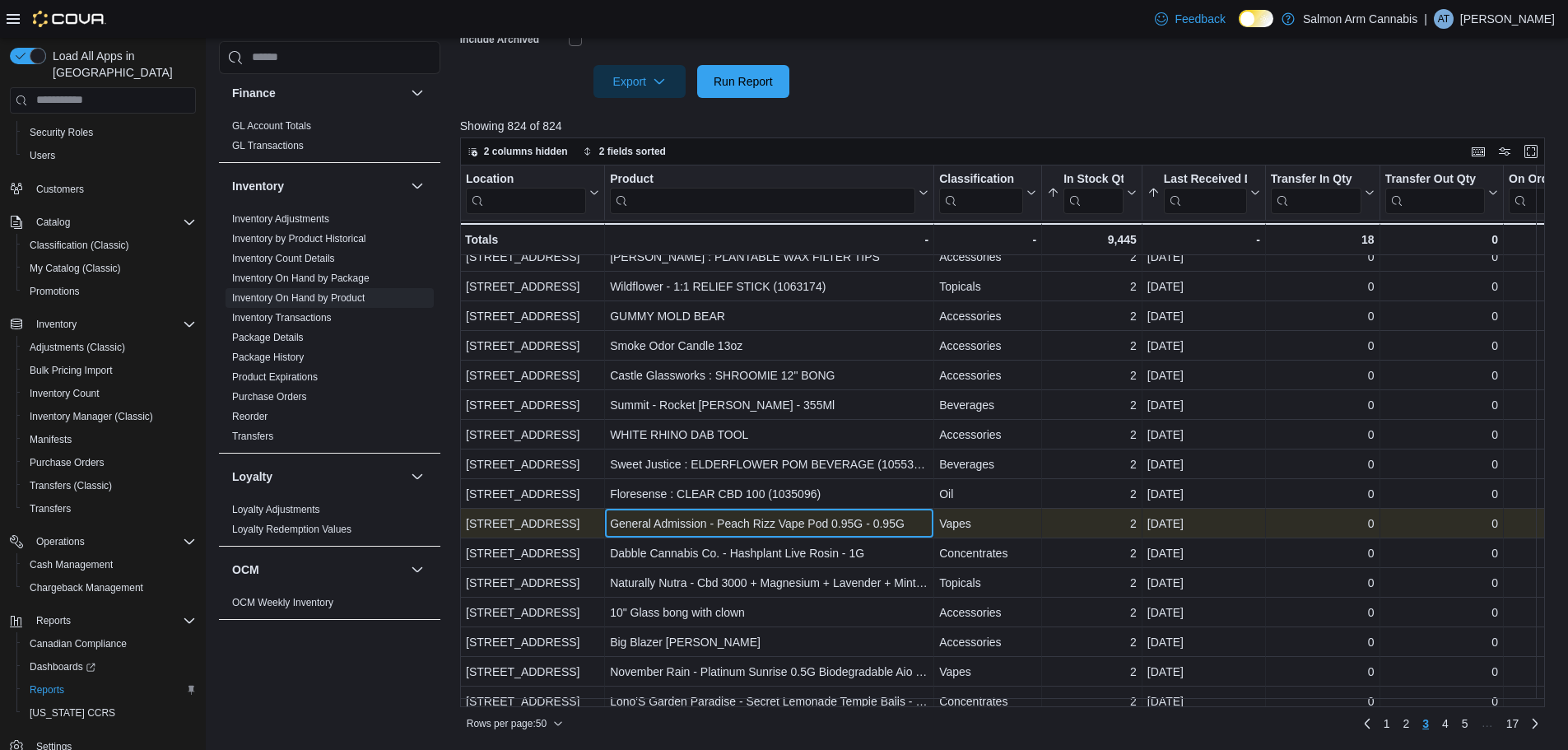
click at [795, 528] on div "General Admission - Peach Rizz Vape Pod 0.95G - 0.95G" at bounding box center [769, 523] width 319 height 19
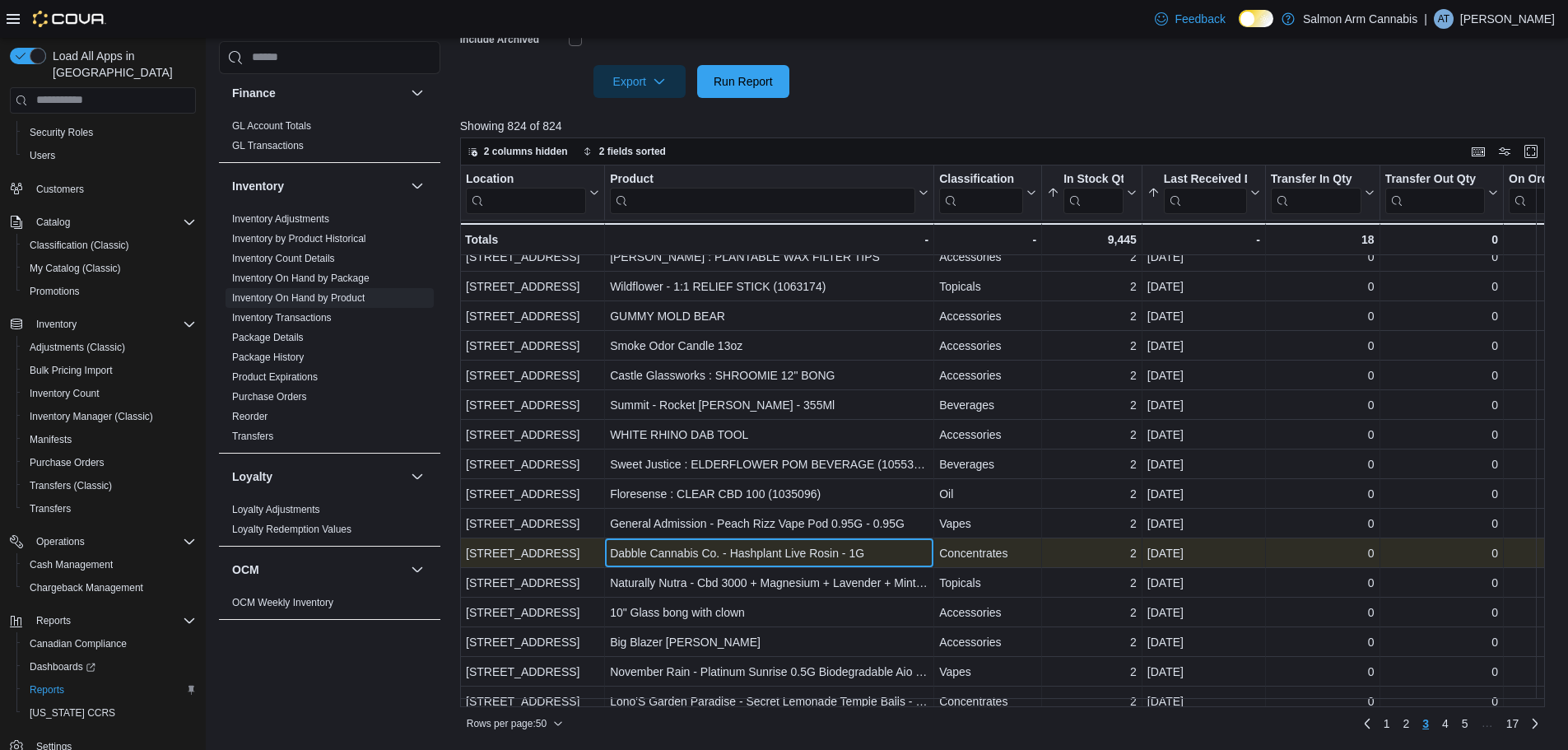
click at [741, 549] on div "Dabble Cannabis Co. - Hashplant Live Rosin - 1G" at bounding box center [769, 553] width 319 height 19
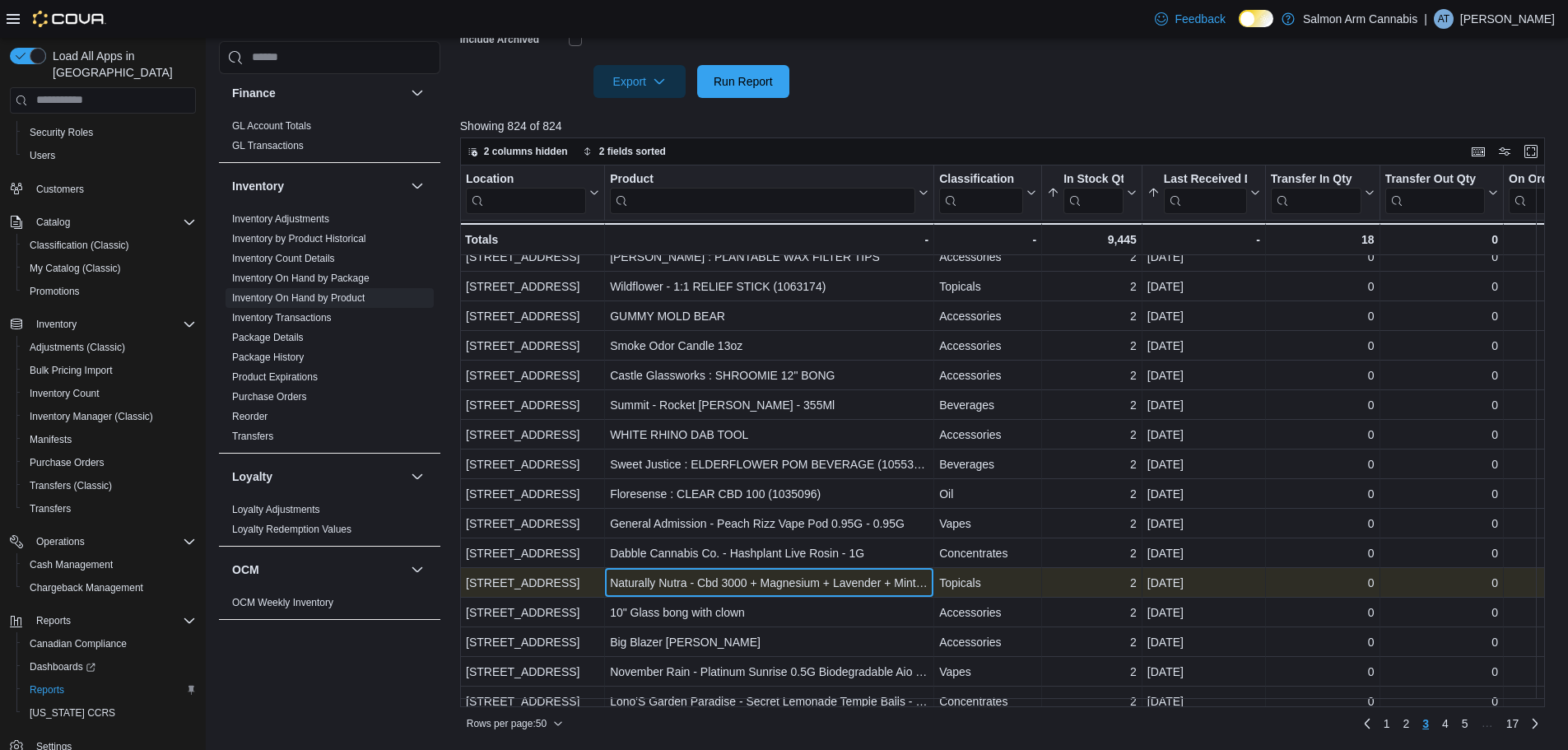
click at [760, 581] on div "Naturally Nutra - Cbd 3000 + Magnesium + Lavender + Mint Balm - 100G" at bounding box center [769, 582] width 319 height 19
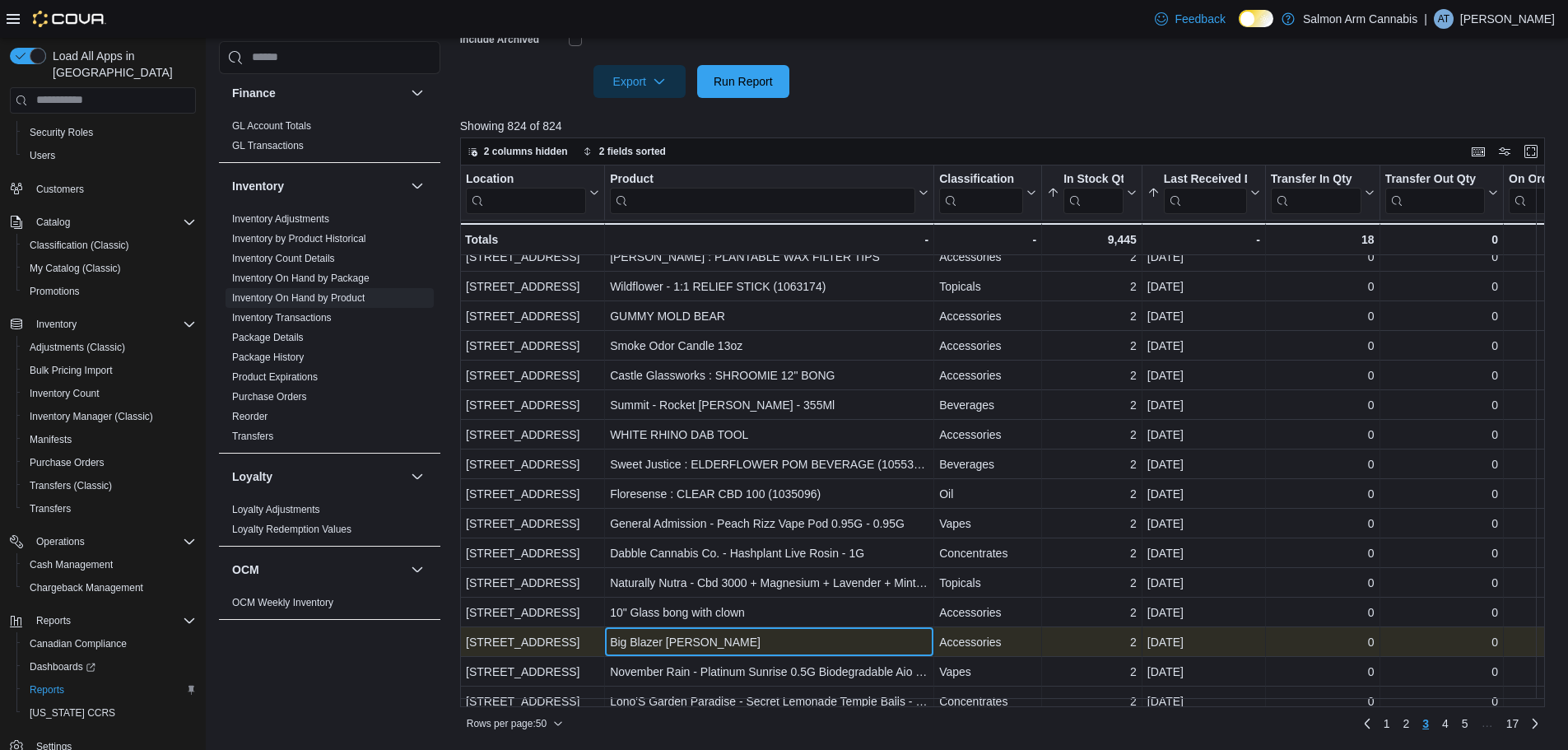
click at [741, 634] on div "Big Blazer Buddy Torch" at bounding box center [769, 641] width 319 height 19
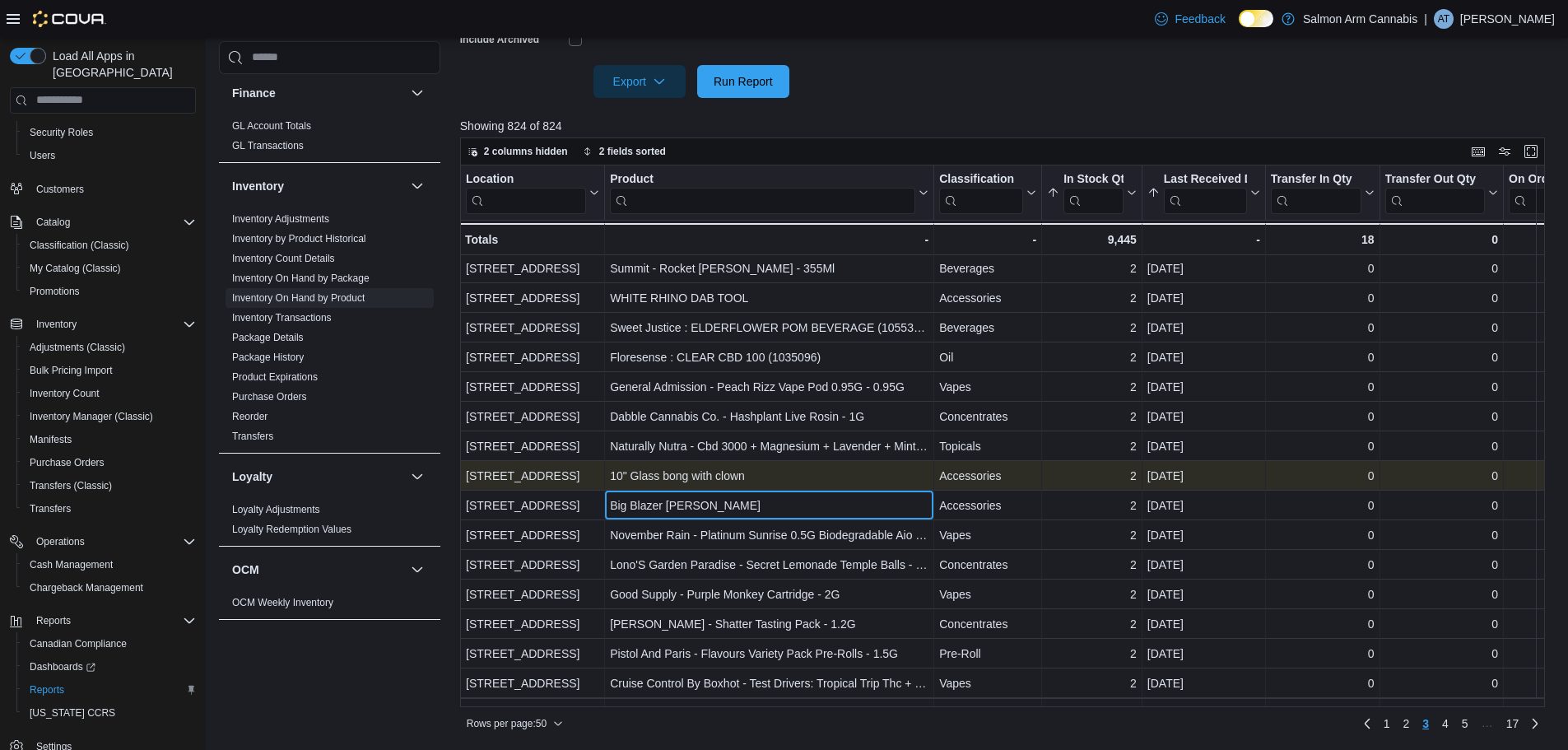
scroll to position [741, 0]
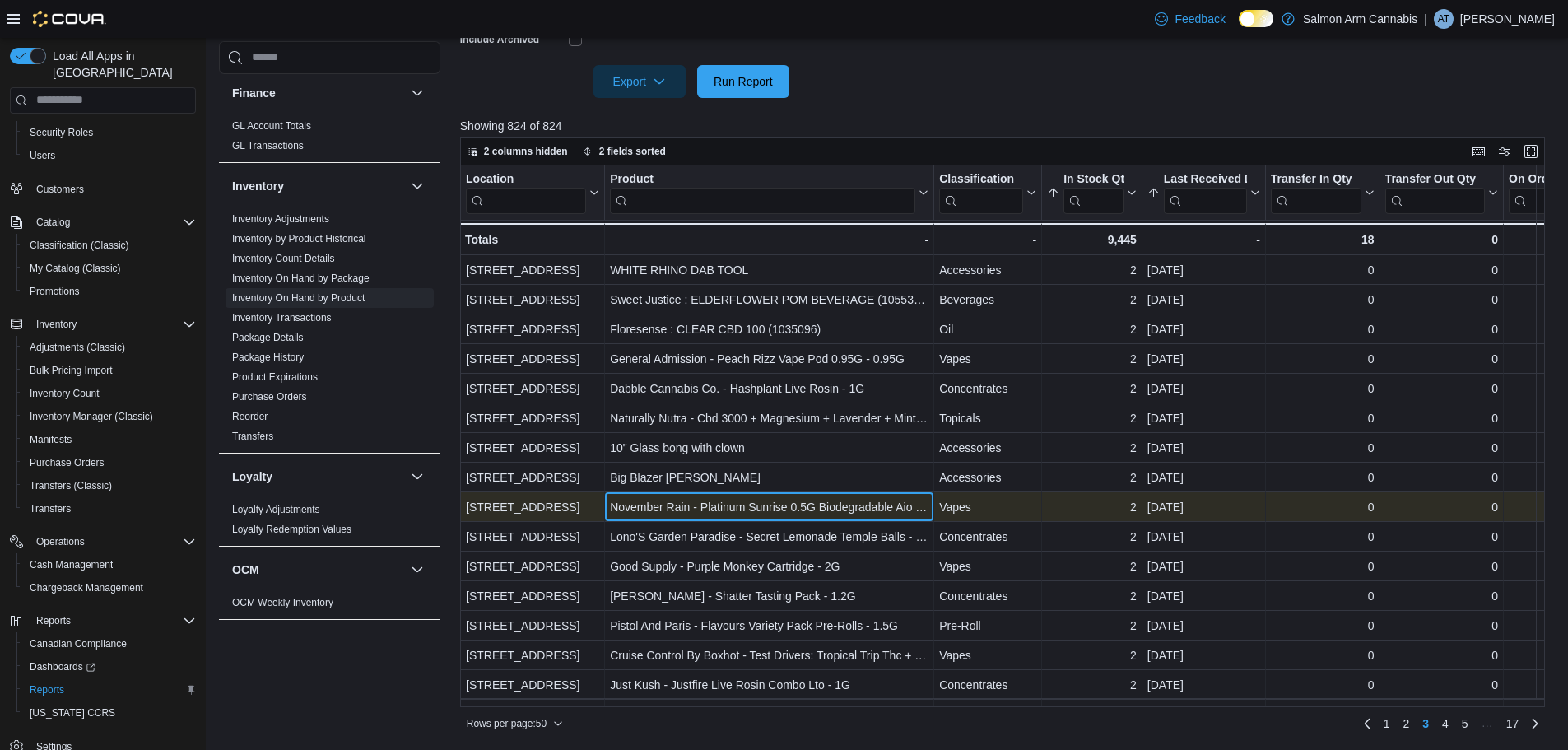
click at [759, 498] on div "November Rain - Platinum Sunrise 0.5G Biodegradable Aio Vape - 0.5G" at bounding box center [769, 506] width 319 height 19
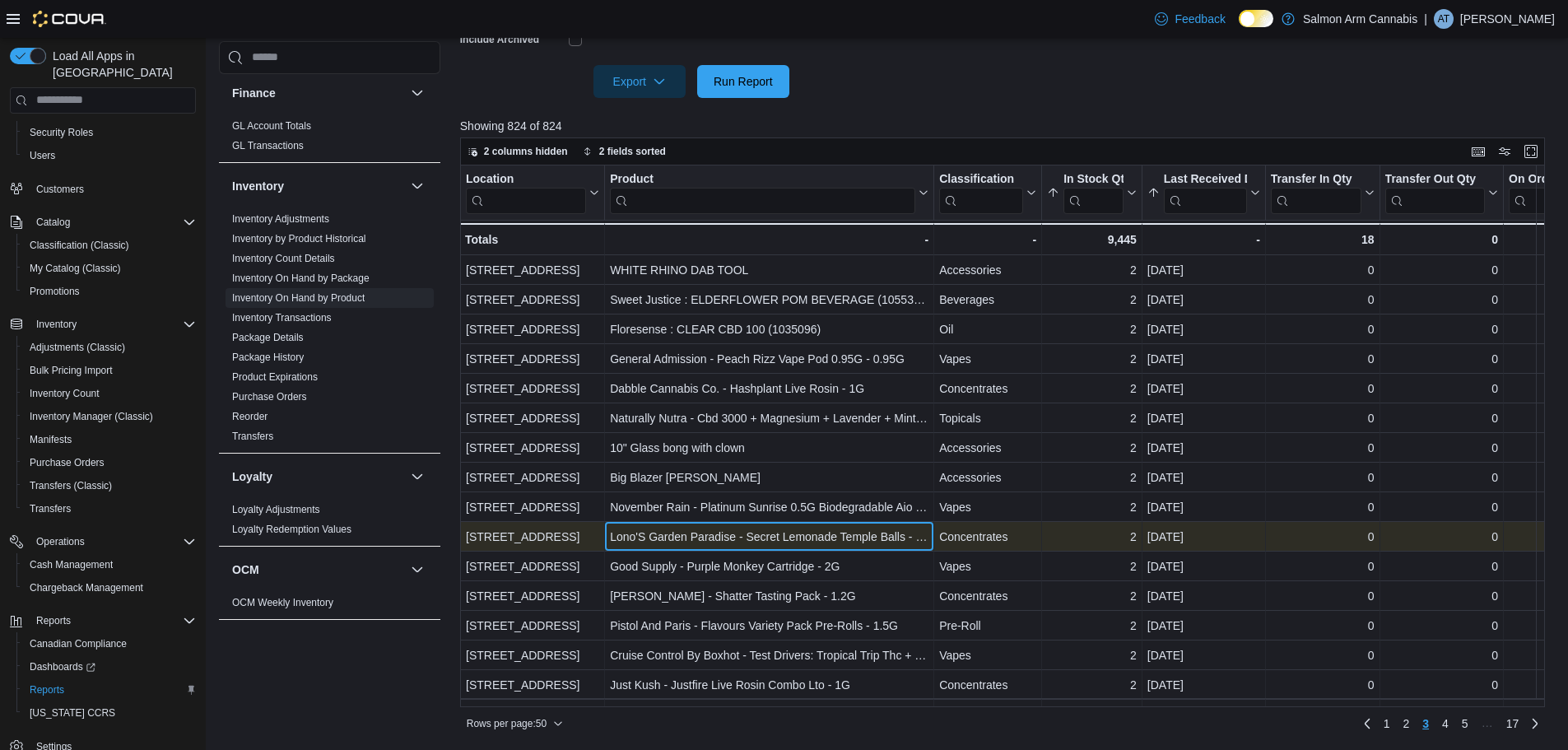
click at [749, 537] on div "Lono'S Garden Paradise - Secret Lemonade Temple Balls - 2G" at bounding box center [769, 536] width 319 height 19
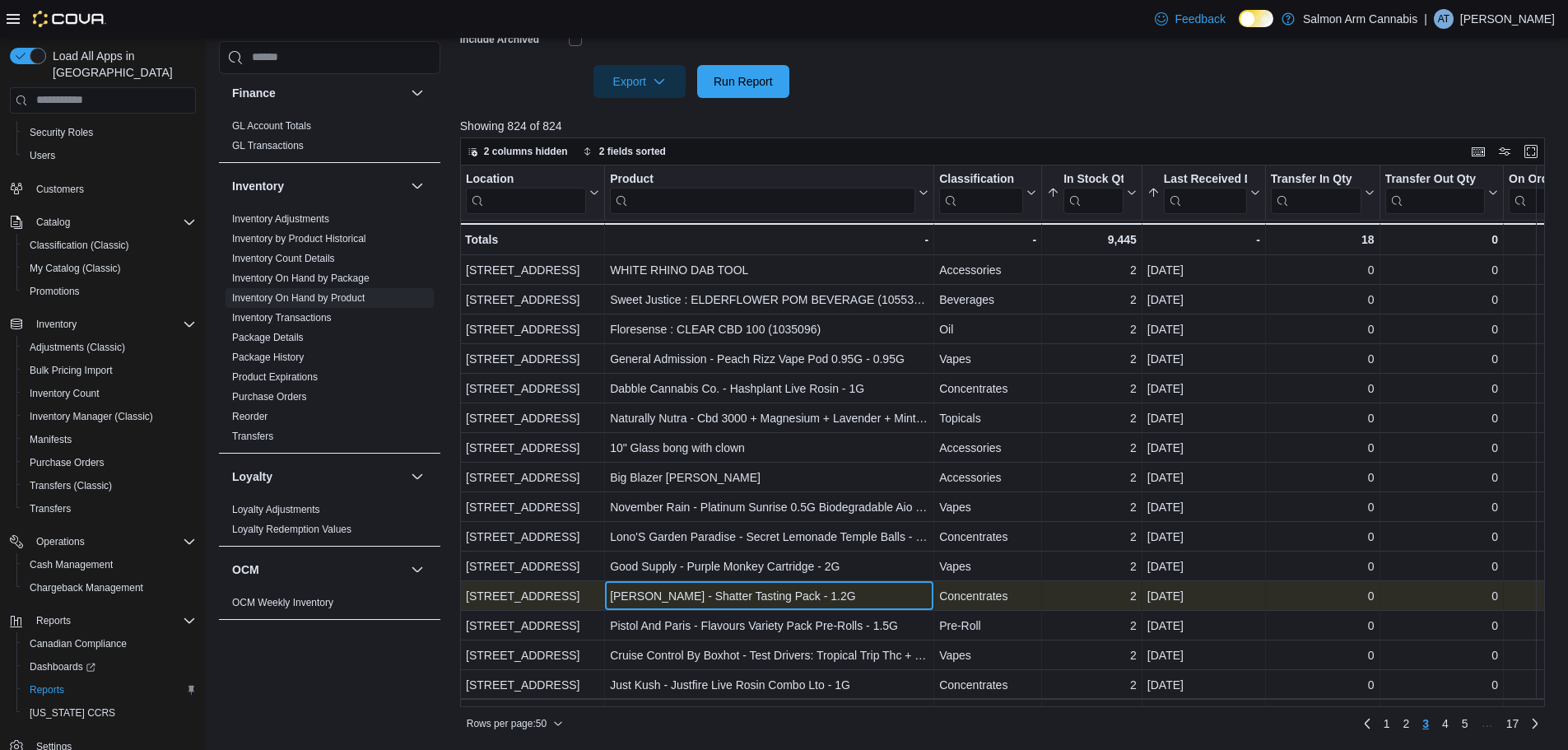
click at [730, 598] on div "Dymond - Shatter Tasting Pack - 1.2G" at bounding box center [769, 596] width 319 height 19
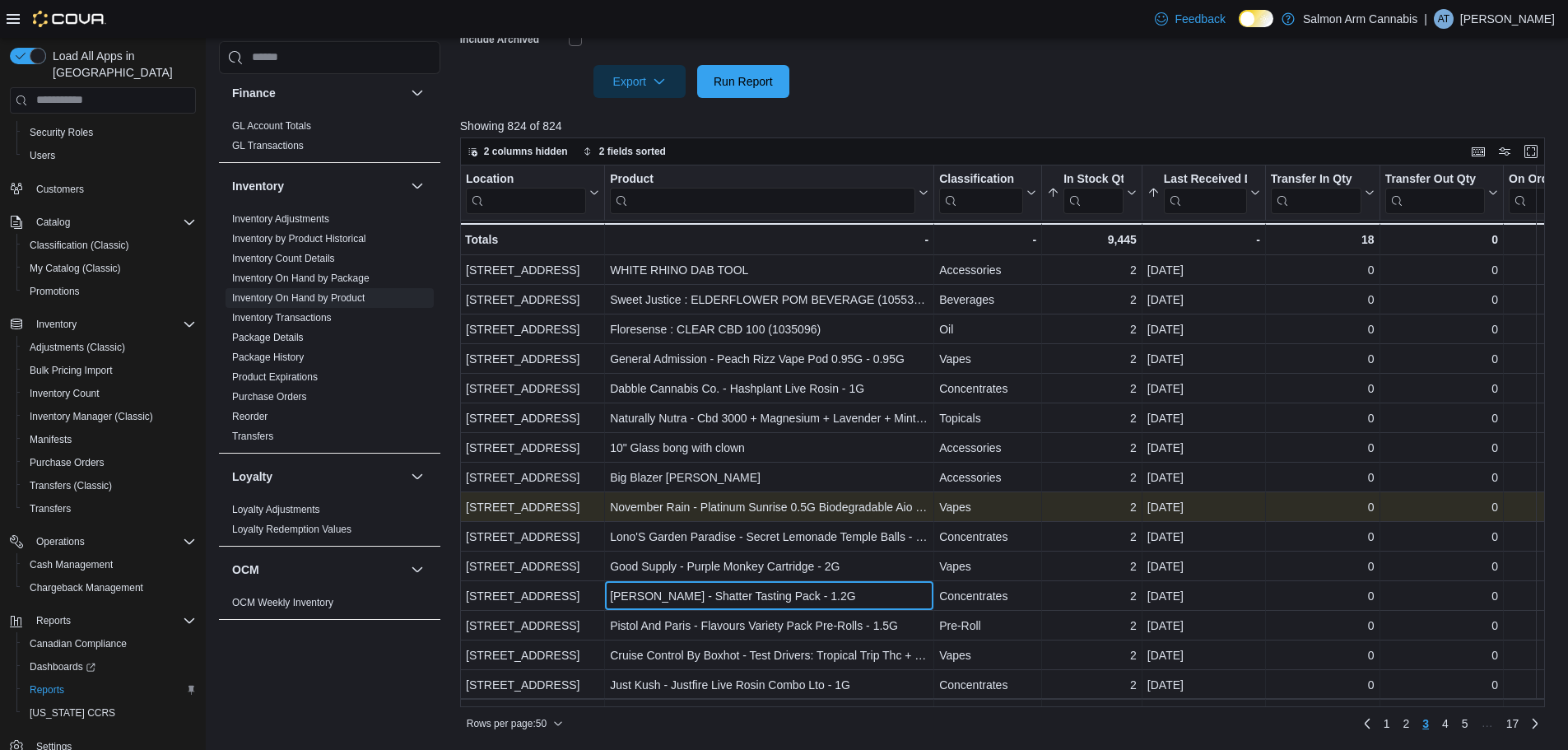
scroll to position [823, 0]
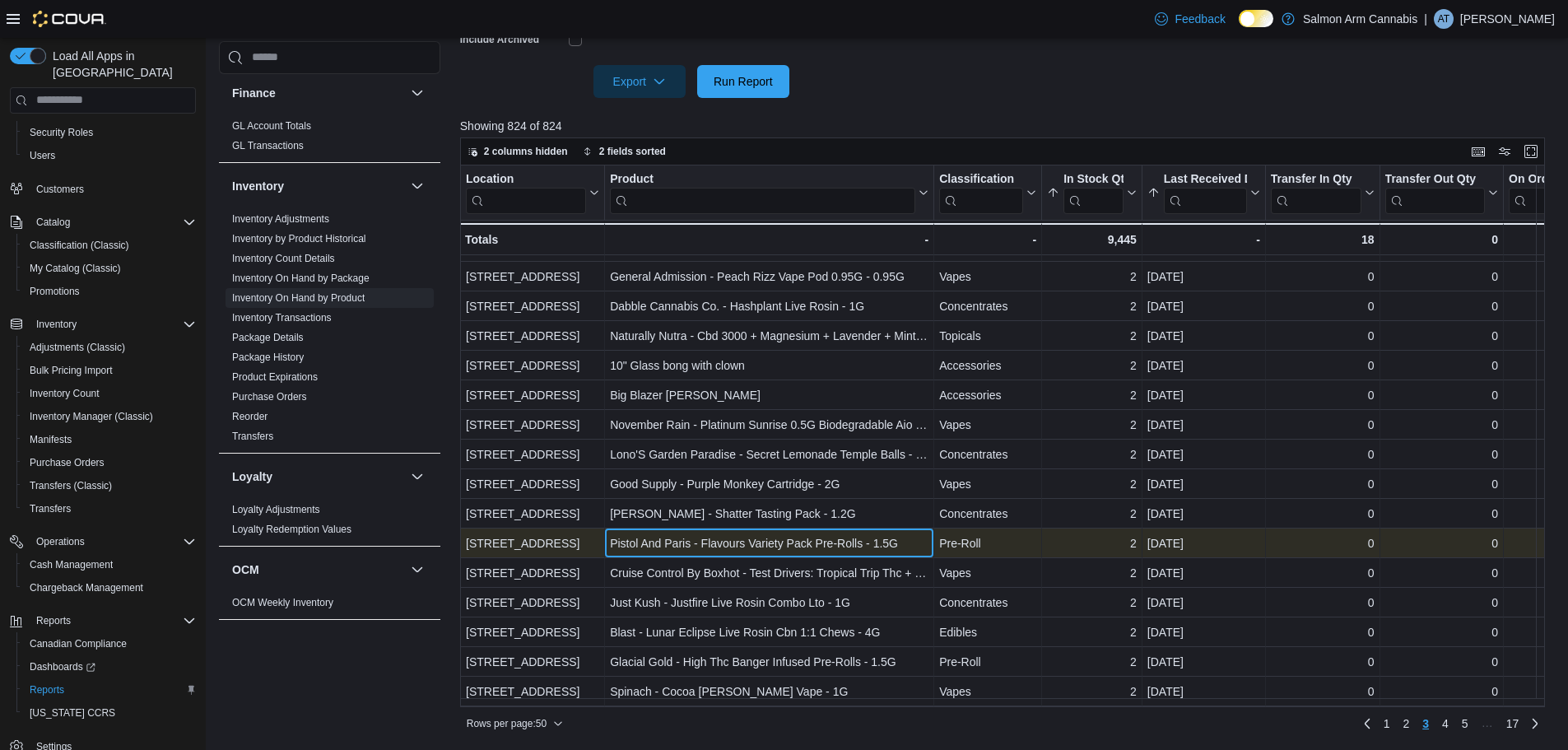
click at [809, 535] on div "Pistol And Paris - Flavours Variety Pack Pre-Rolls - 1.5G" at bounding box center [769, 542] width 319 height 19
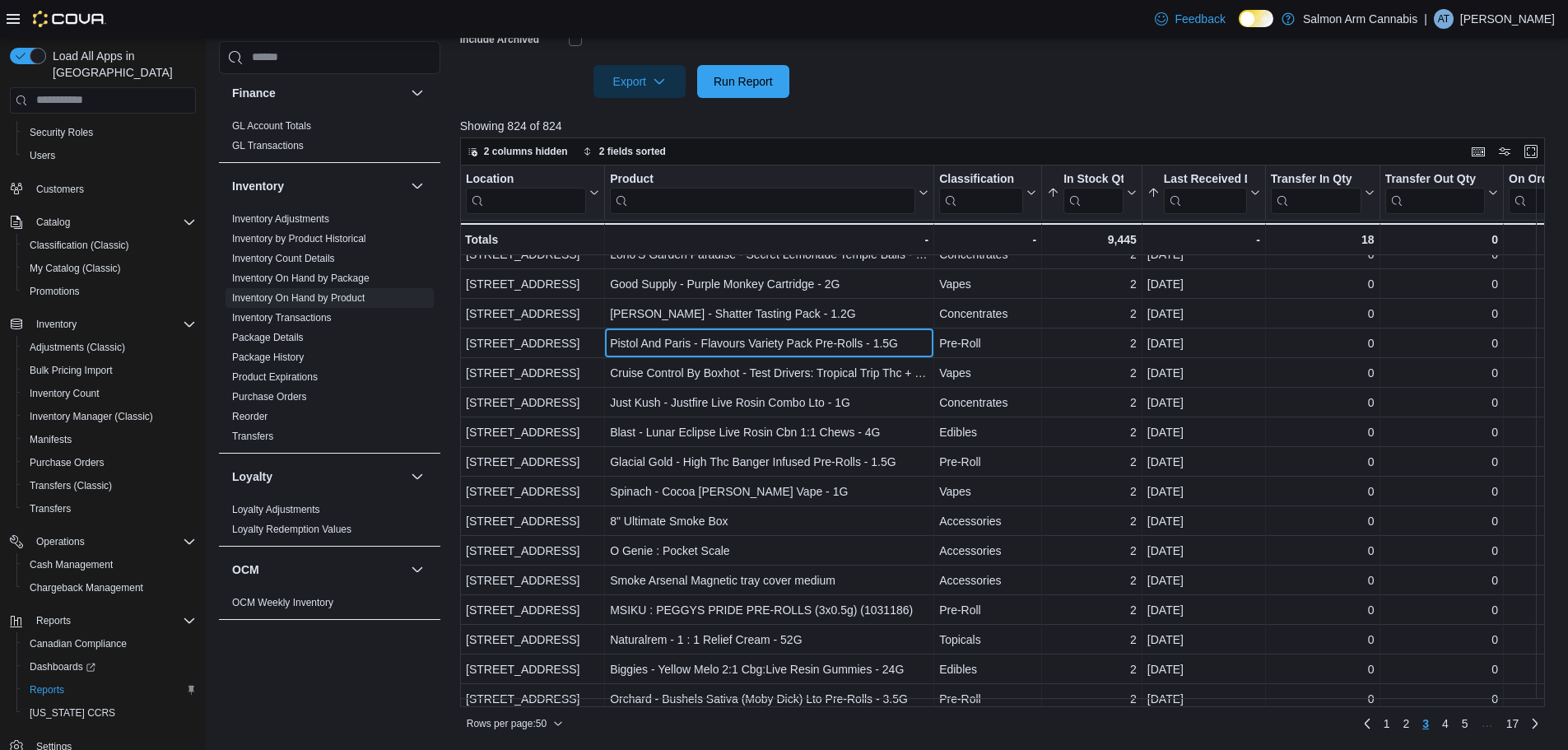
scroll to position [1037, 0]
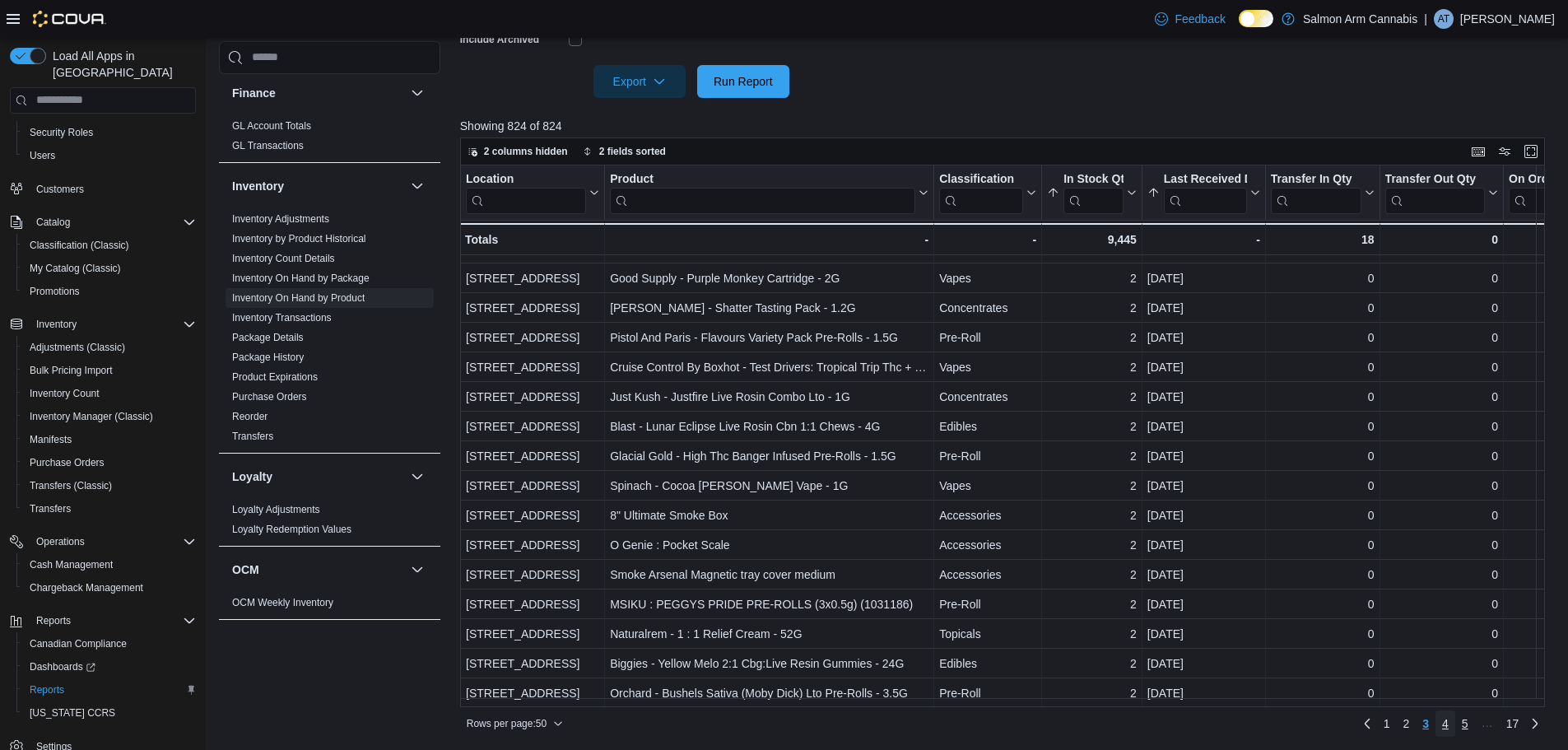
click at [1448, 731] on span "4" at bounding box center [1446, 724] width 7 height 17
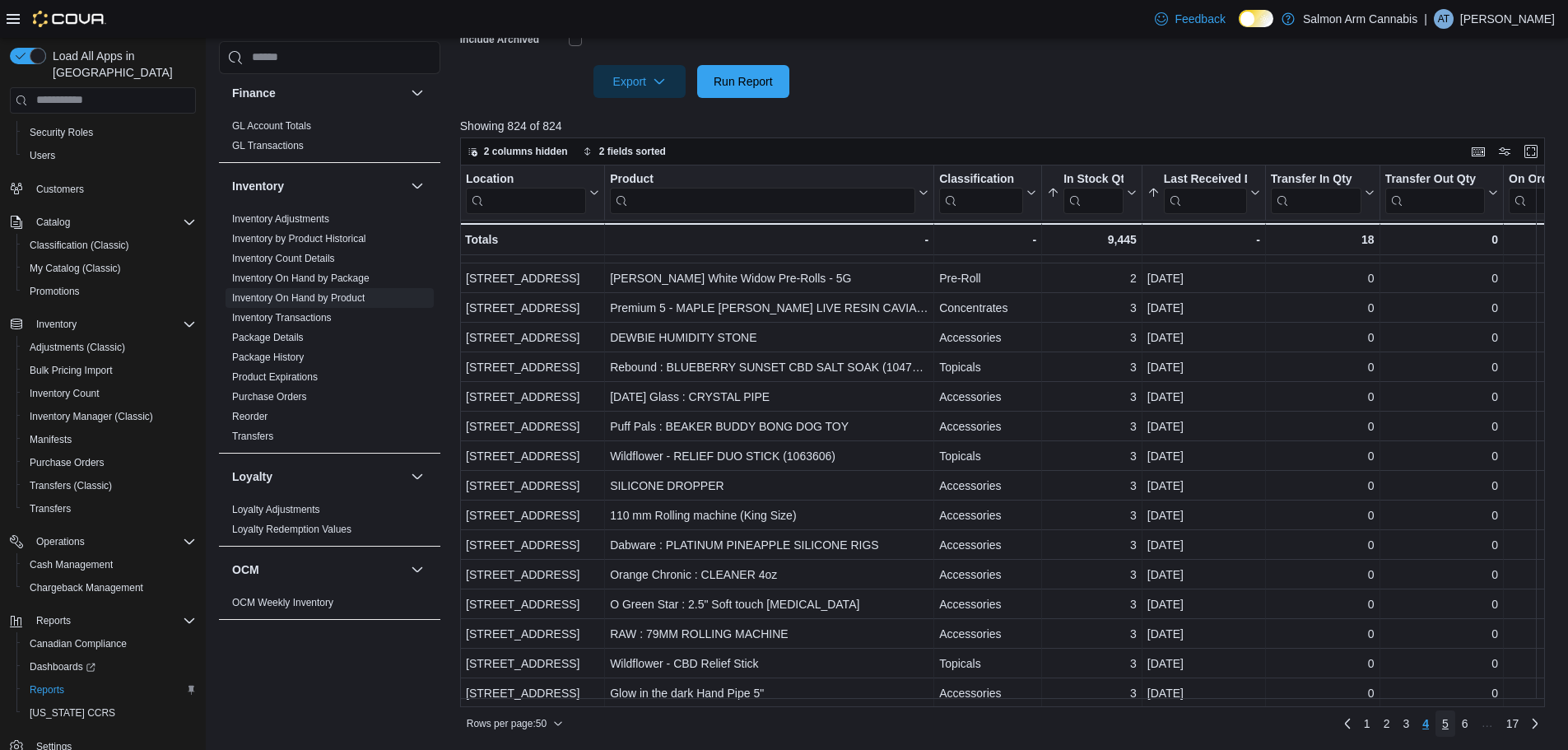
click at [1455, 721] on link "5" at bounding box center [1445, 723] width 19 height 26
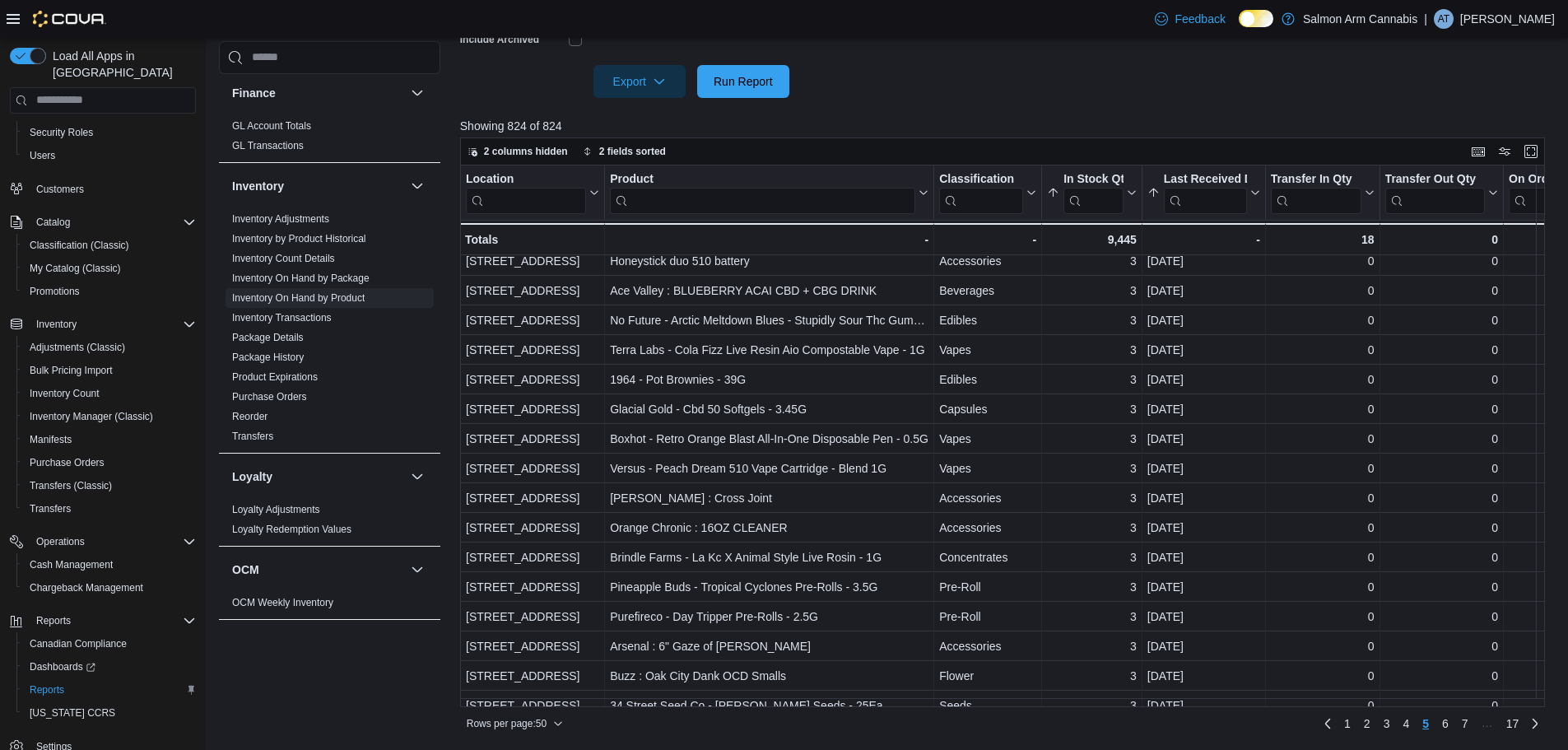
scroll to position [0, 0]
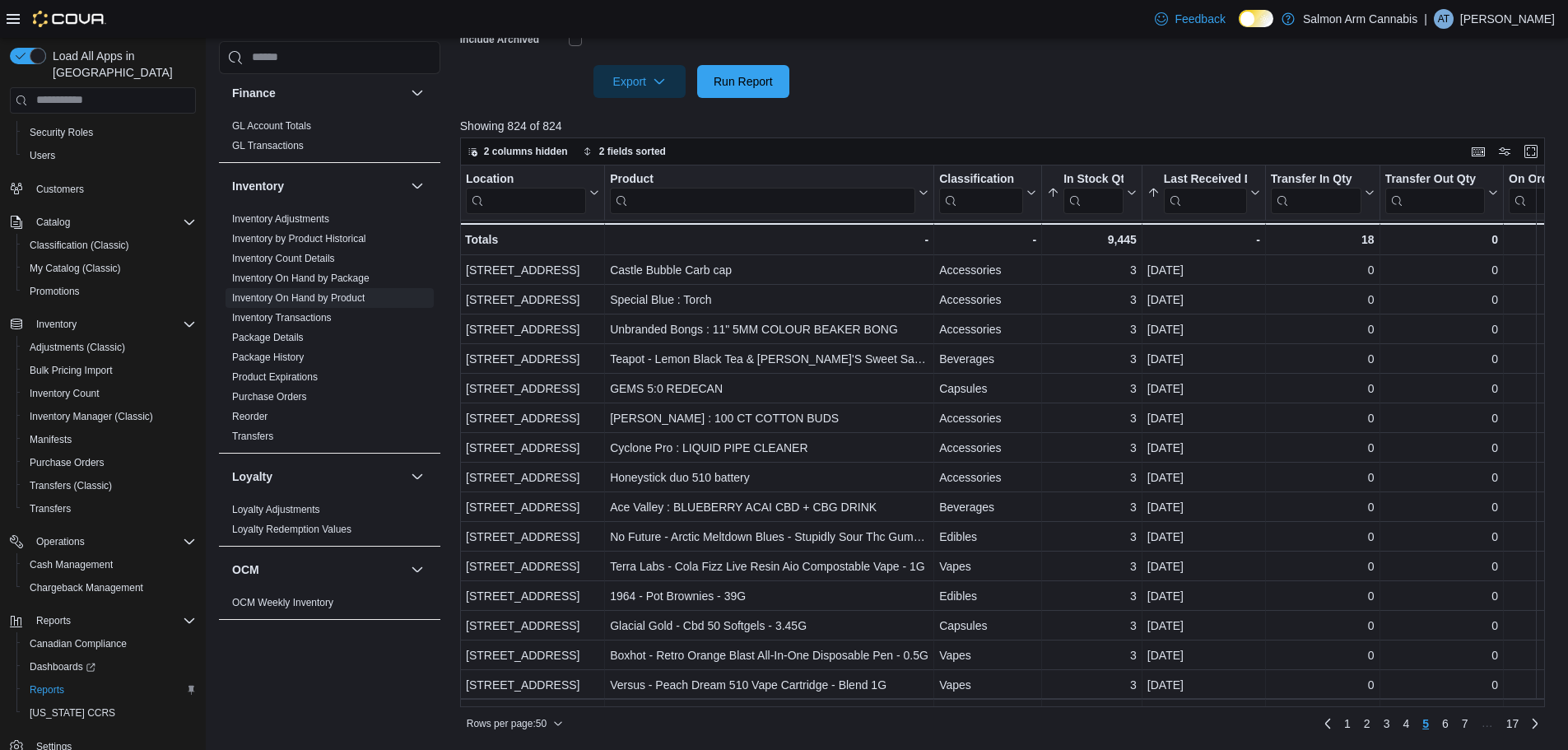
click at [936, 100] on div at bounding box center [1008, 107] width 1097 height 19
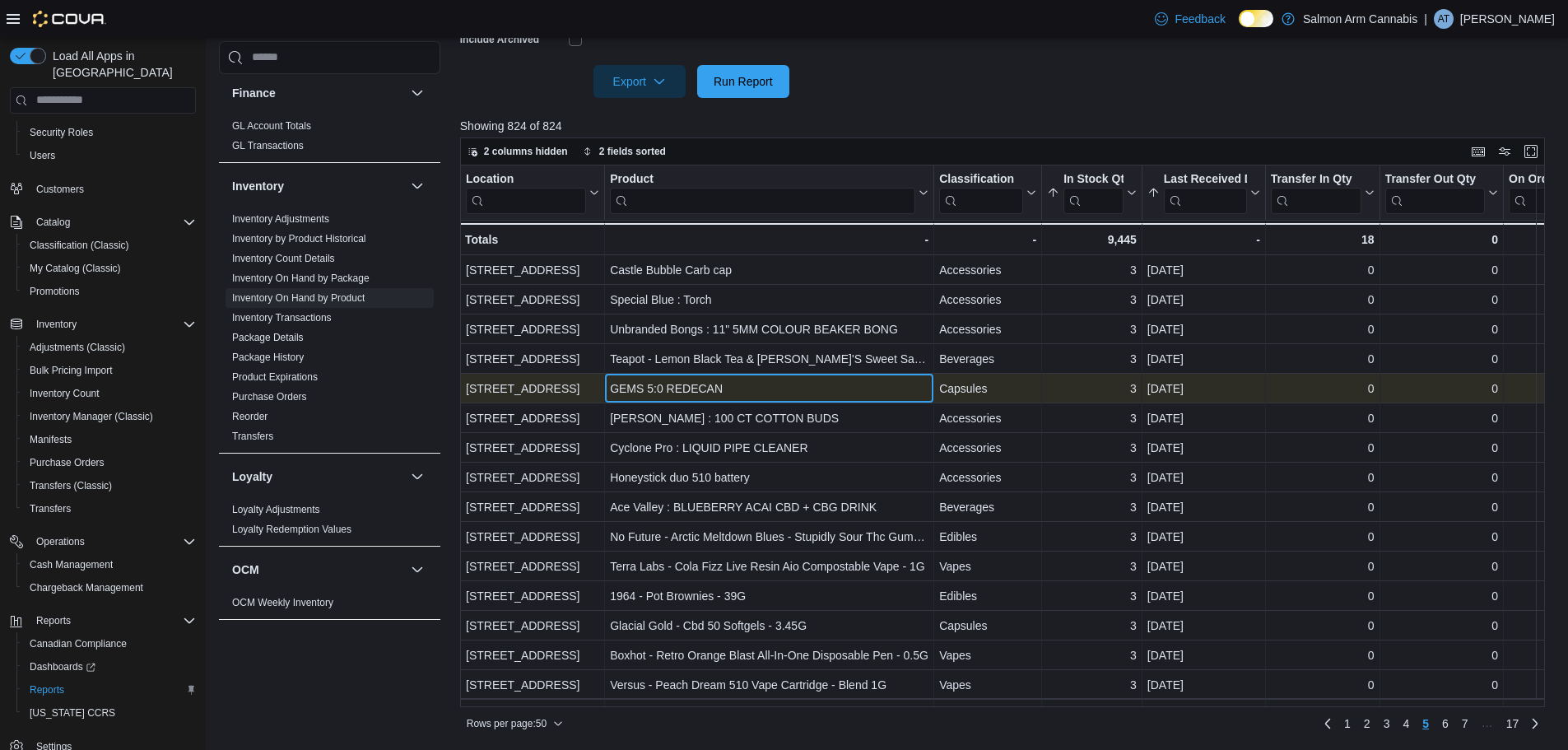
click at [761, 391] on div "GEMS 5:0 REDECAN" at bounding box center [769, 388] width 319 height 19
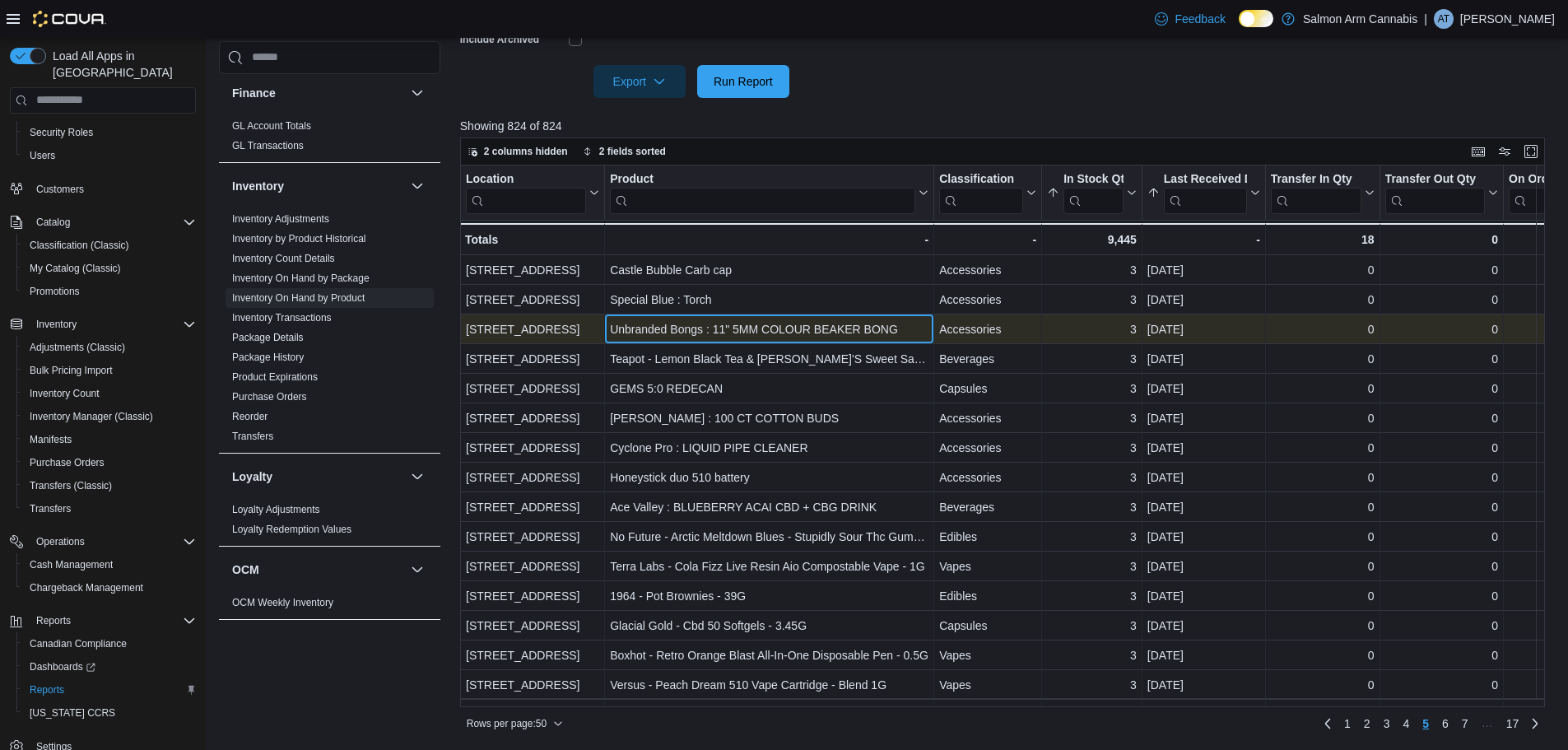
click at [784, 325] on div "Unbranded Bongs : 11" 5MM COLOUR BEAKER BONG" at bounding box center [769, 329] width 319 height 19
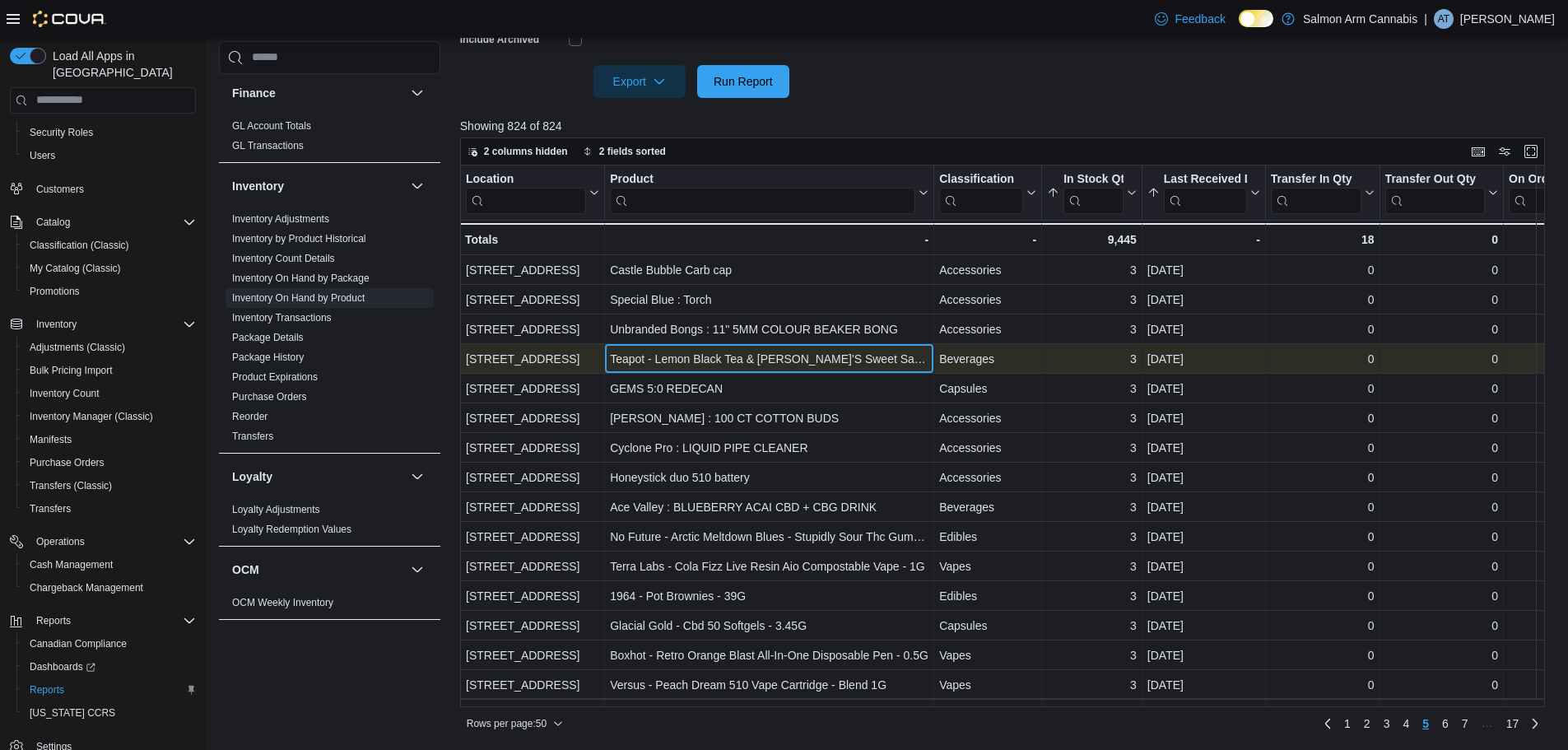
click at [780, 361] on div "Teapot - Lemon Black Tea & Pedro'S Sweet Sativa - 355Ml" at bounding box center [769, 359] width 319 height 19
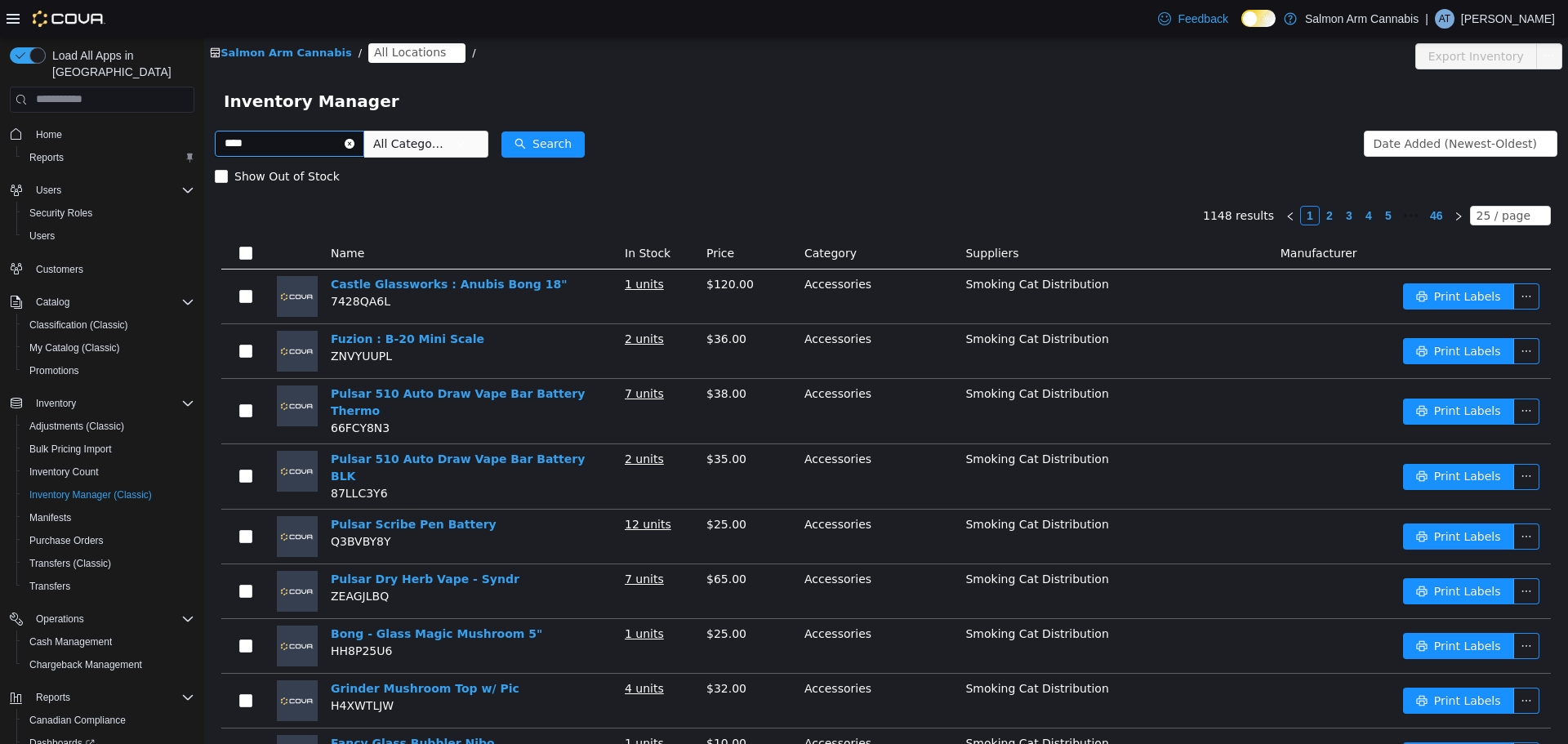
type input "****"
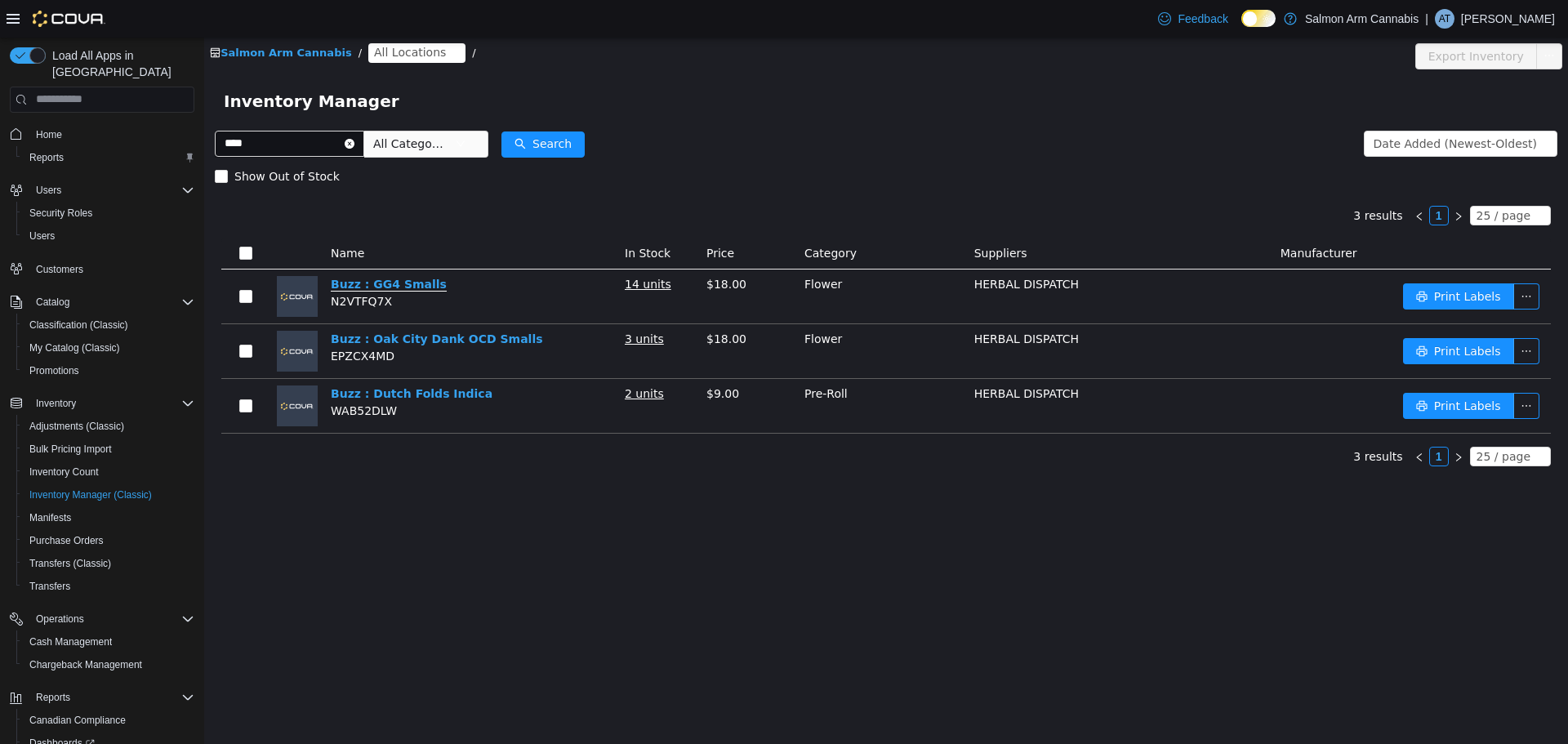
click at [363, 283] on link "Buzz : GG4 Smalls" at bounding box center [388, 284] width 116 height 14
click at [442, 343] on link "Buzz : Oak City Dank OCD Smalls" at bounding box center [437, 338] width 213 height 14
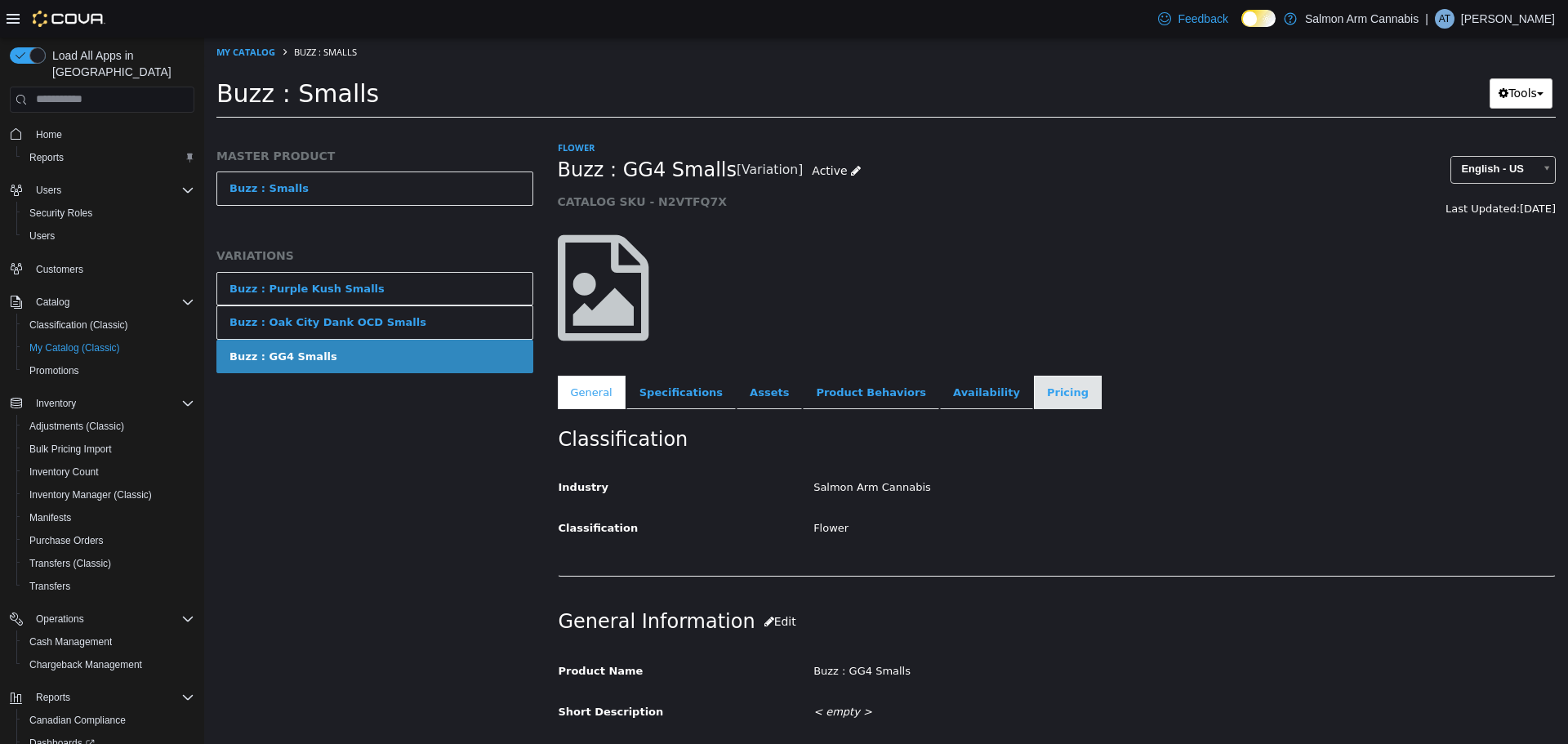
click at [1034, 390] on link "Pricing" at bounding box center [1067, 392] width 68 height 34
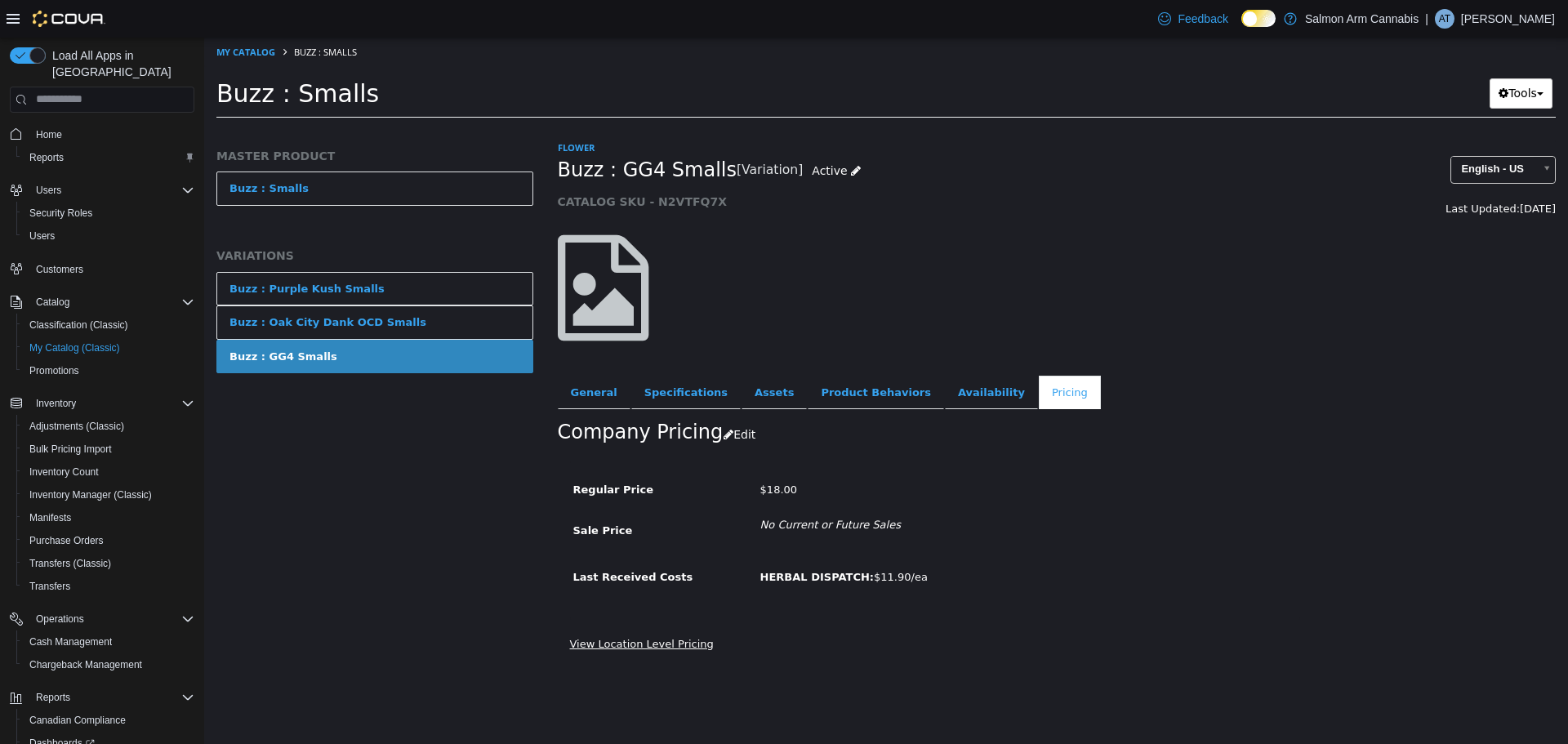
click at [652, 642] on link "View Location Level Pricing" at bounding box center [642, 643] width 144 height 13
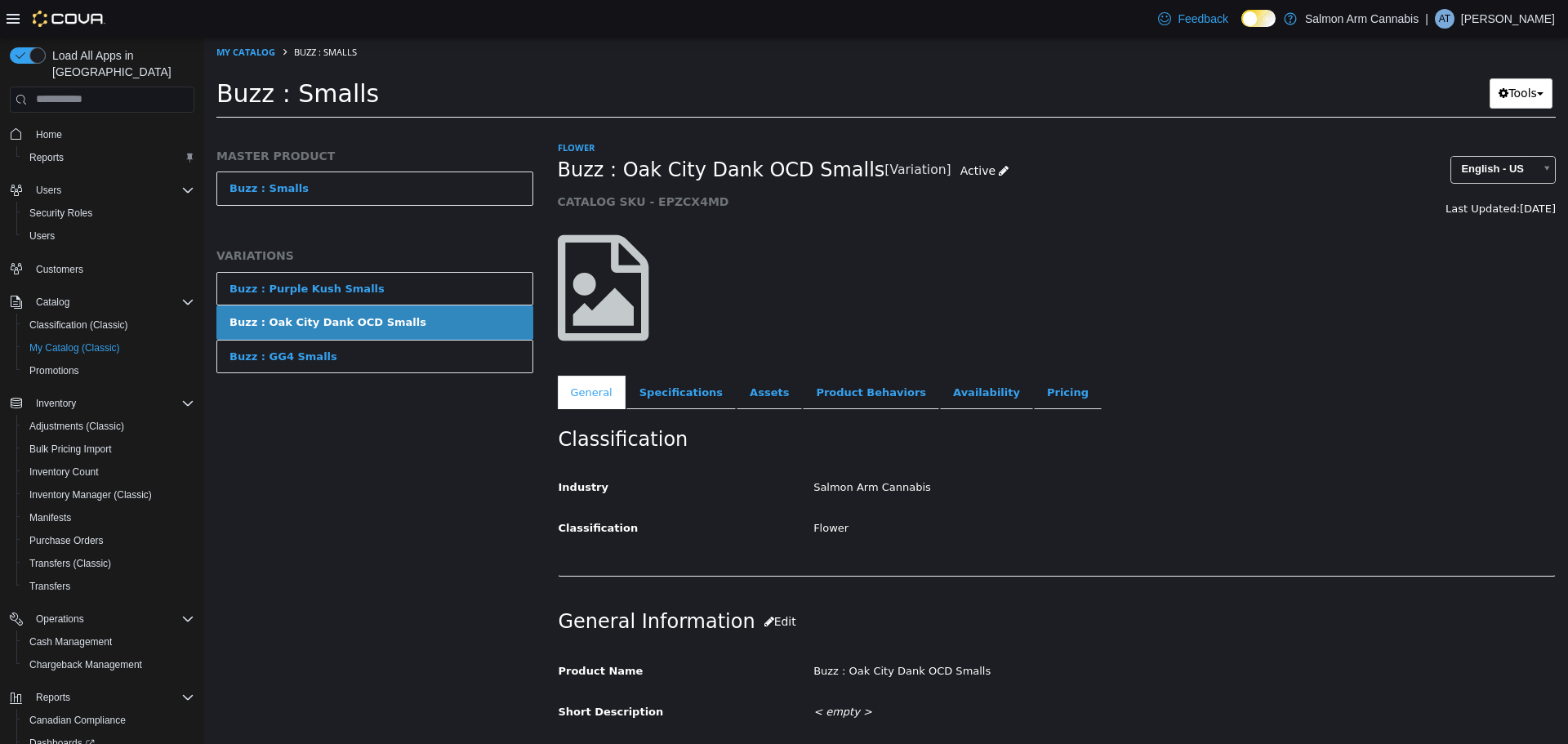
click at [1072, 384] on ul "General Specifications Assets Product Behaviors Availability Pricing Marketing" at bounding box center [1056, 392] width 999 height 34
click at [1034, 388] on link "Pricing" at bounding box center [1067, 392] width 68 height 34
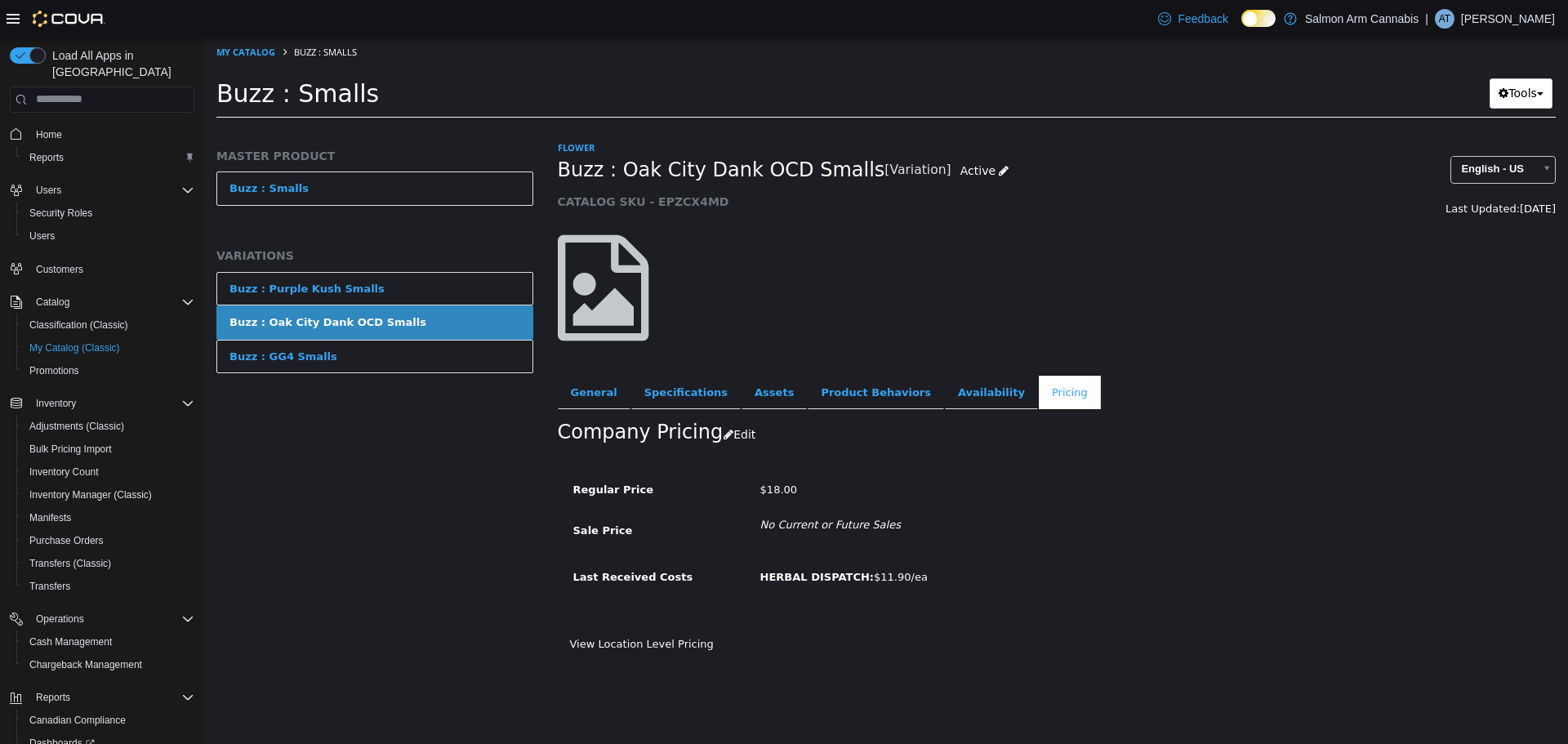
click at [637, 633] on div "Regular Price $18.00 Sale Price No Current or Future Sales Last Received Costs …" at bounding box center [1056, 547] width 999 height 176
click at [635, 642] on link "View Location Level Pricing" at bounding box center [642, 643] width 144 height 13
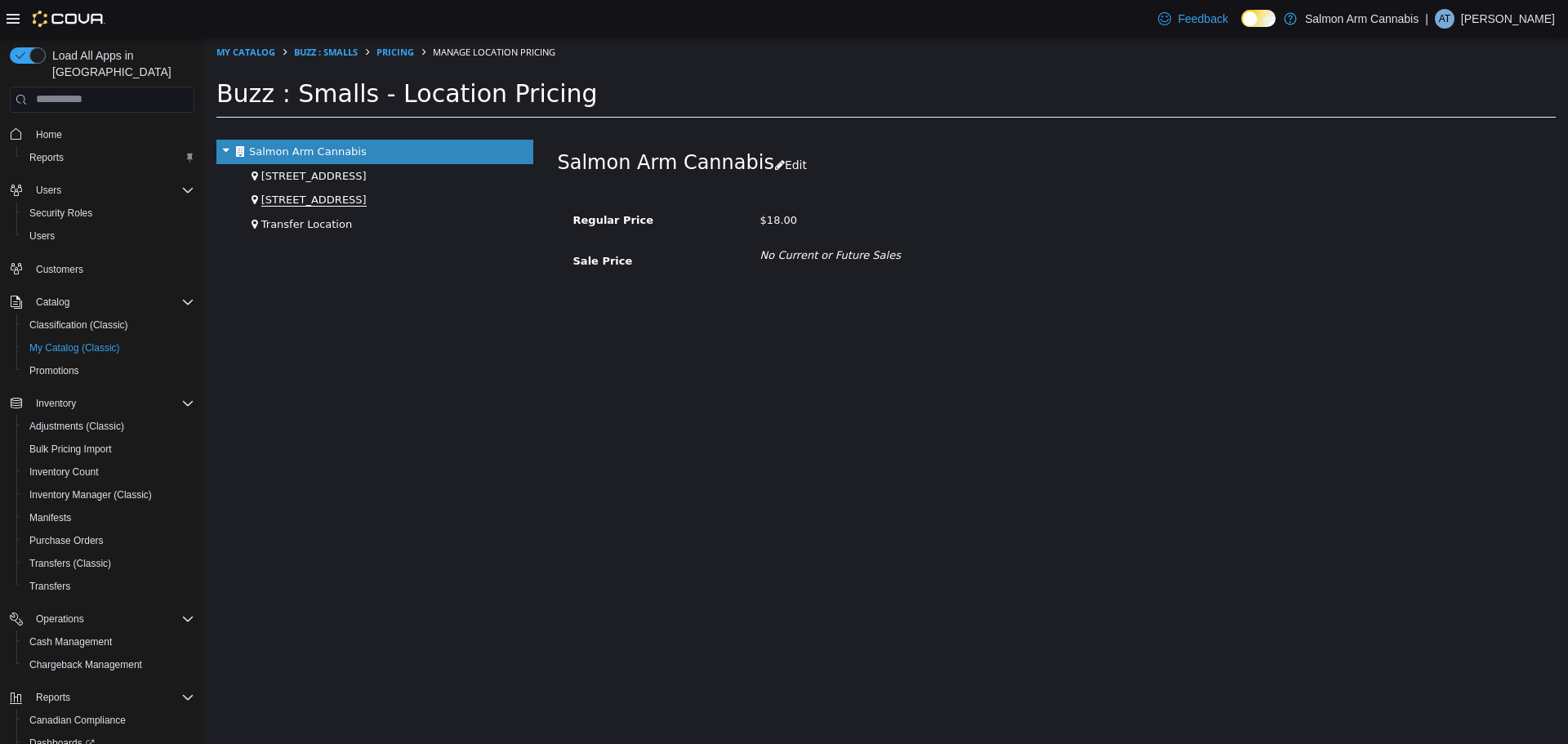
click at [277, 192] on span "81B Shuswap St NW" at bounding box center [314, 199] width 105 height 13
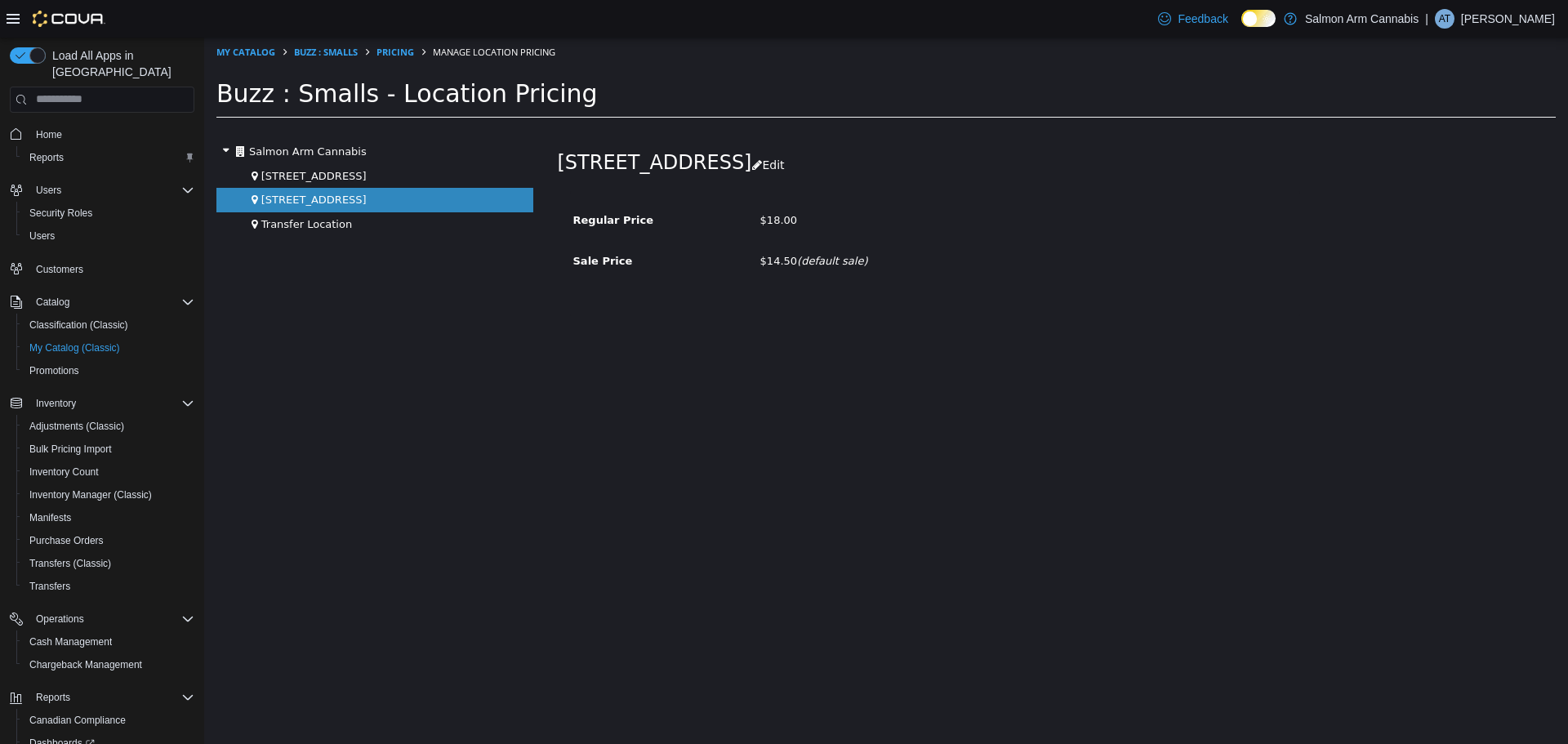
click at [876, 370] on div "81B Shuswap St NW Edit Regular Price $18.00 Sale Price $14.50 (default sale)" at bounding box center [1057, 441] width 1024 height 604
drag, startPoint x: 257, startPoint y: 50, endPoint x: 265, endPoint y: 45, distance: 9.4
click at [257, 50] on link "My Catalog" at bounding box center [246, 51] width 59 height 13
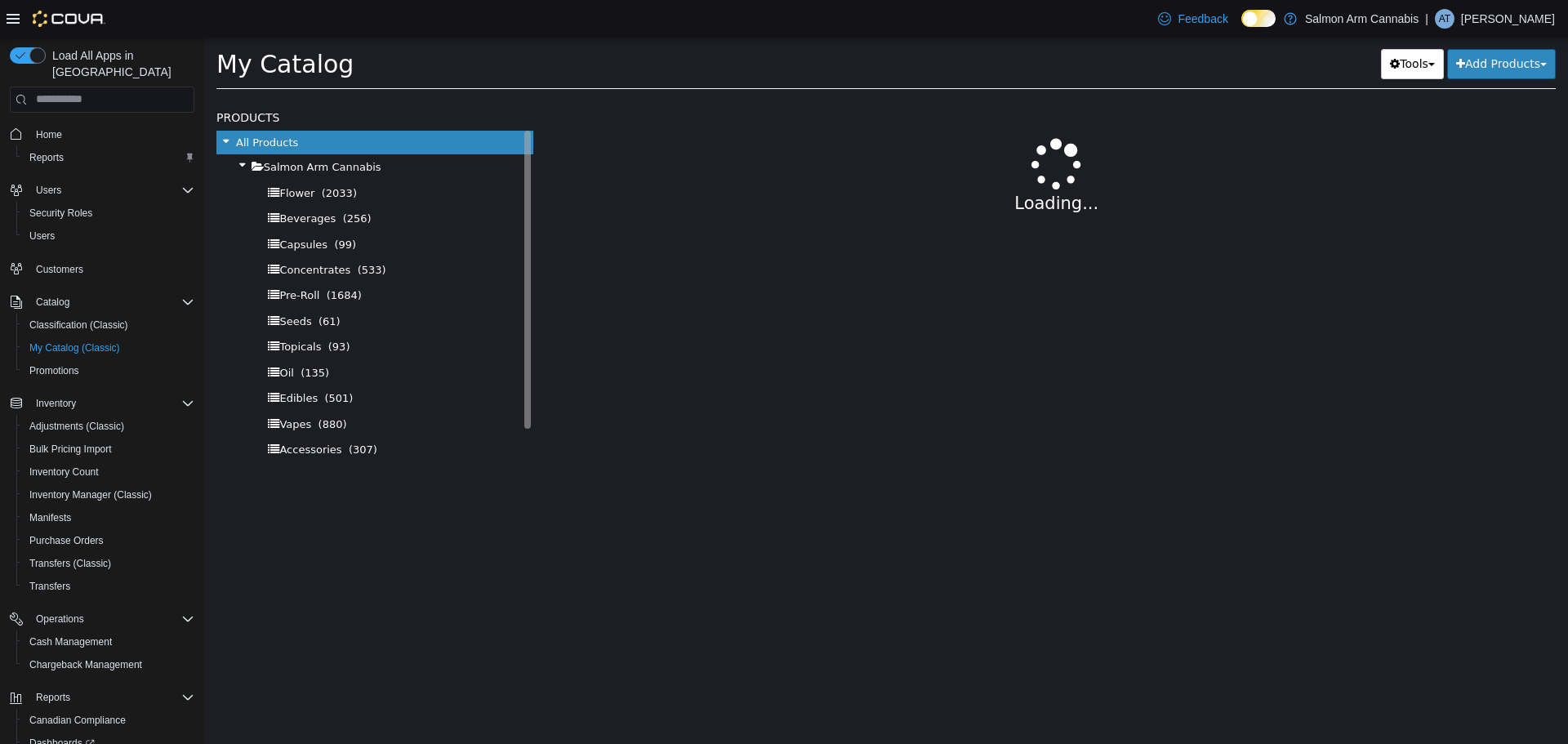
select select "**********"
